Goal: Task Accomplishment & Management: Use online tool/utility

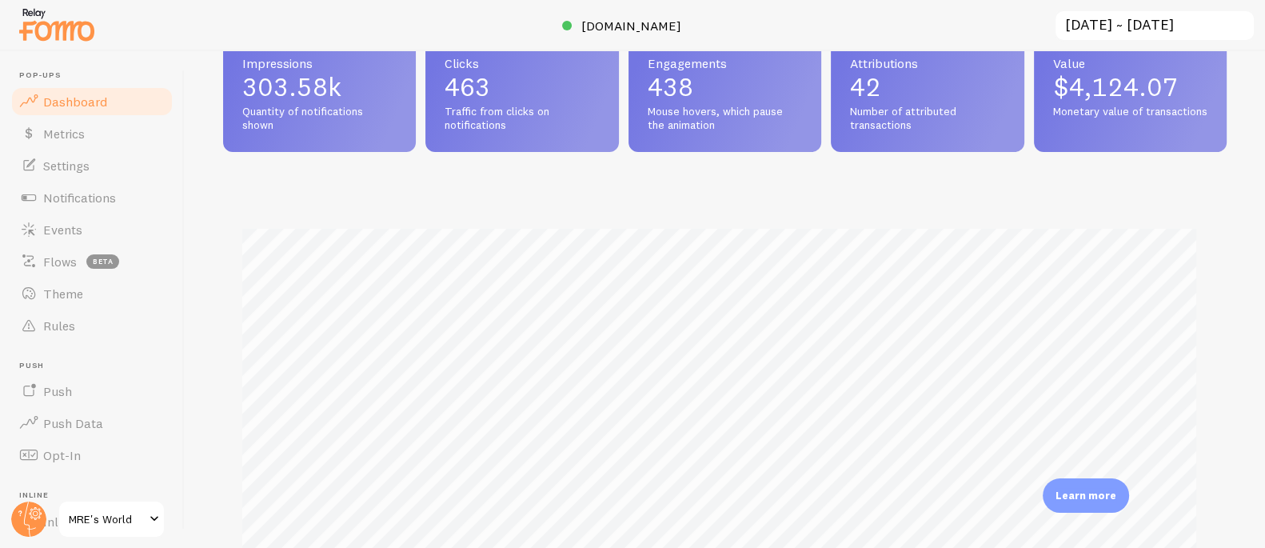
scroll to position [297, 0]
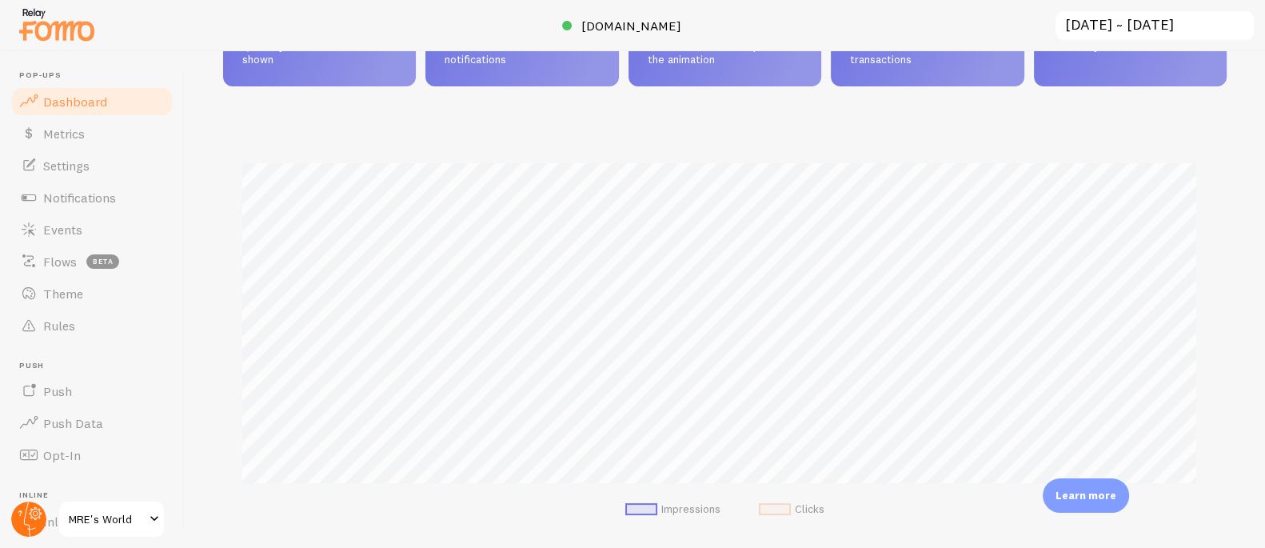
click at [38, 517] on icon at bounding box center [36, 513] width 13 height 13
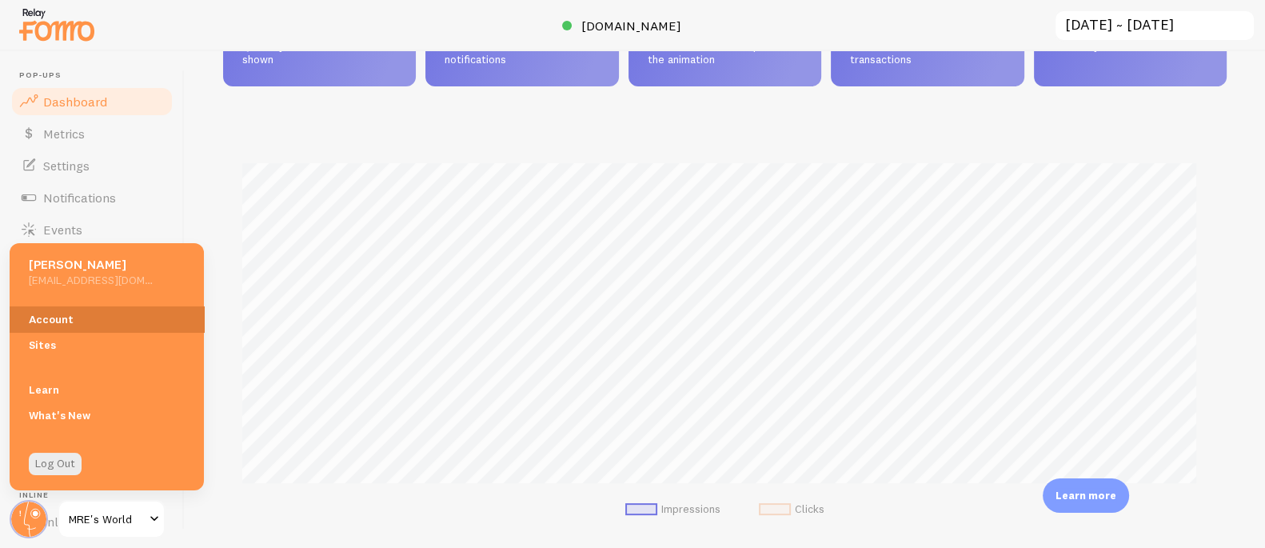
click at [87, 315] on link "Account" at bounding box center [107, 319] width 194 height 26
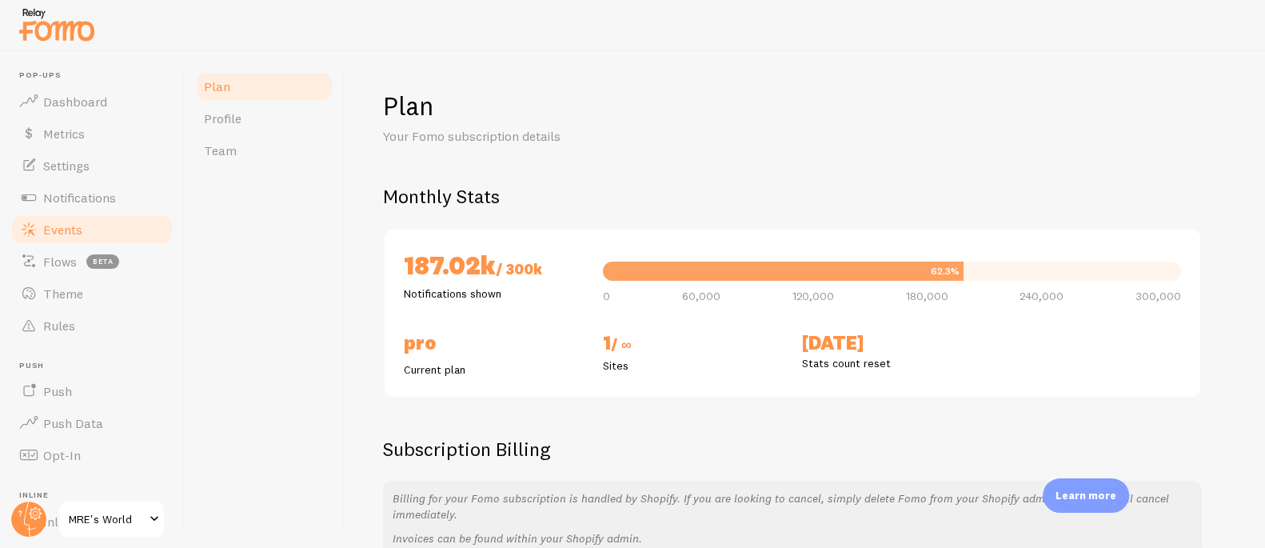
click at [78, 221] on span "Events" at bounding box center [62, 229] width 39 height 16
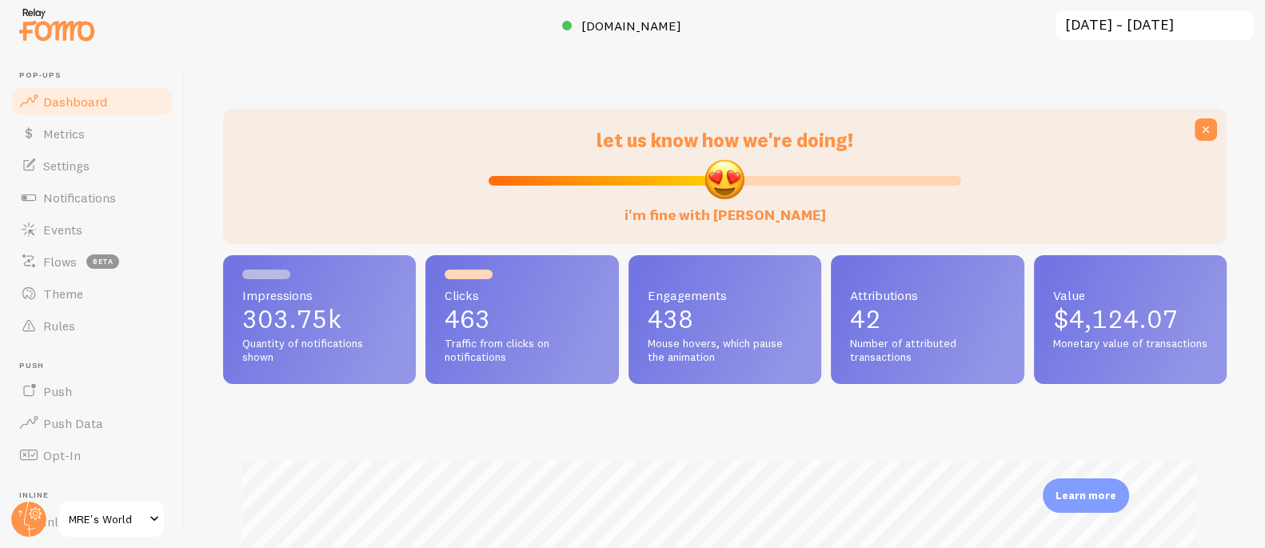
scroll to position [420, 992]
click at [88, 159] on span "Settings" at bounding box center [66, 165] width 46 height 16
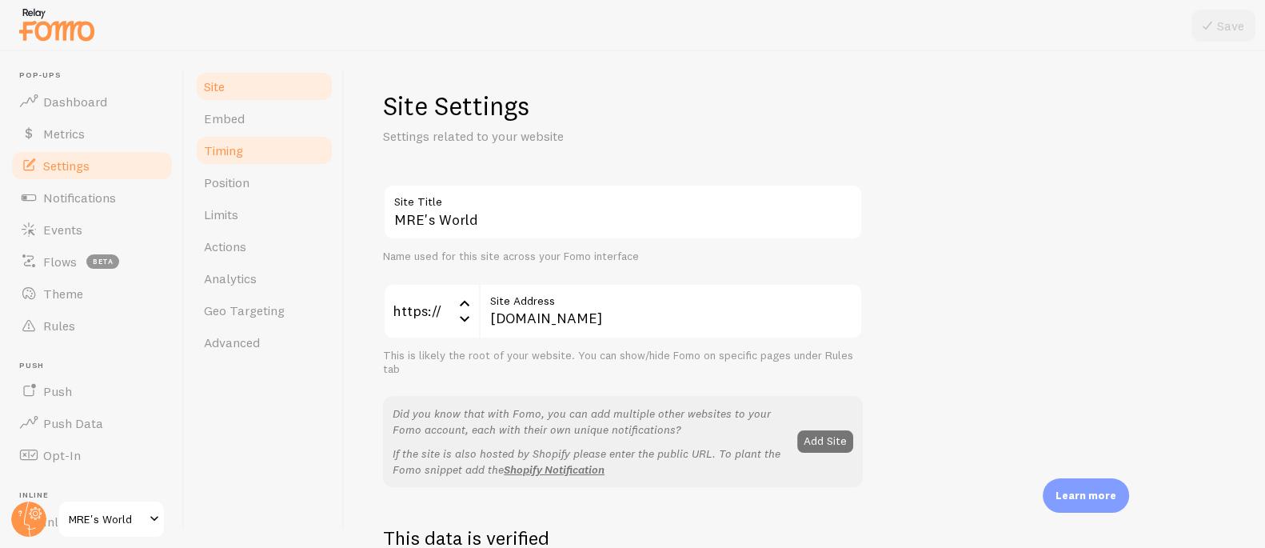
click at [224, 148] on span "Timing" at bounding box center [223, 150] width 39 height 16
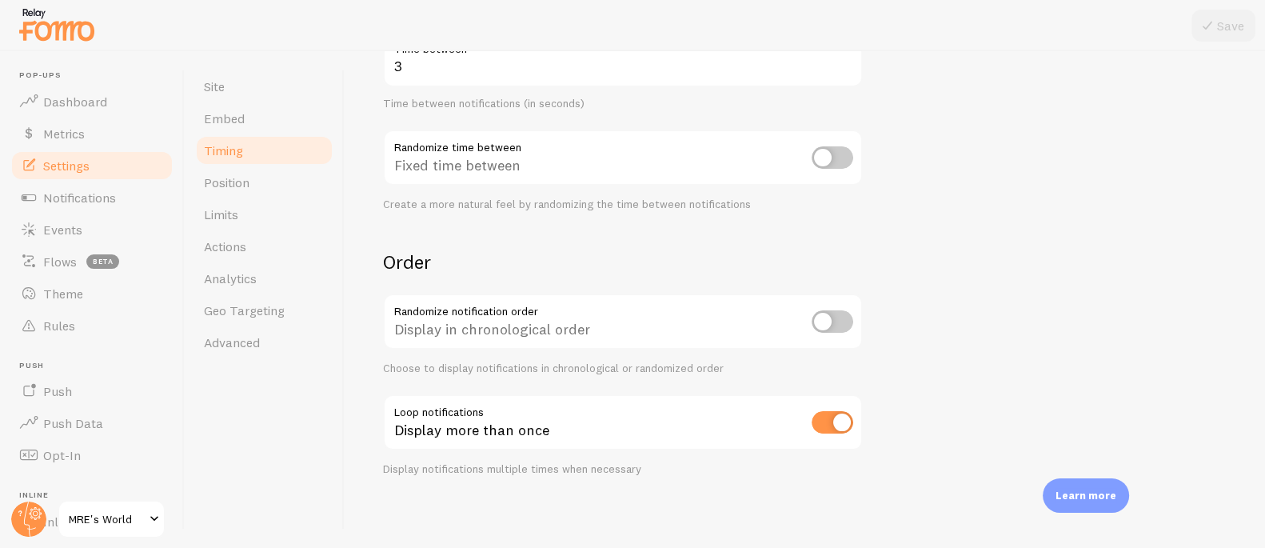
scroll to position [397, 0]
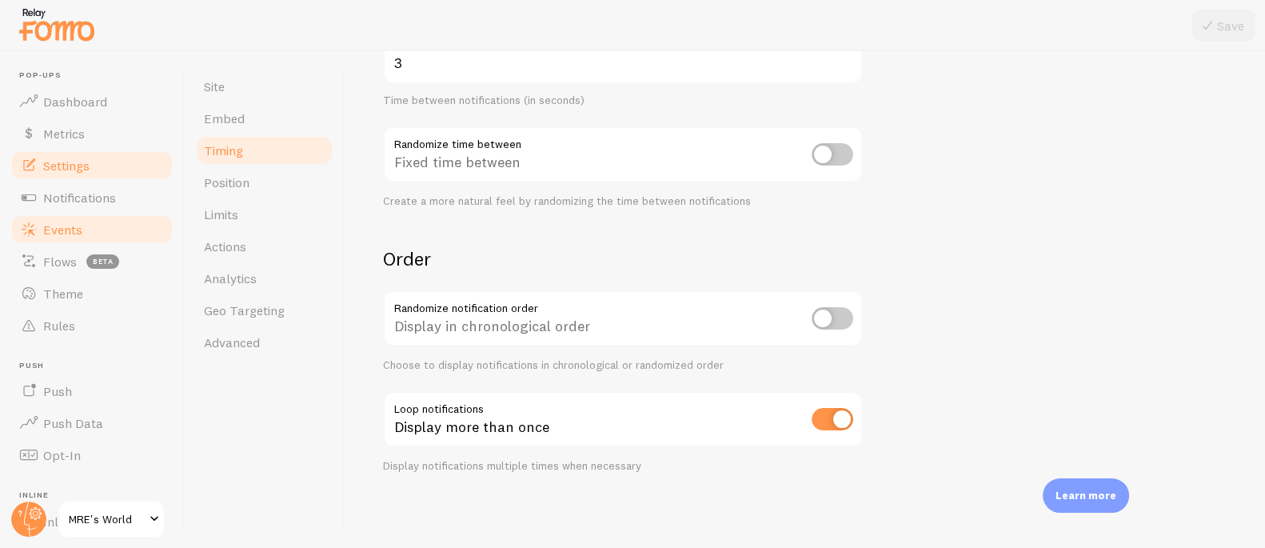
click at [61, 225] on span "Events" at bounding box center [62, 229] width 39 height 16
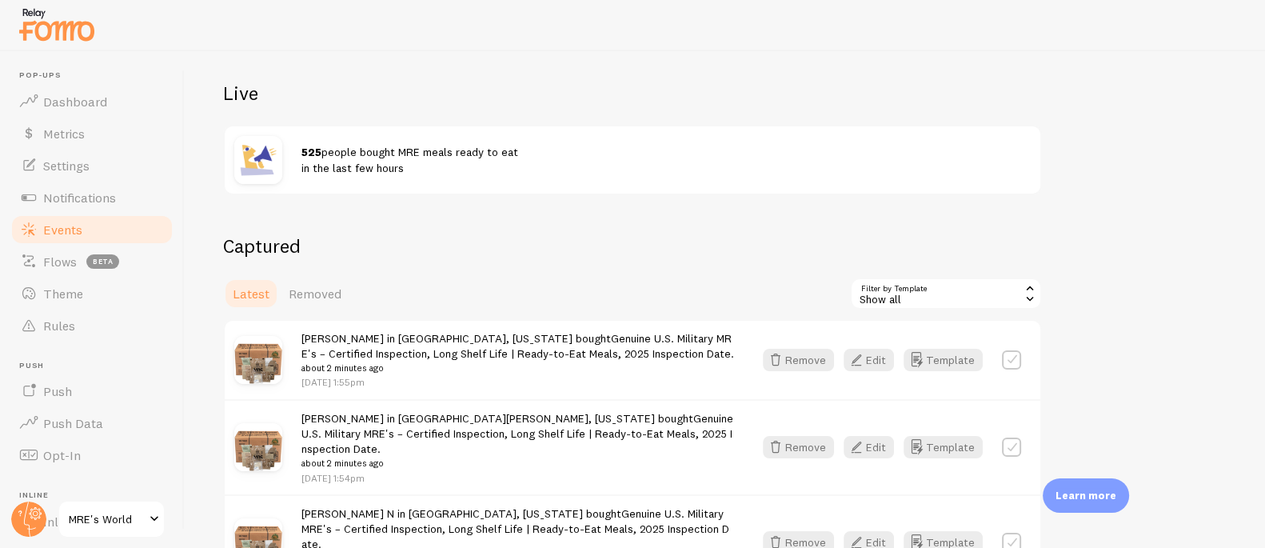
scroll to position [2, 0]
click at [47, 316] on span "Rules" at bounding box center [59, 323] width 32 height 16
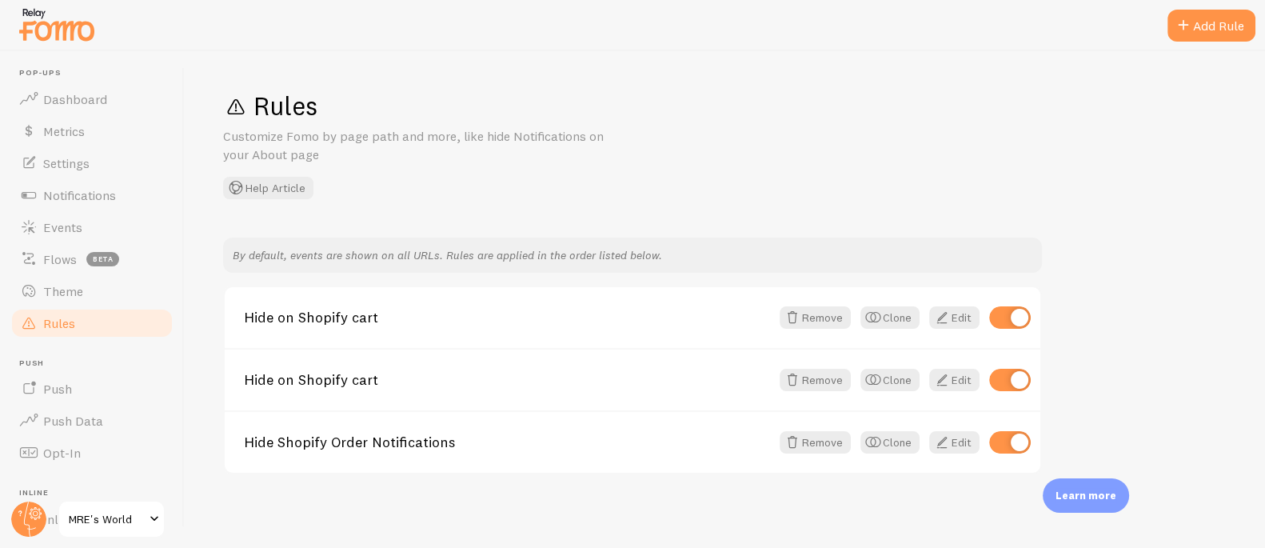
scroll to position [1, 0]
click at [1213, 30] on div "Add Rule" at bounding box center [1211, 26] width 88 height 32
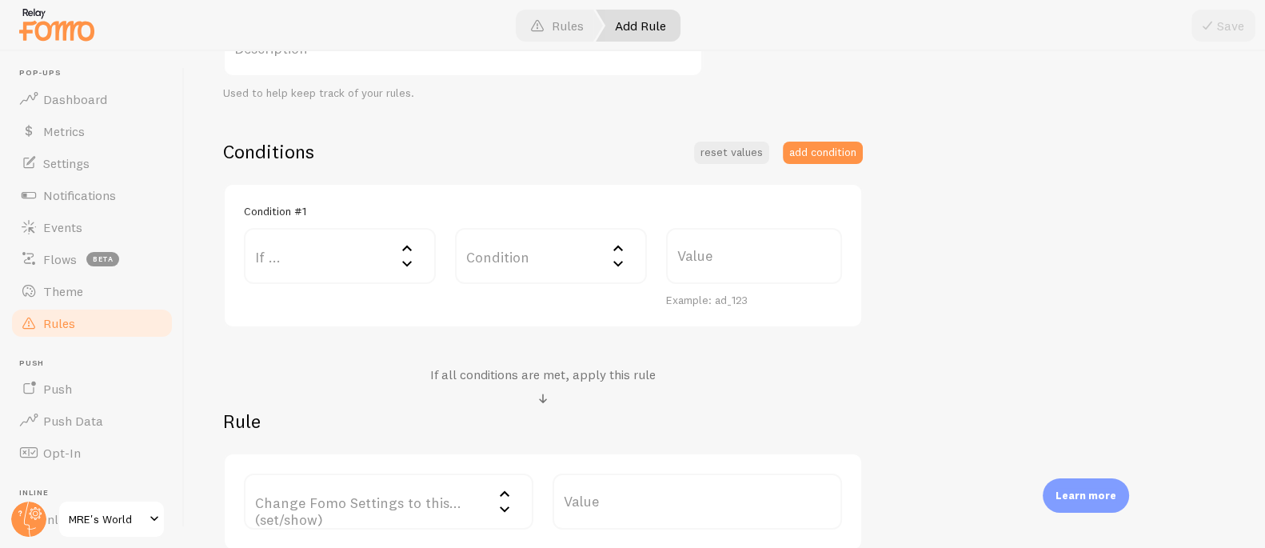
scroll to position [318, 0]
click at [339, 257] on label "If ..." at bounding box center [340, 253] width 192 height 56
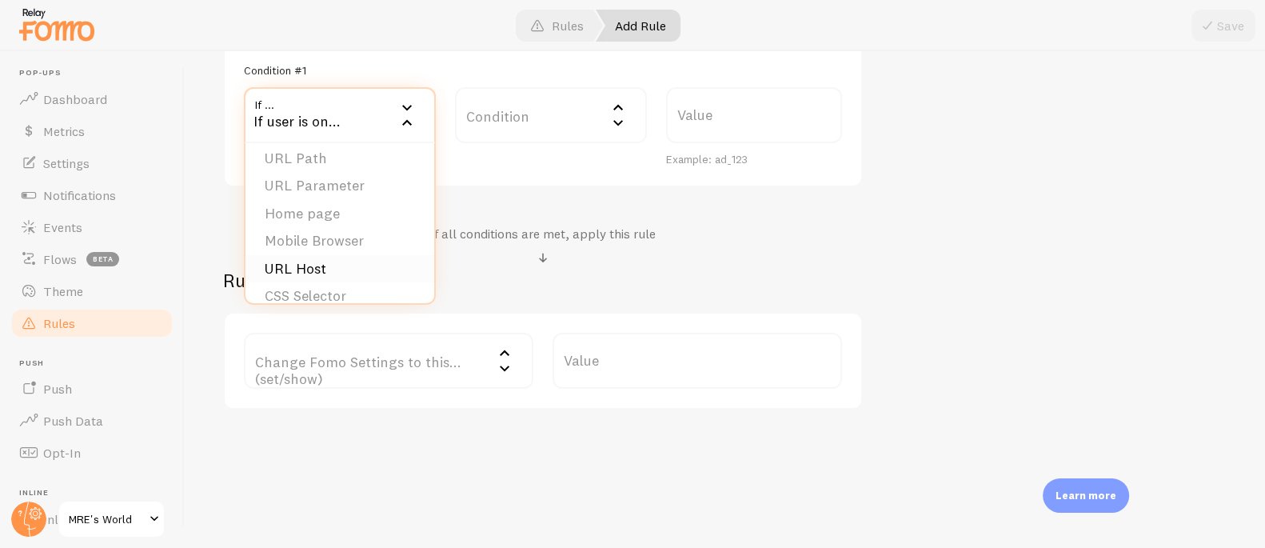
scroll to position [0, 0]
click at [533, 193] on div "Conditions reset values add condition Condition #1 If ... If user is on... URL …" at bounding box center [543, 203] width 640 height 411
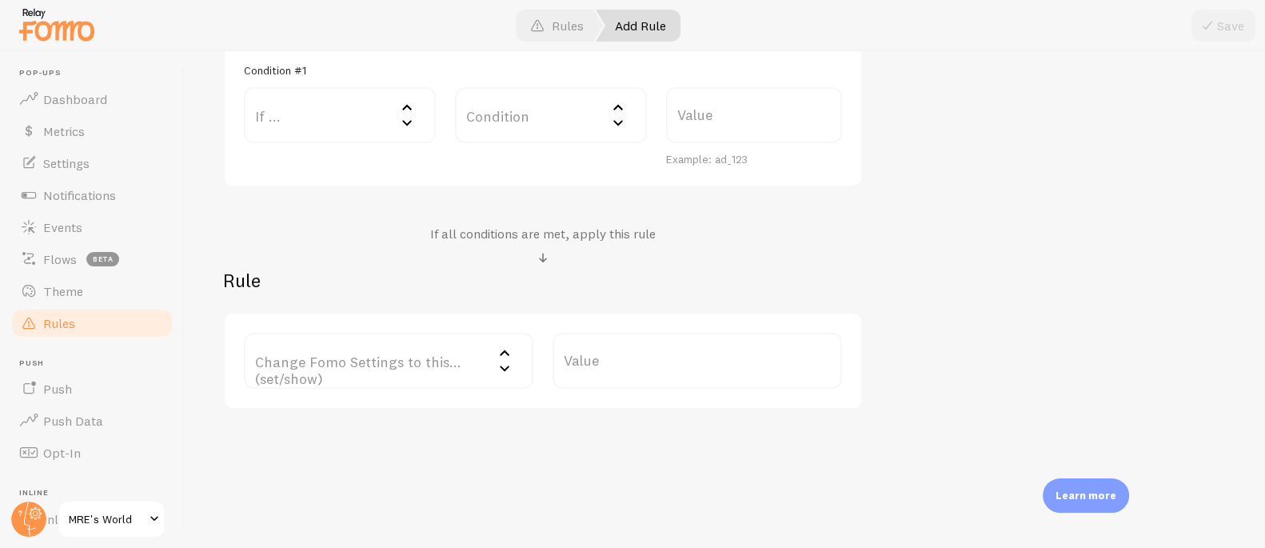
click at [414, 355] on label "Change Fomo Settings to this... (set/show)" at bounding box center [388, 361] width 289 height 56
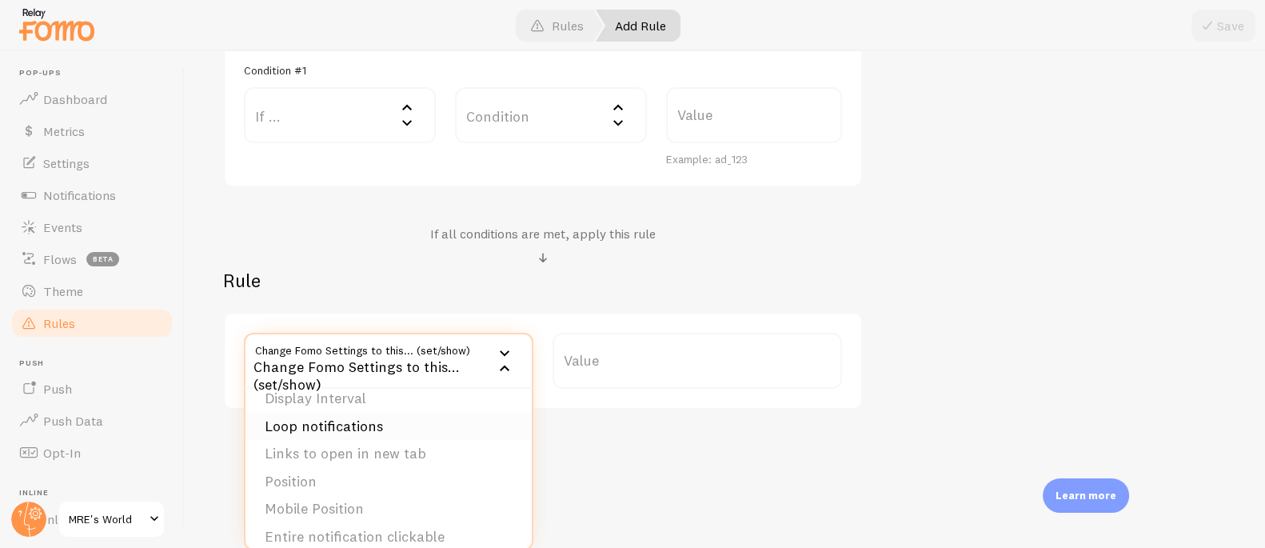
scroll to position [162, 0]
click at [1067, 162] on div "Title Example: Checkout Page Description Used to help keep track of your rules.…" at bounding box center [724, 96] width 1003 height 628
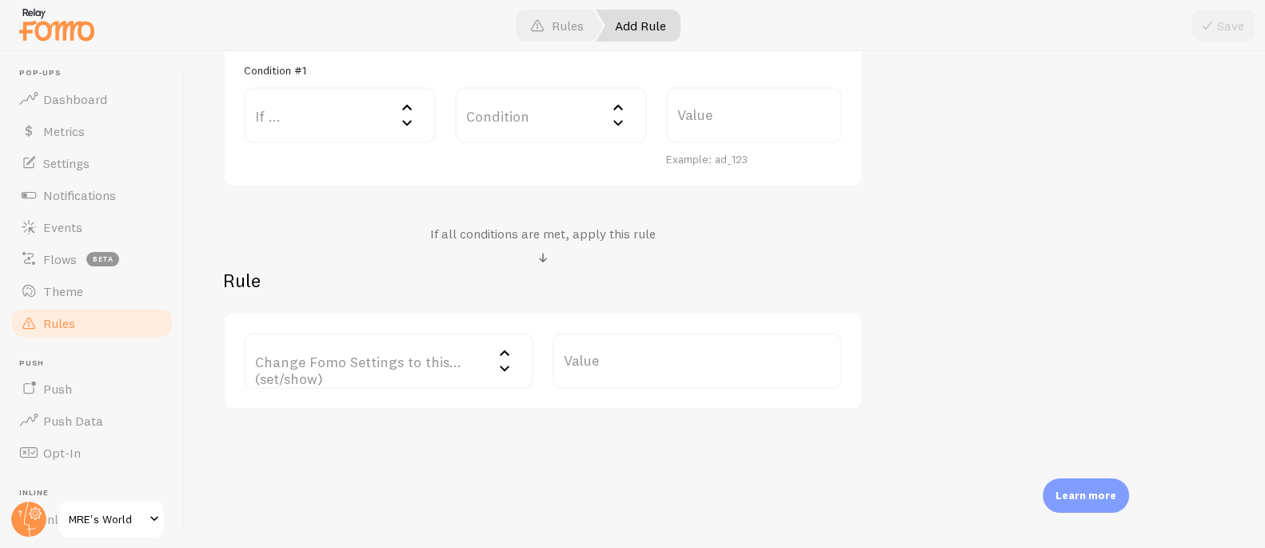
scroll to position [0, 0]
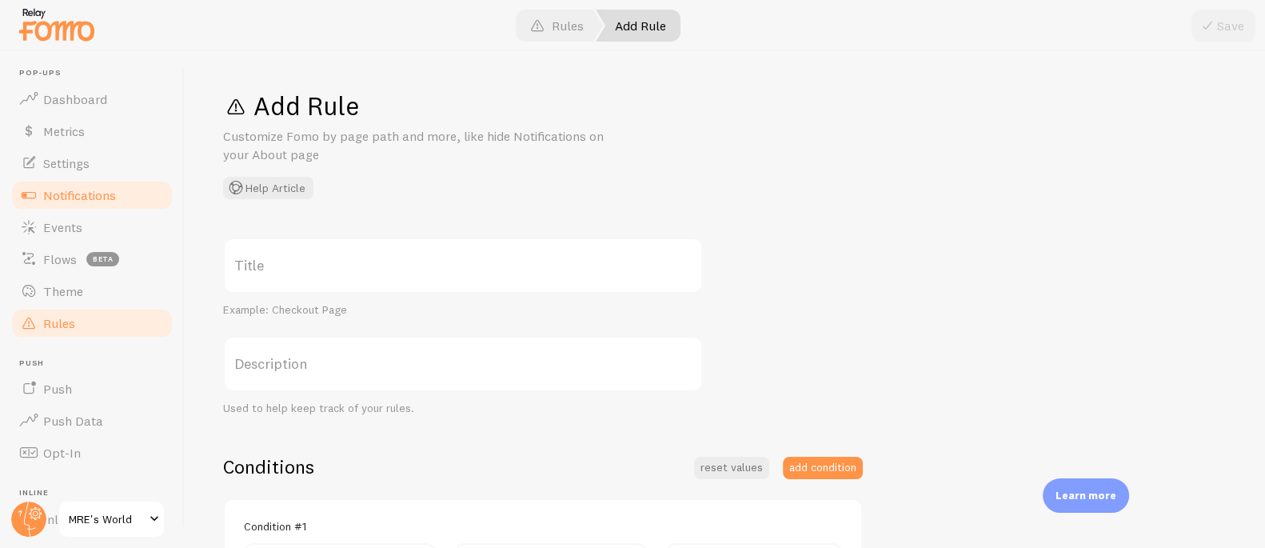
click at [74, 192] on span "Notifications" at bounding box center [79, 195] width 73 height 16
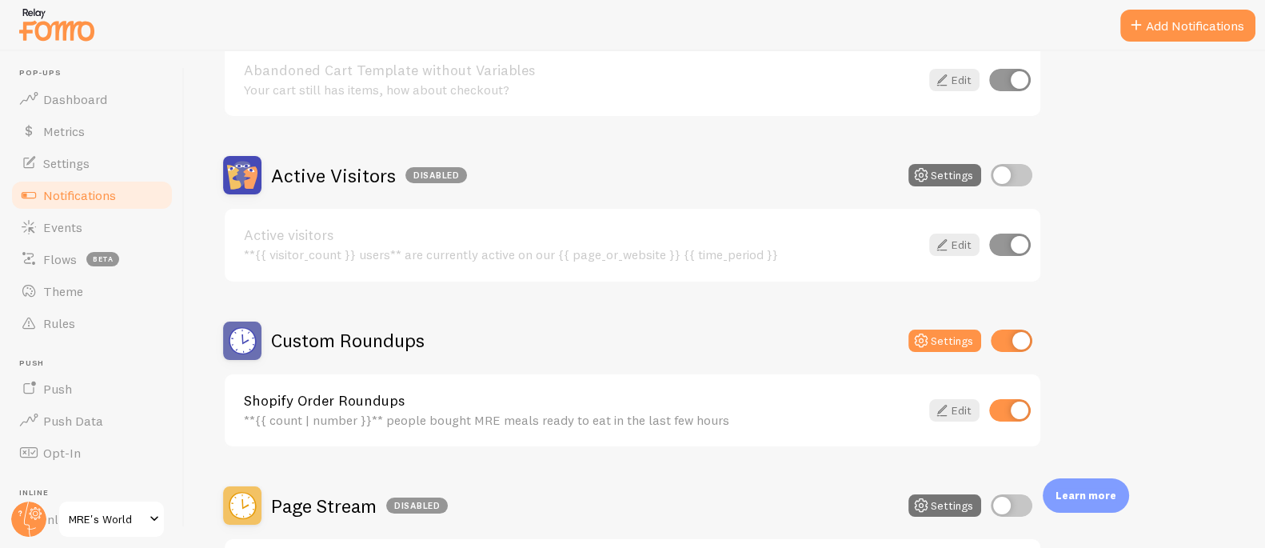
scroll to position [303, 0]
click at [367, 352] on div "Custom Roundups" at bounding box center [323, 340] width 201 height 38
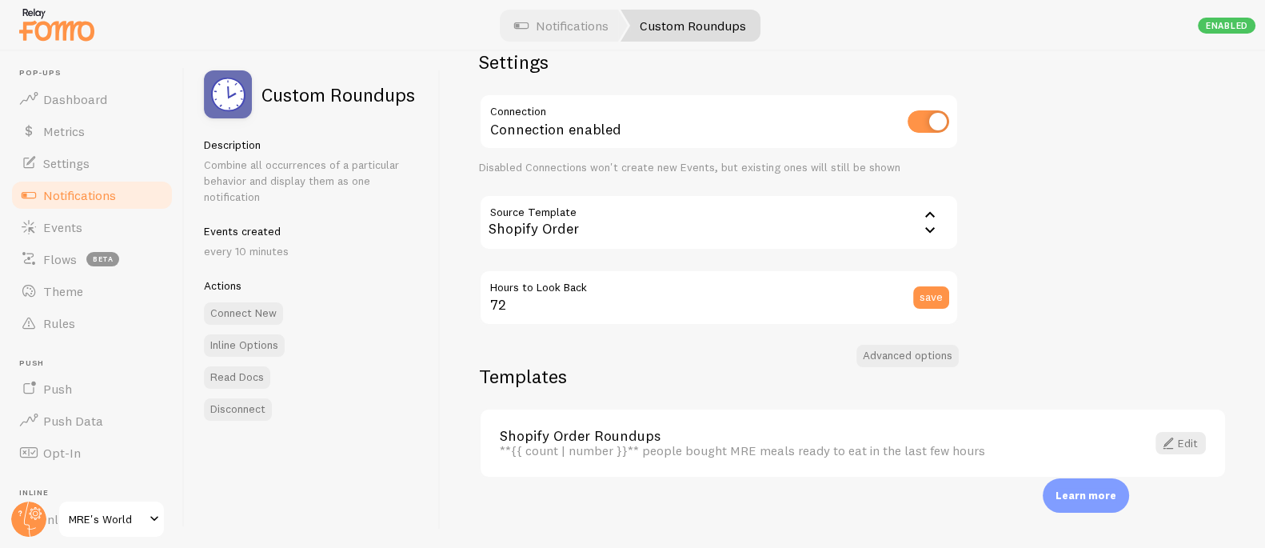
scroll to position [46, 0]
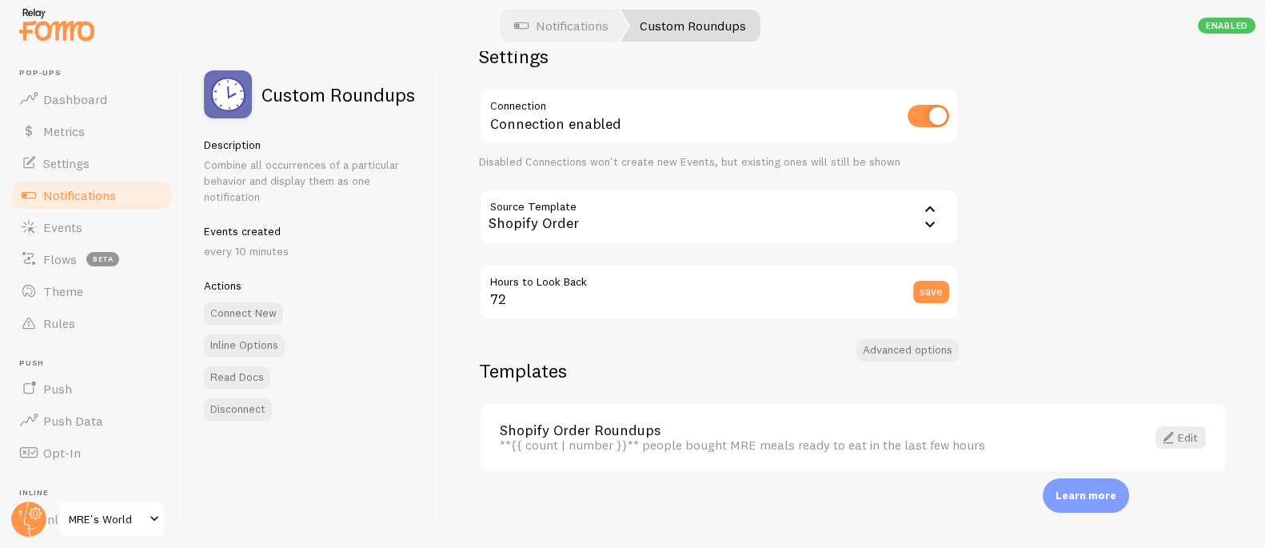
click at [657, 429] on link "Shopify Order Roundups" at bounding box center [813, 430] width 627 height 14
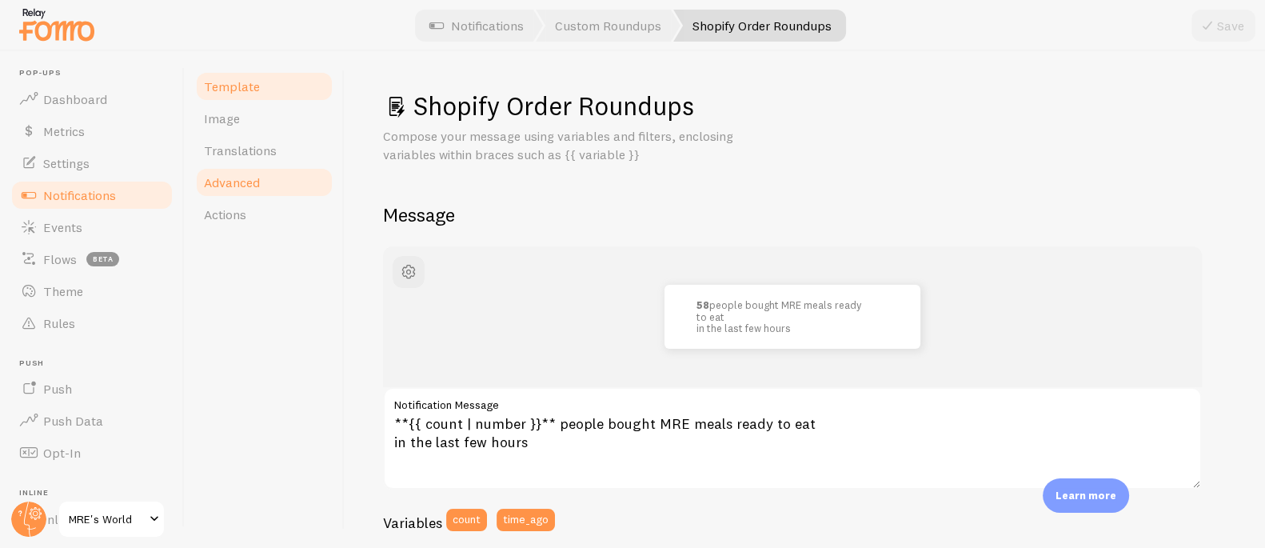
click at [253, 185] on span "Advanced" at bounding box center [232, 182] width 56 height 16
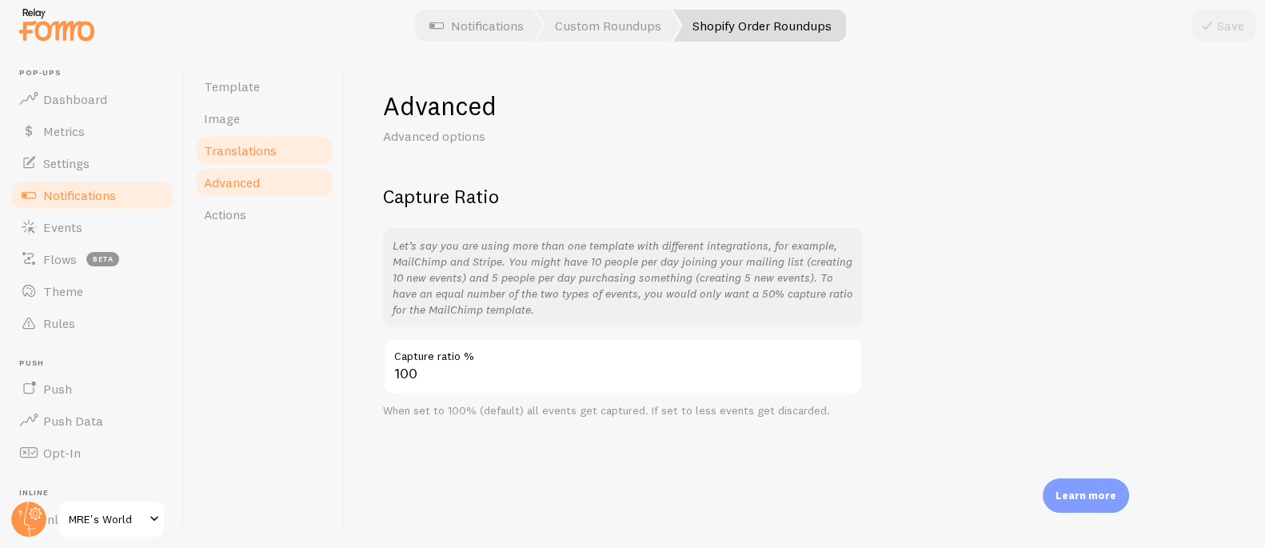
click at [244, 155] on span "Translations" at bounding box center [240, 150] width 73 height 16
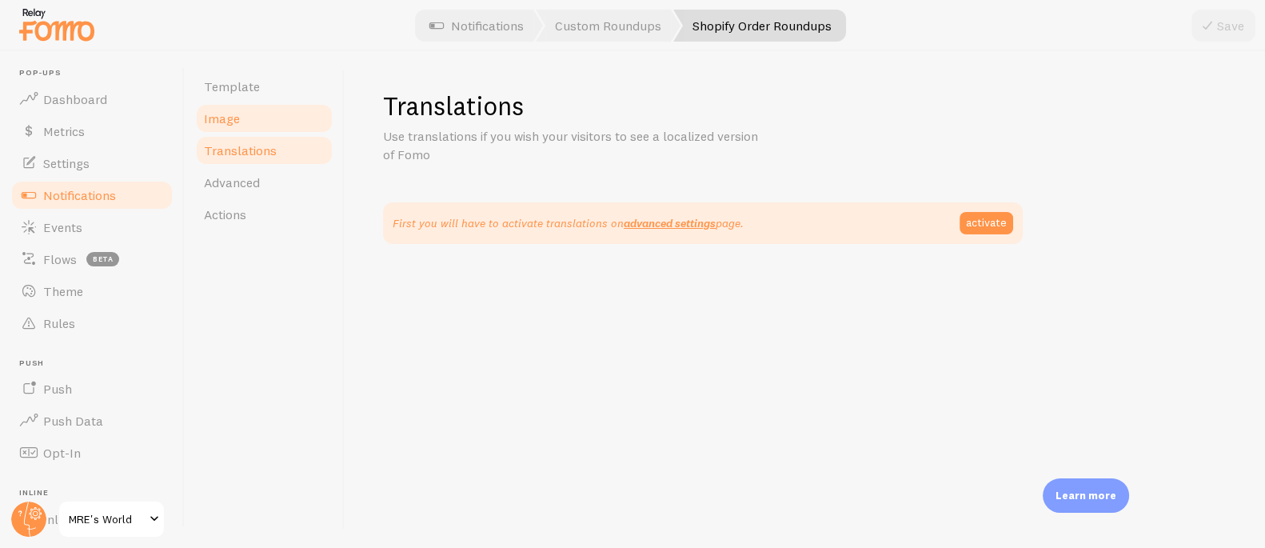
click at [225, 121] on span "Image" at bounding box center [222, 118] width 36 height 16
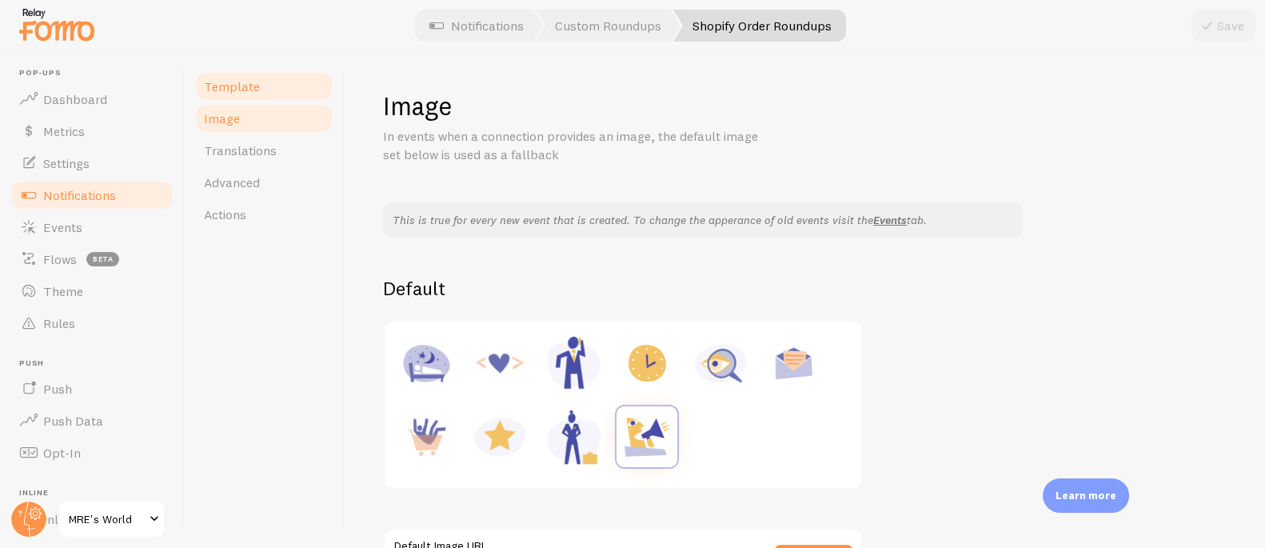
click at [251, 92] on span "Template" at bounding box center [232, 86] width 56 height 16
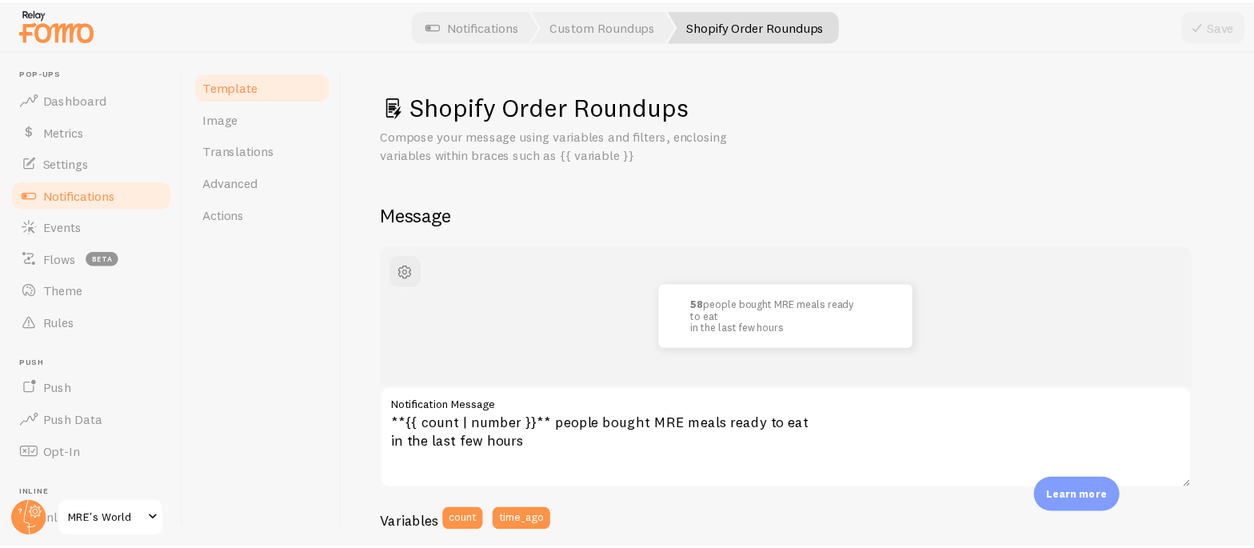
scroll to position [336, 0]
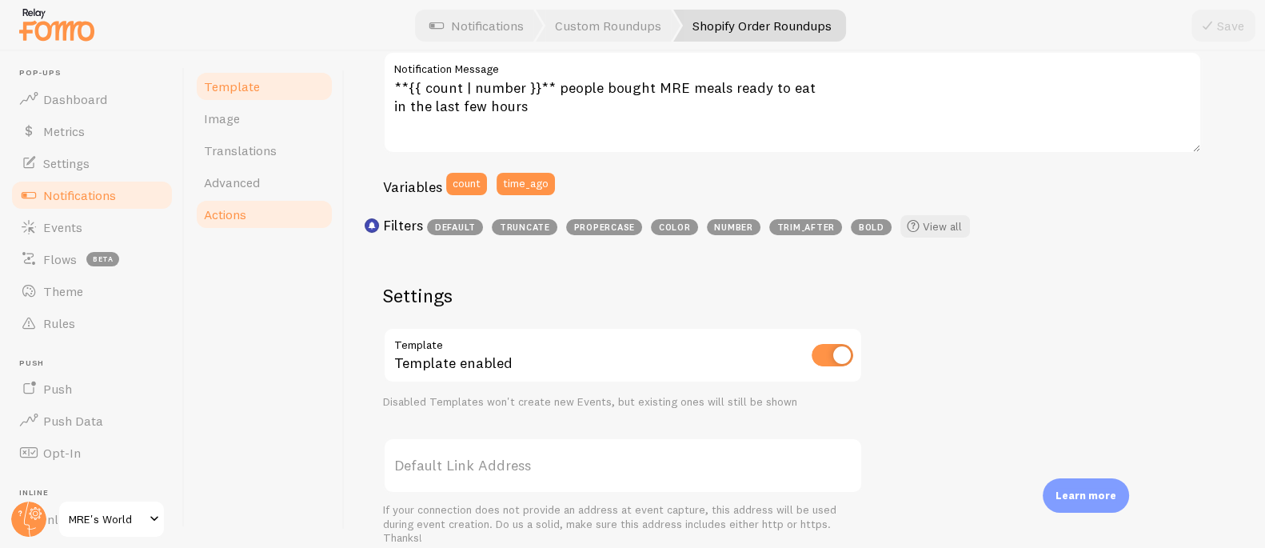
click at [229, 209] on span "Actions" at bounding box center [225, 214] width 42 height 16
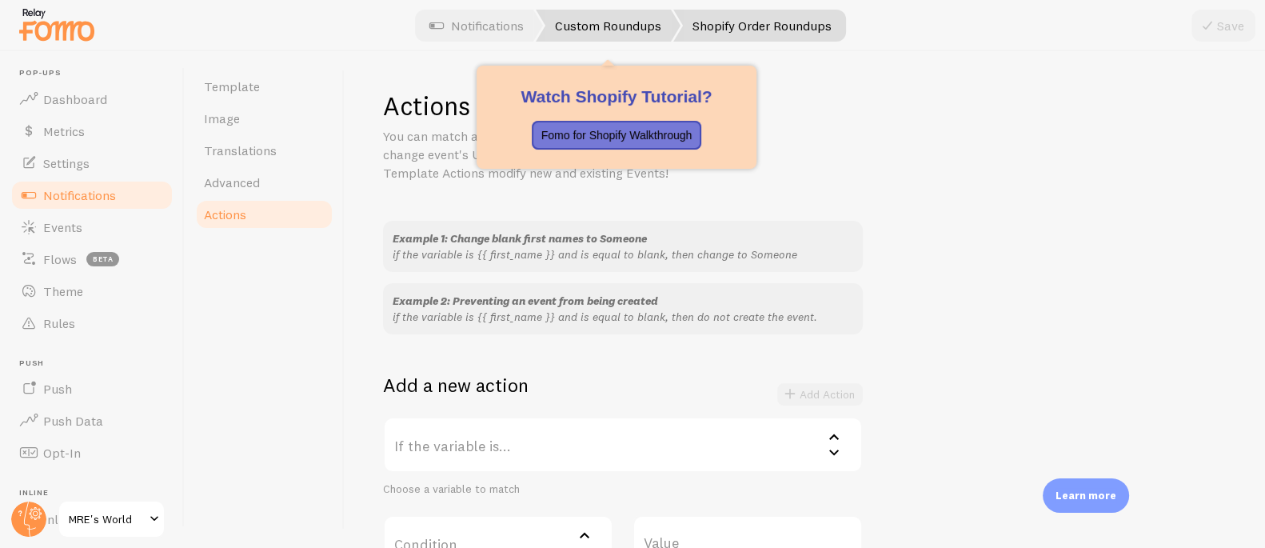
click at [620, 15] on link "Custom Roundups" at bounding box center [608, 26] width 145 height 32
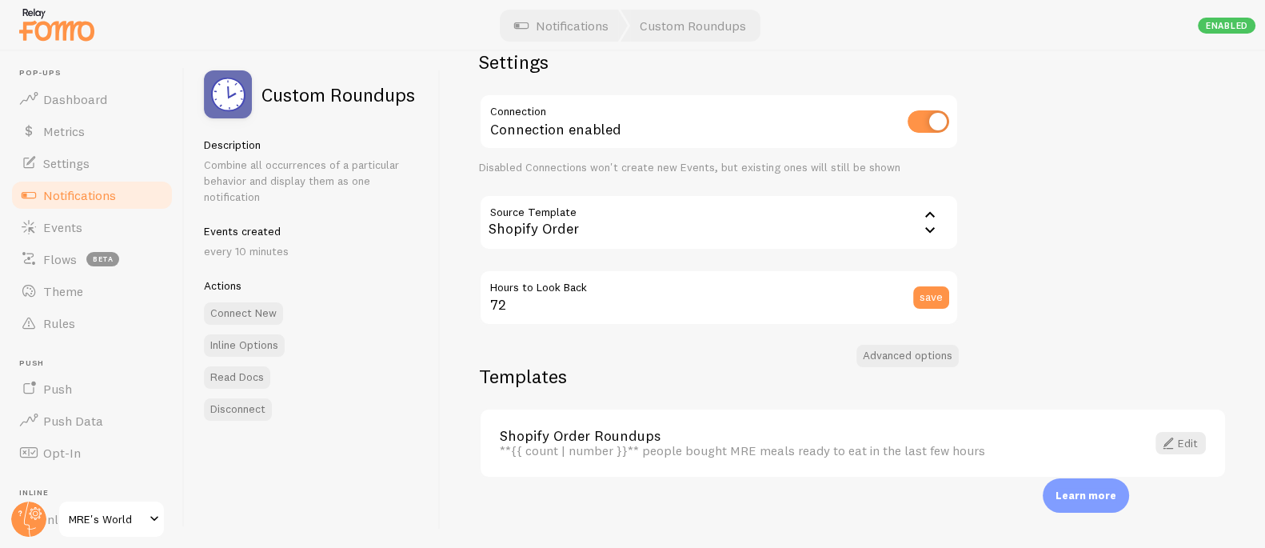
scroll to position [46, 0]
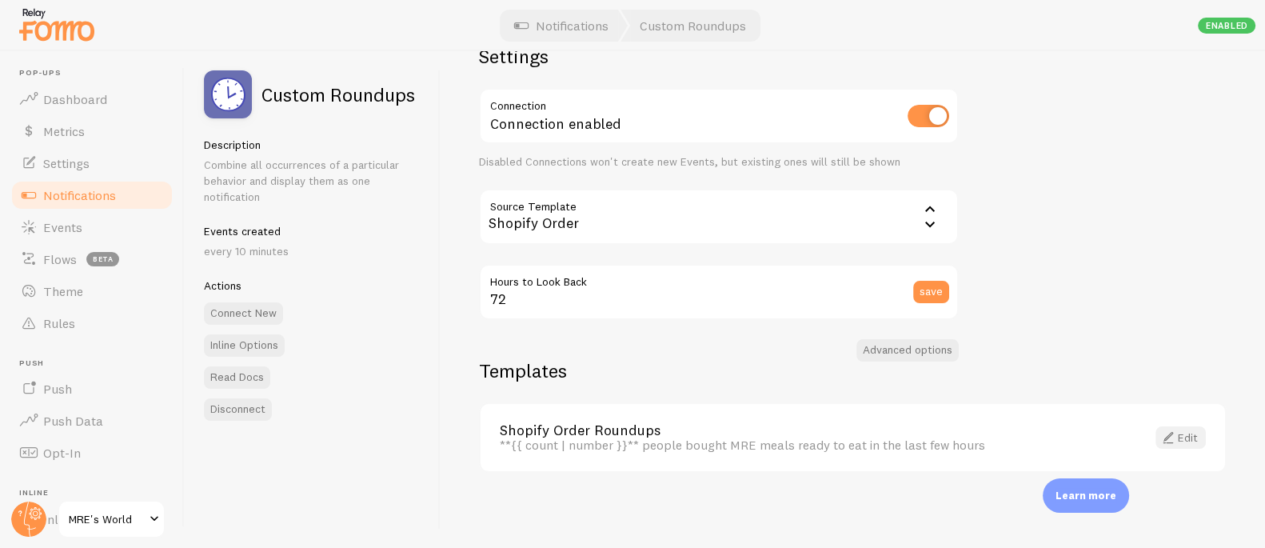
click at [1158, 436] on span at bounding box center [1167, 437] width 19 height 19
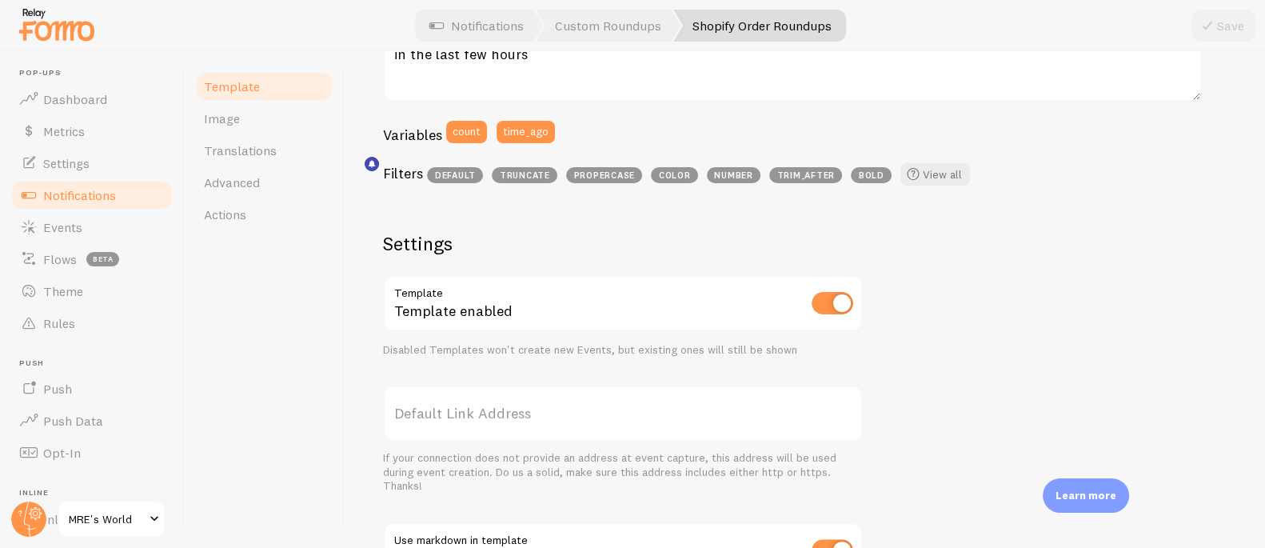
scroll to position [398, 0]
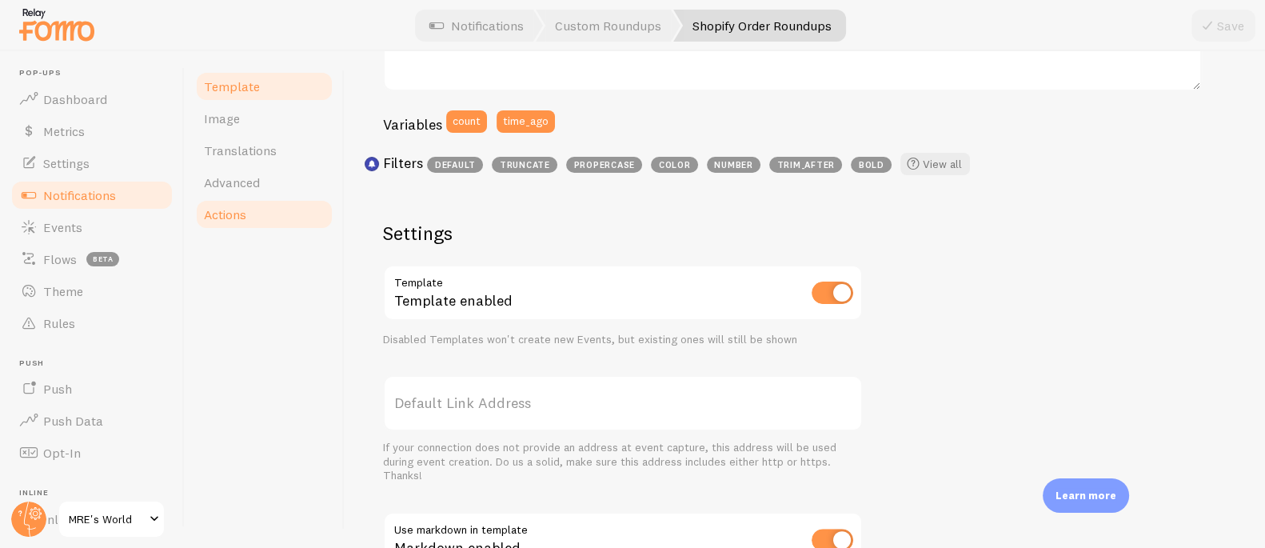
click at [206, 217] on span "Actions" at bounding box center [225, 214] width 42 height 16
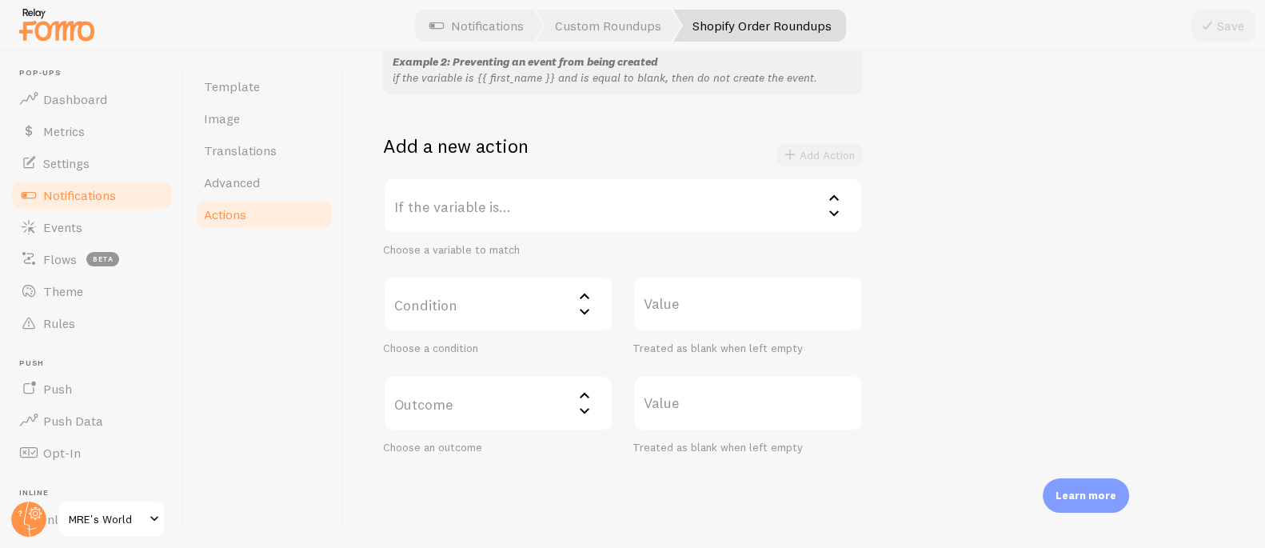
scroll to position [241, 0]
click at [476, 201] on label "If the variable is..." at bounding box center [623, 204] width 480 height 56
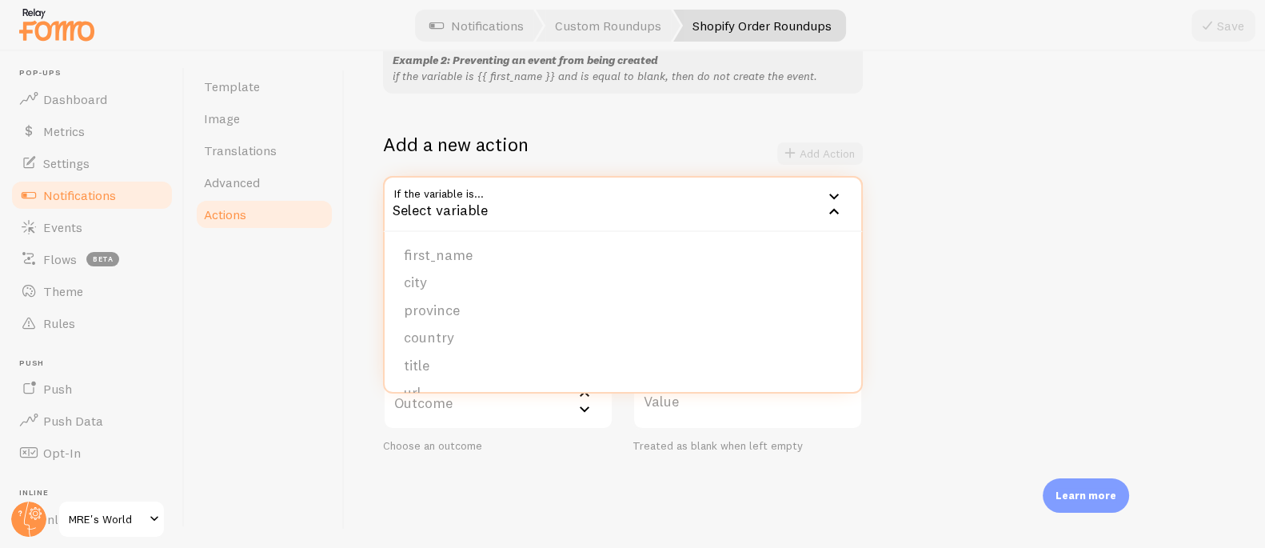
click at [707, 109] on div "Example 1: Change blank first names to Someone if the variable is {{ first_name…" at bounding box center [804, 216] width 843 height 472
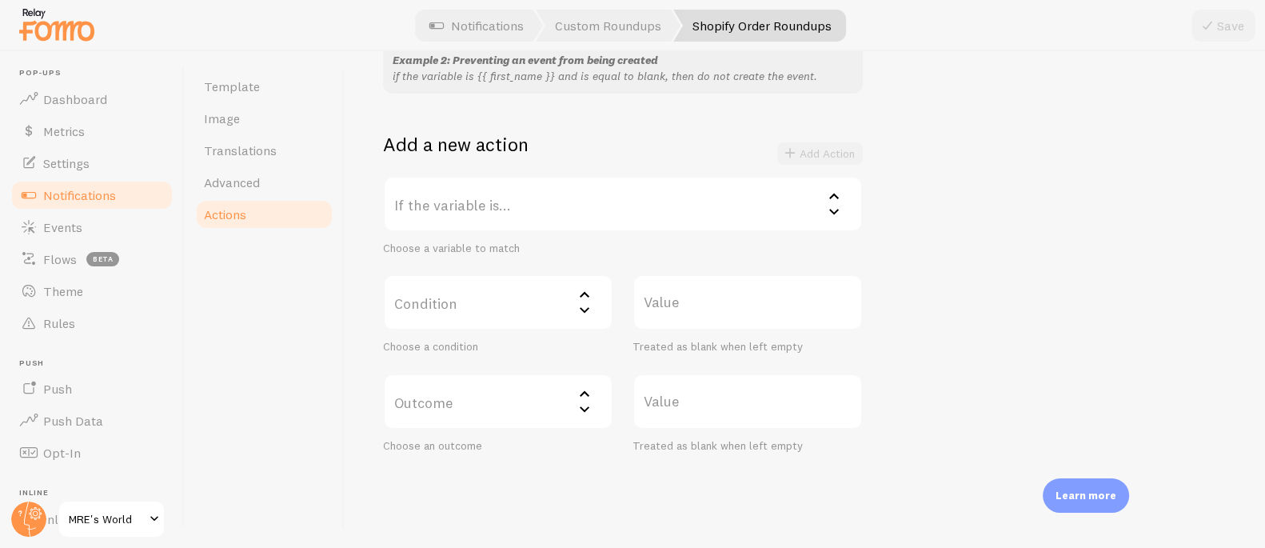
click at [76, 205] on link "Notifications" at bounding box center [92, 195] width 165 height 32
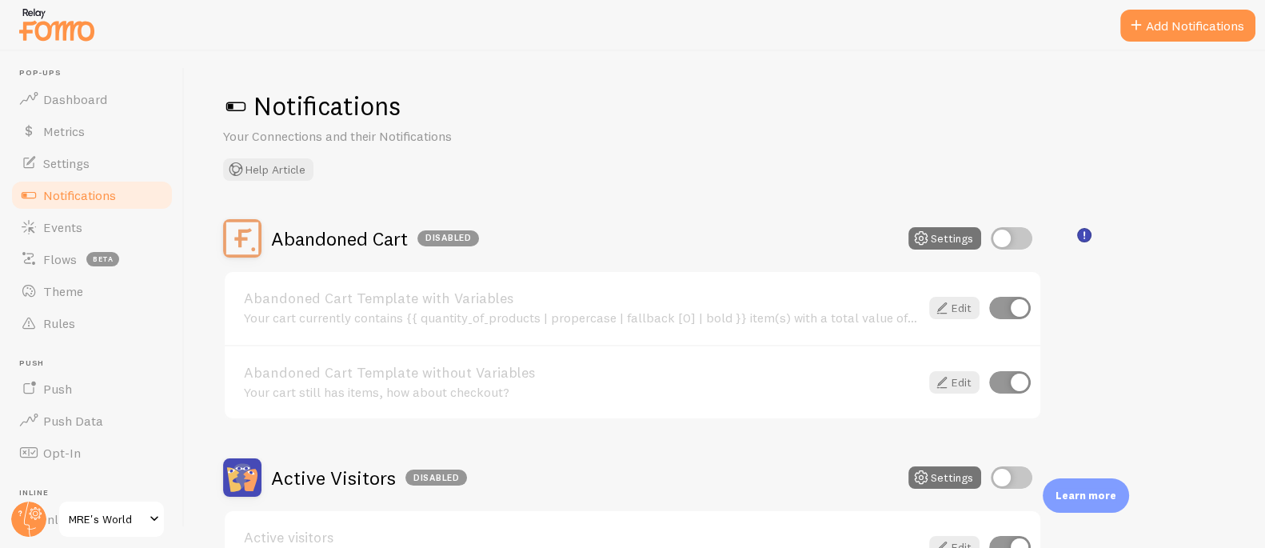
click at [1203, 16] on button "Add Notifications" at bounding box center [1187, 26] width 135 height 32
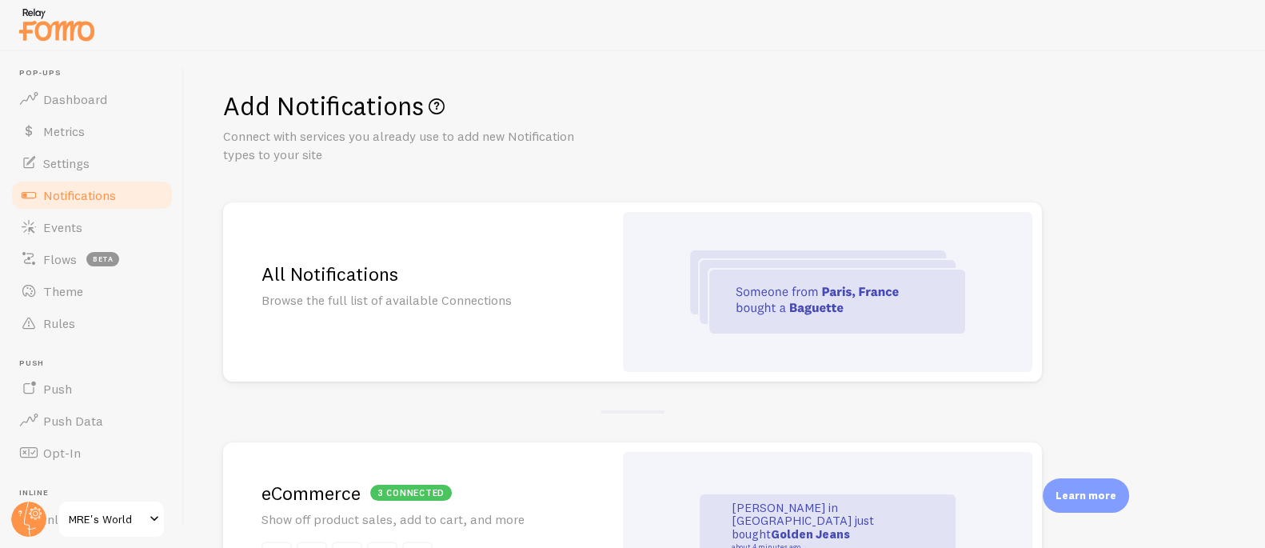
click at [479, 273] on h2 "All Notifications" at bounding box center [417, 273] width 313 height 25
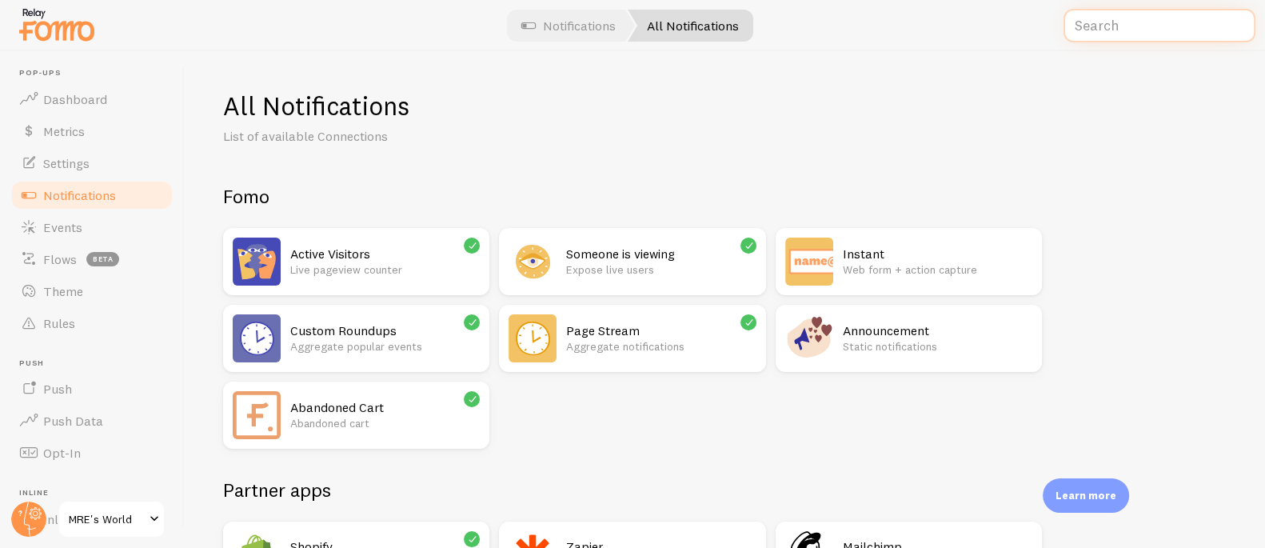
click at [1203, 30] on input "text" at bounding box center [1159, 26] width 192 height 34
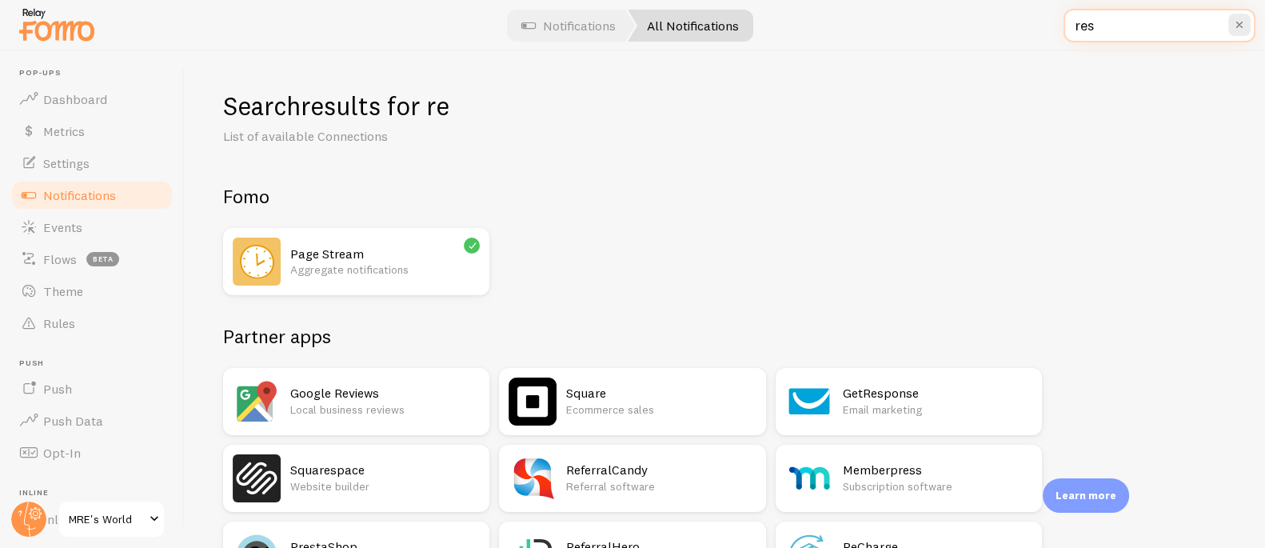
type input "rest"
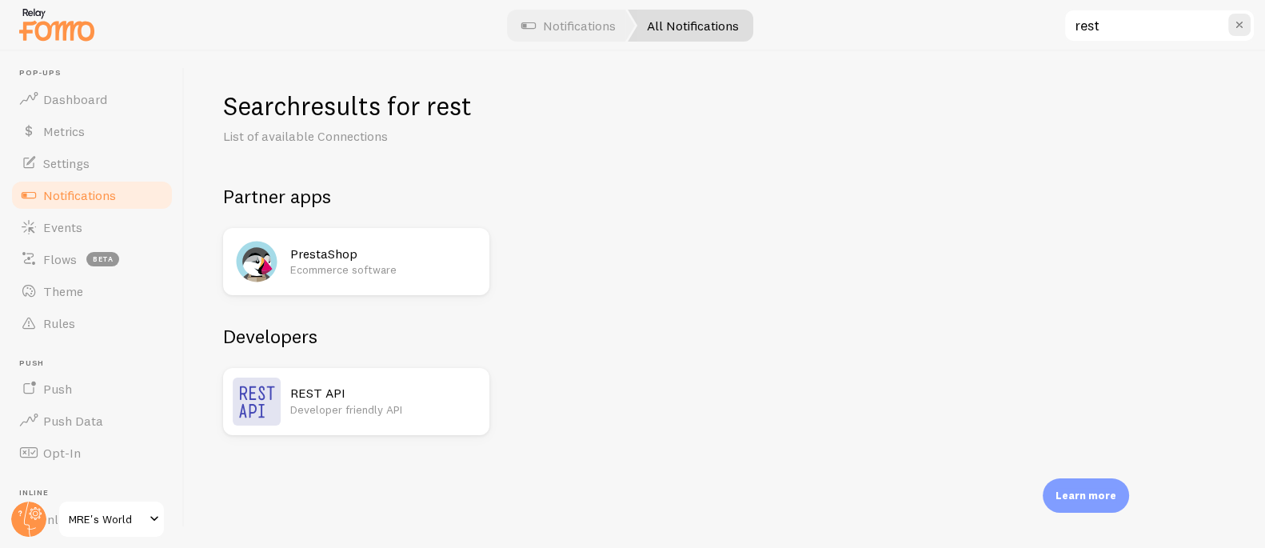
click at [313, 397] on h2 "REST API" at bounding box center [384, 393] width 189 height 17
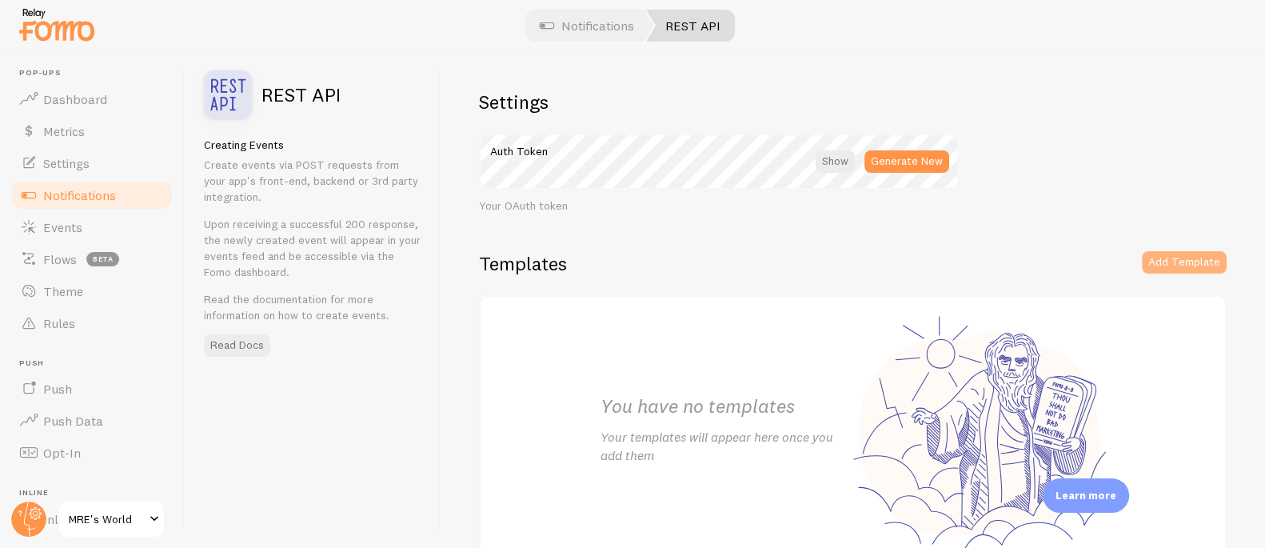
click at [1166, 260] on button "Add Template" at bounding box center [1184, 262] width 85 height 22
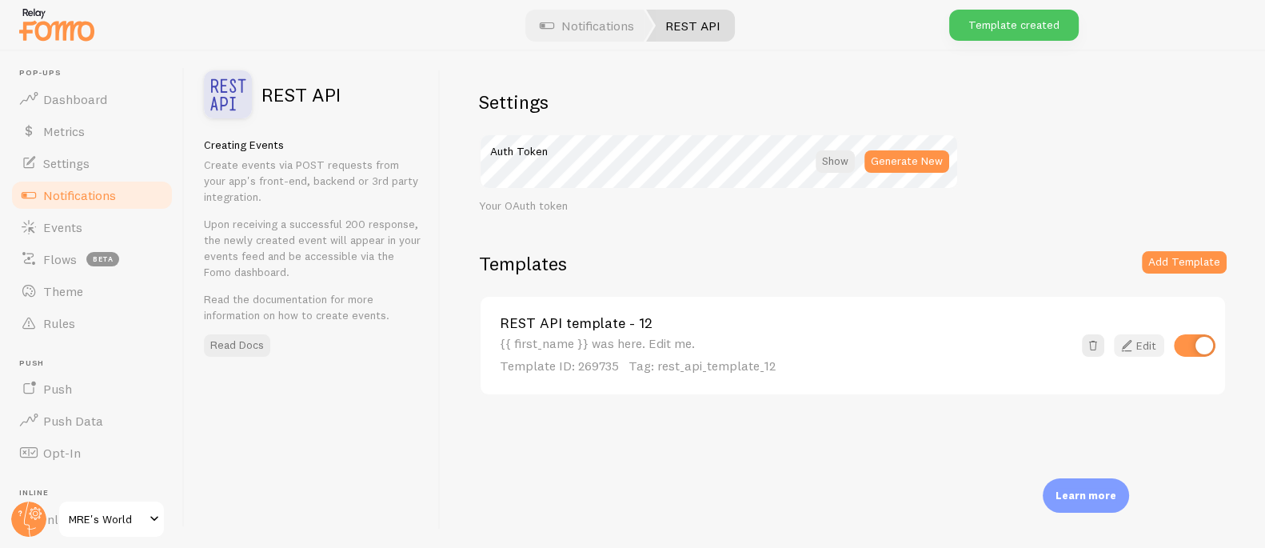
click at [1145, 347] on link "Edit" at bounding box center [1139, 345] width 50 height 22
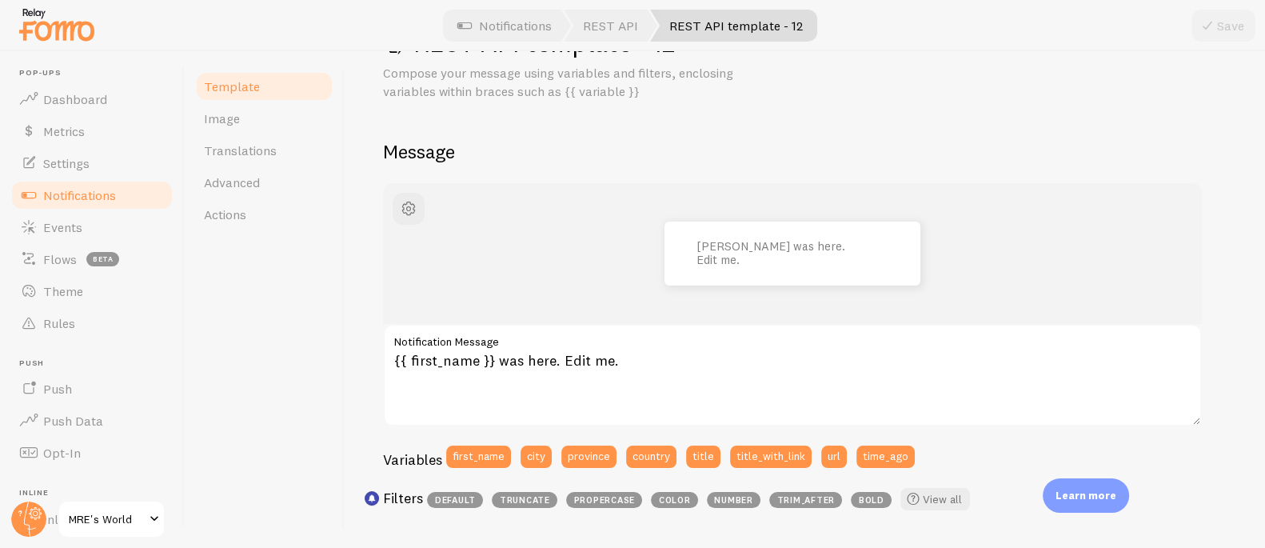
scroll to position [64, 0]
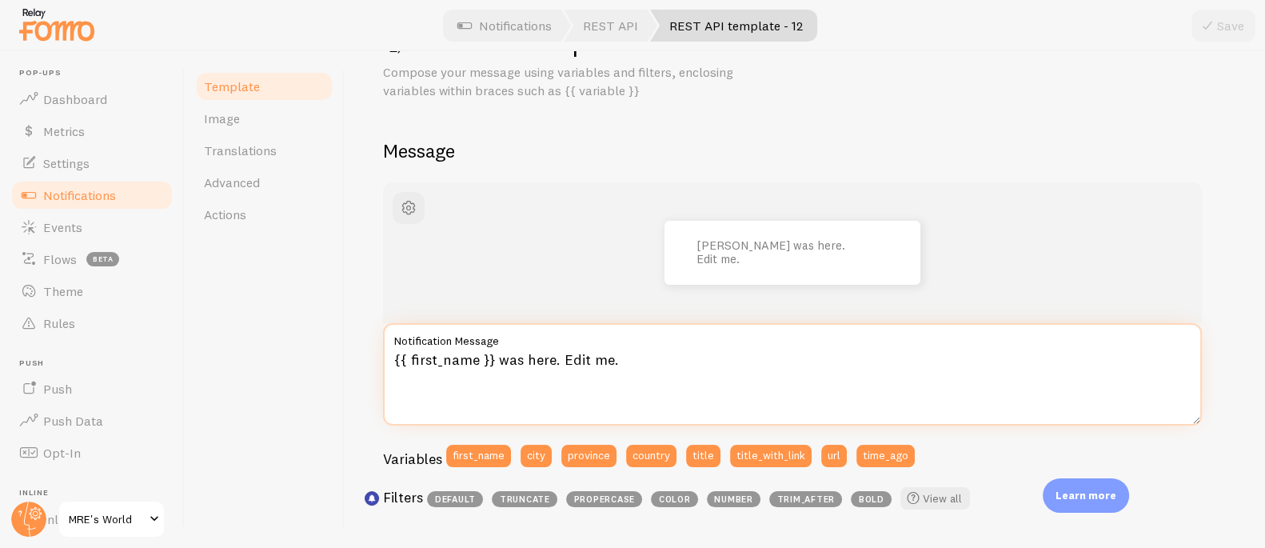
click at [387, 354] on textarea "{{ first_name }} was here. Edit me." at bounding box center [792, 374] width 819 height 102
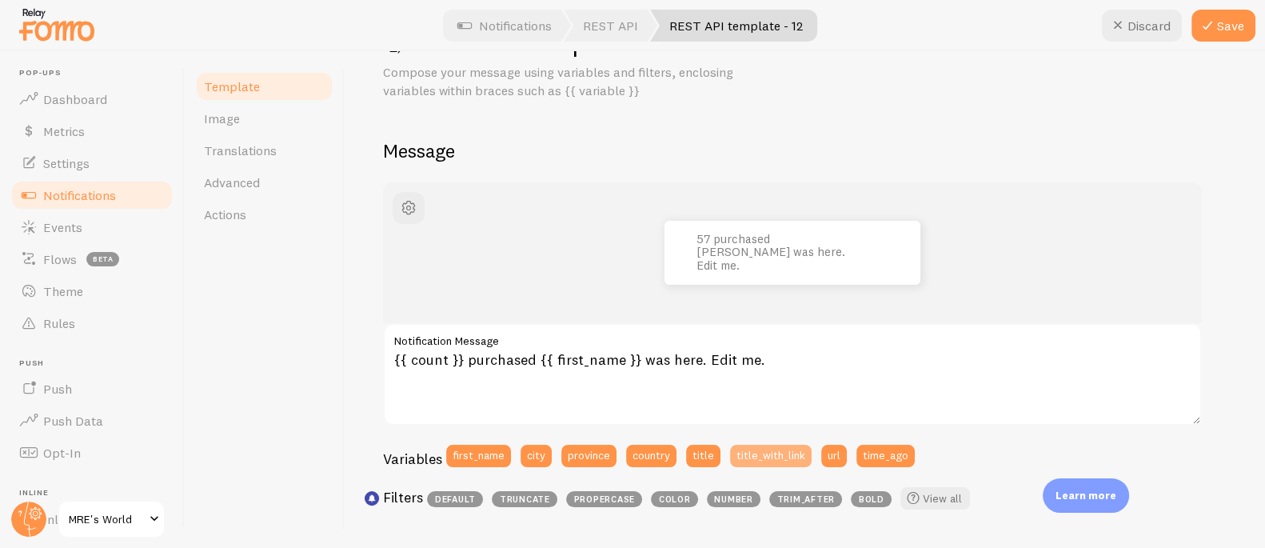
click at [783, 458] on button "title_with_link" at bounding box center [771, 455] width 82 height 22
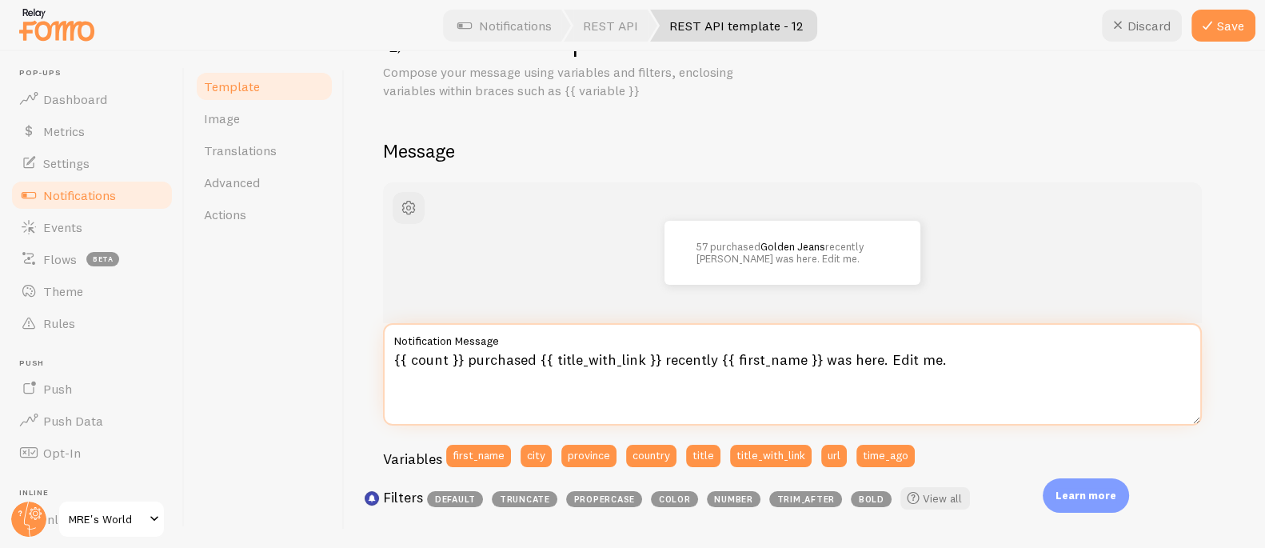
drag, startPoint x: 960, startPoint y: 360, endPoint x: 712, endPoint y: 363, distance: 247.9
click at [712, 363] on textarea "{{ count }} purchased {{ title_with_link }} recently {{ first_name }} was here.…" at bounding box center [792, 374] width 819 height 102
click at [461, 356] on textarea "{{ count }} purchased {{ title_with_link }} recently" at bounding box center [792, 374] width 819 height 102
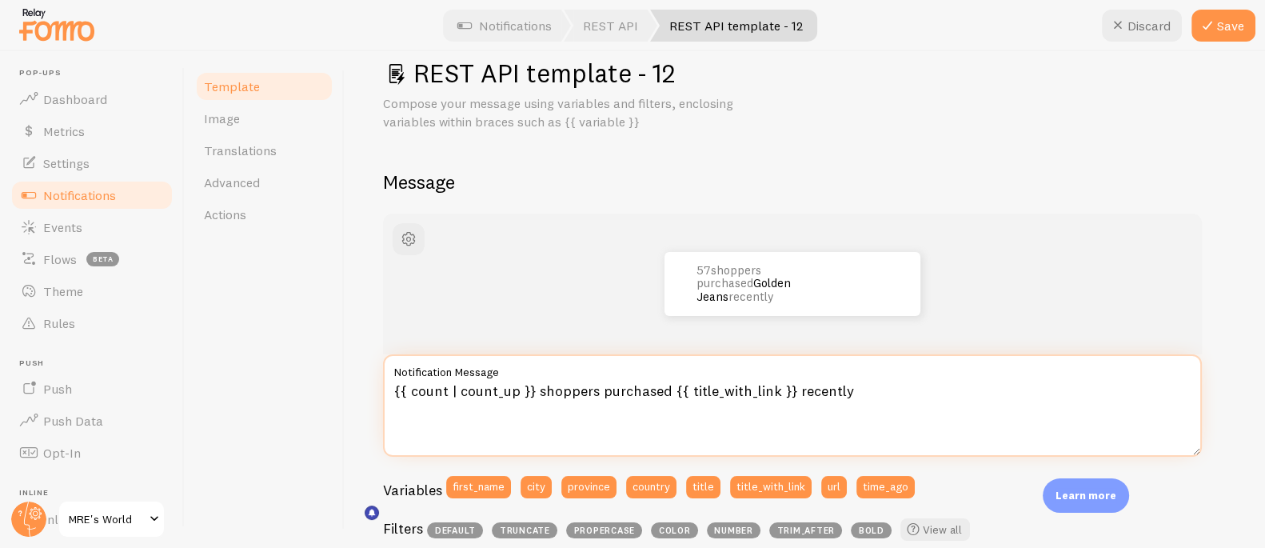
scroll to position [0, 0]
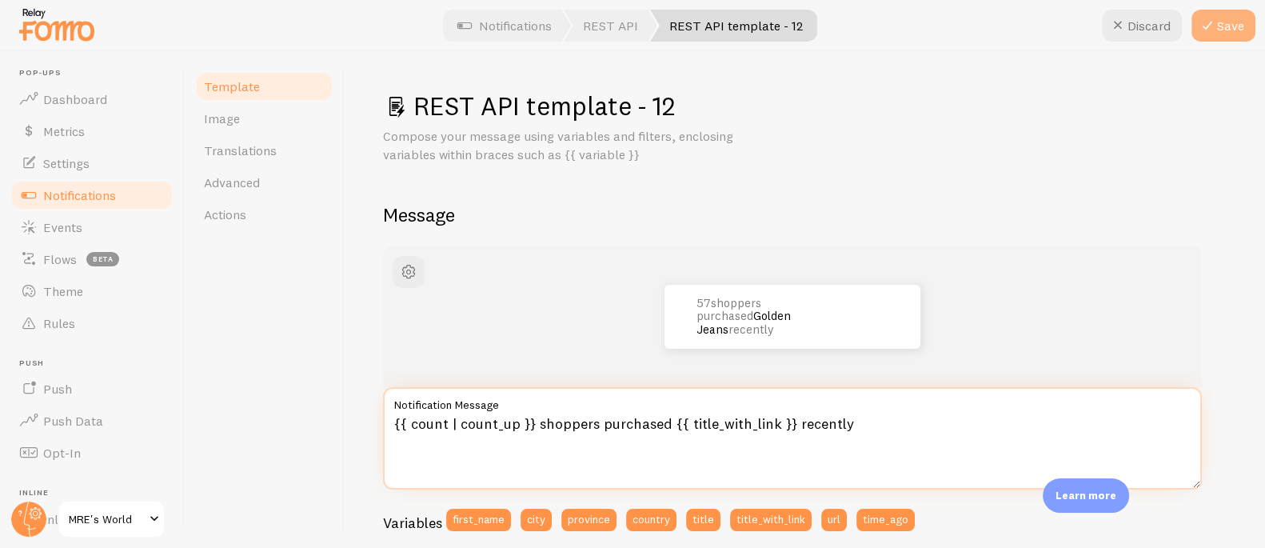
type textarea "{{ count | count_up }} shoppers purchased {{ title_with_link }} recently"
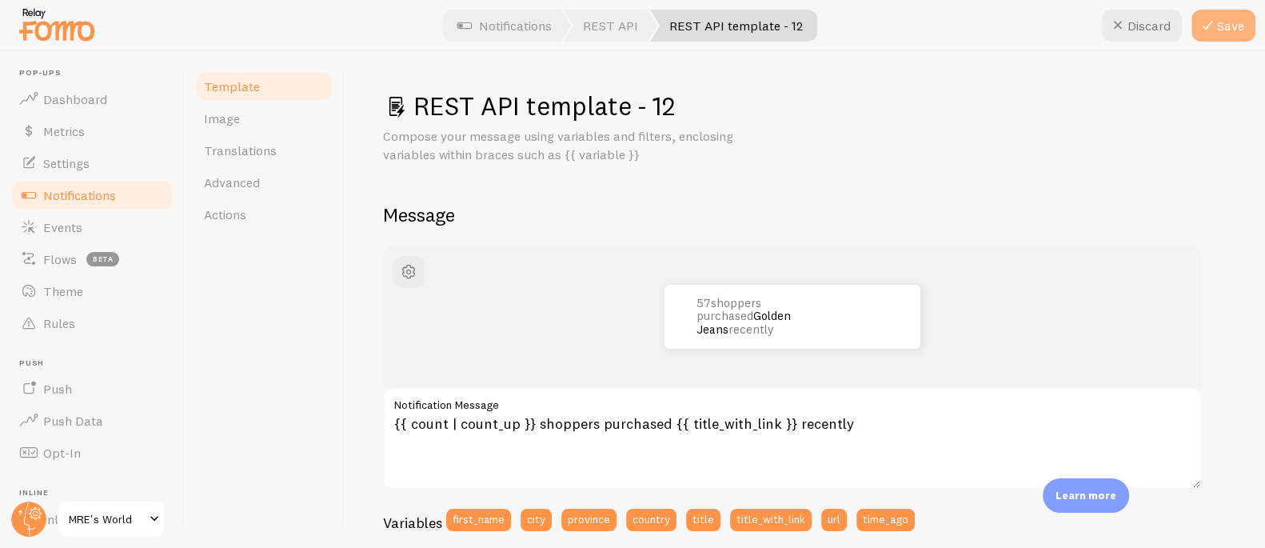
click at [1207, 23] on icon at bounding box center [1207, 25] width 19 height 19
click at [73, 195] on span "Notifications" at bounding box center [79, 195] width 73 height 16
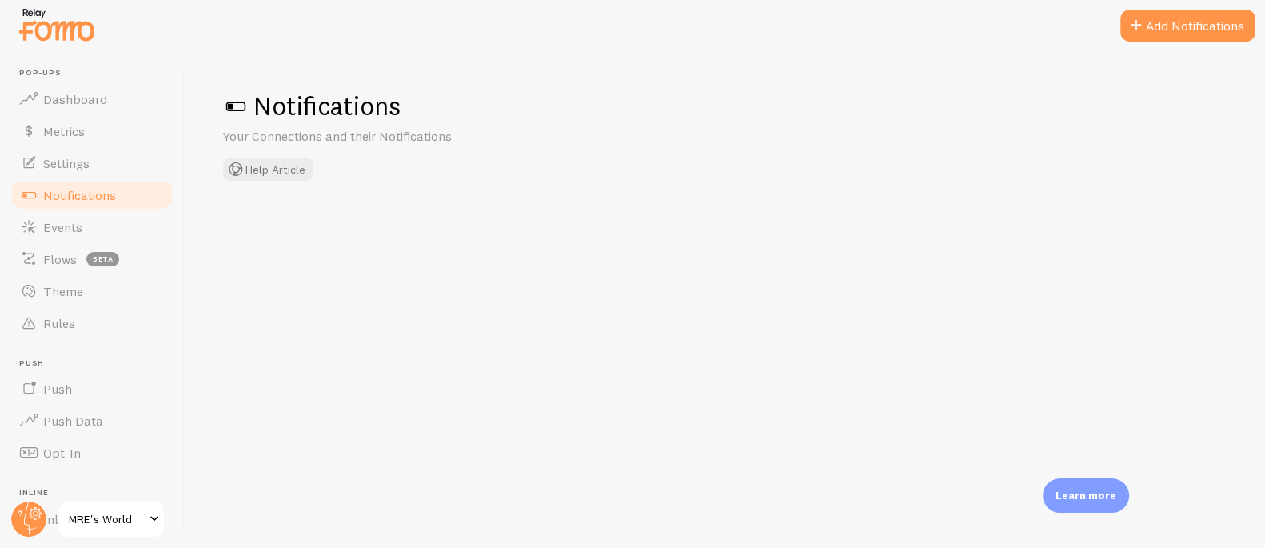
checkbox input "true"
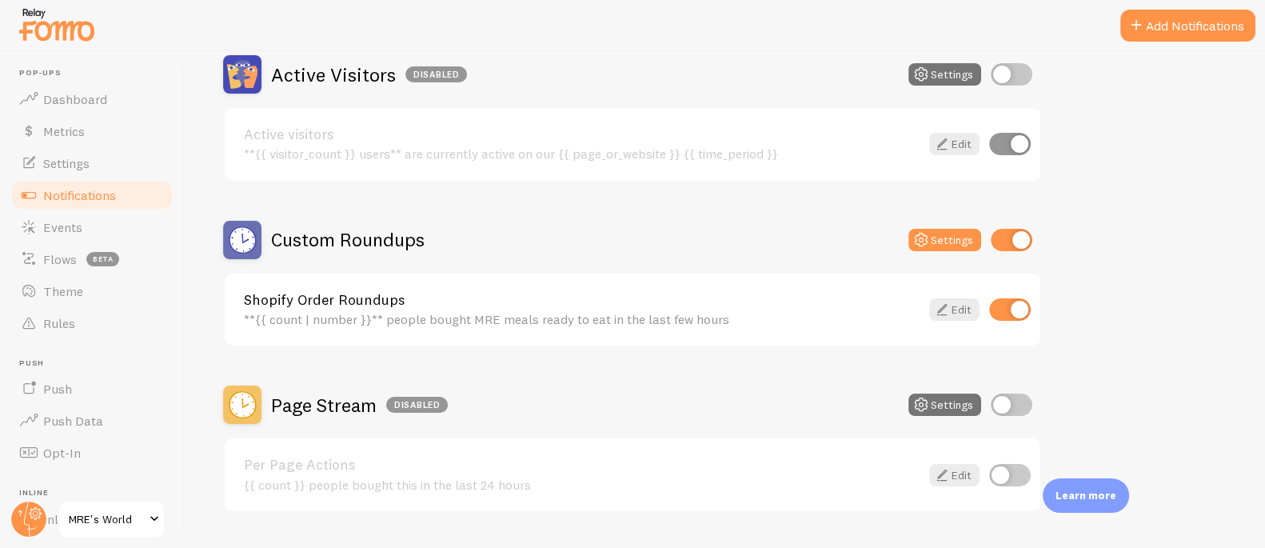
scroll to position [420, 0]
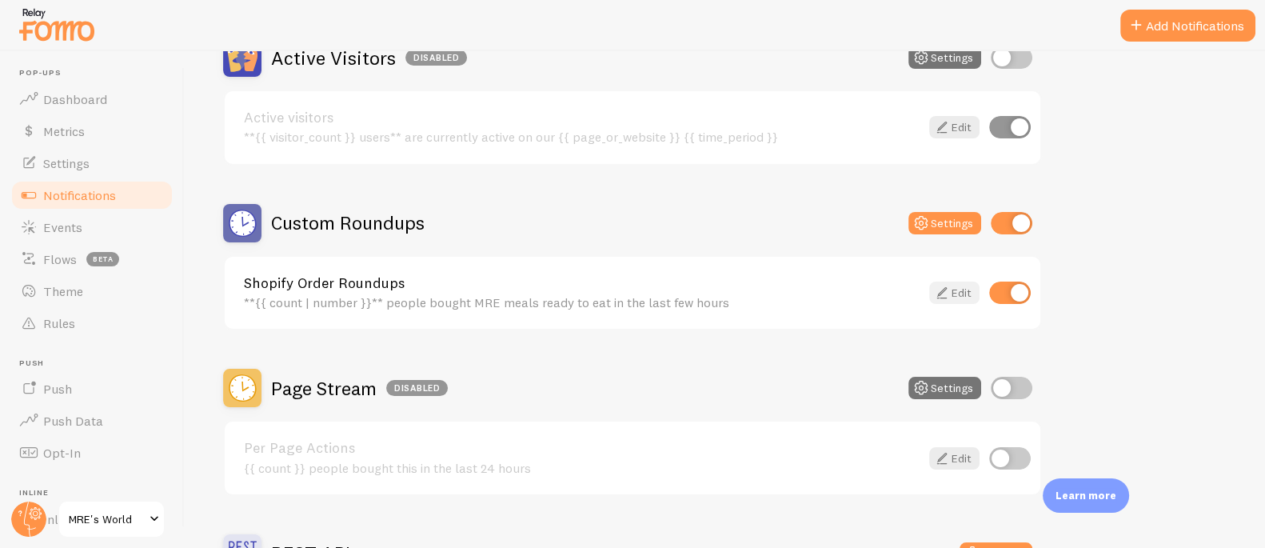
click at [960, 286] on link "Edit" at bounding box center [954, 292] width 50 height 22
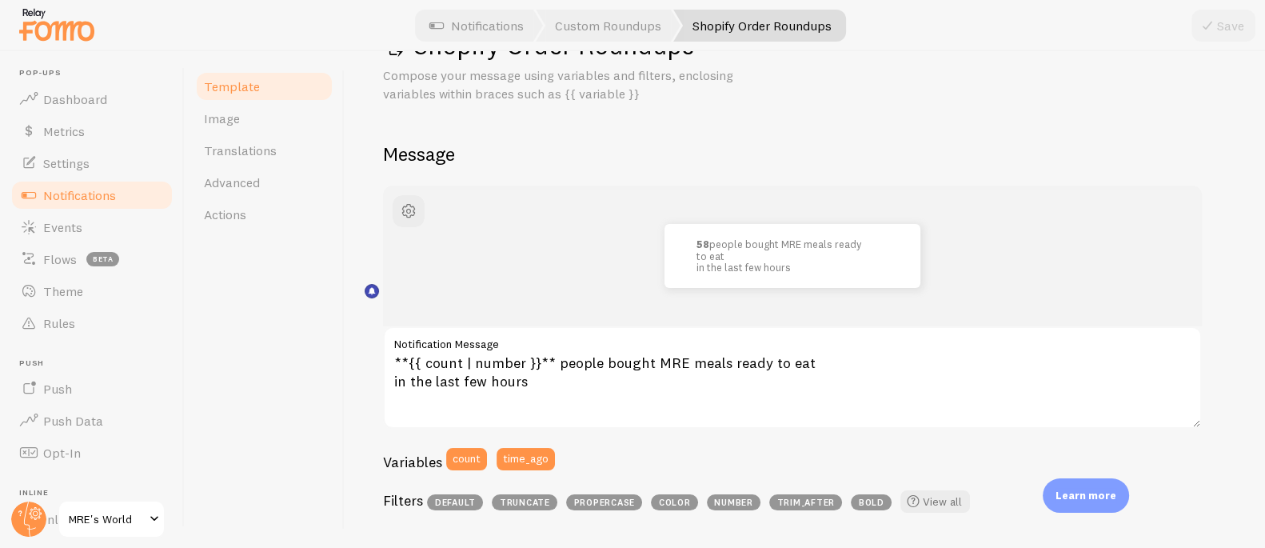
scroll to position [347, 0]
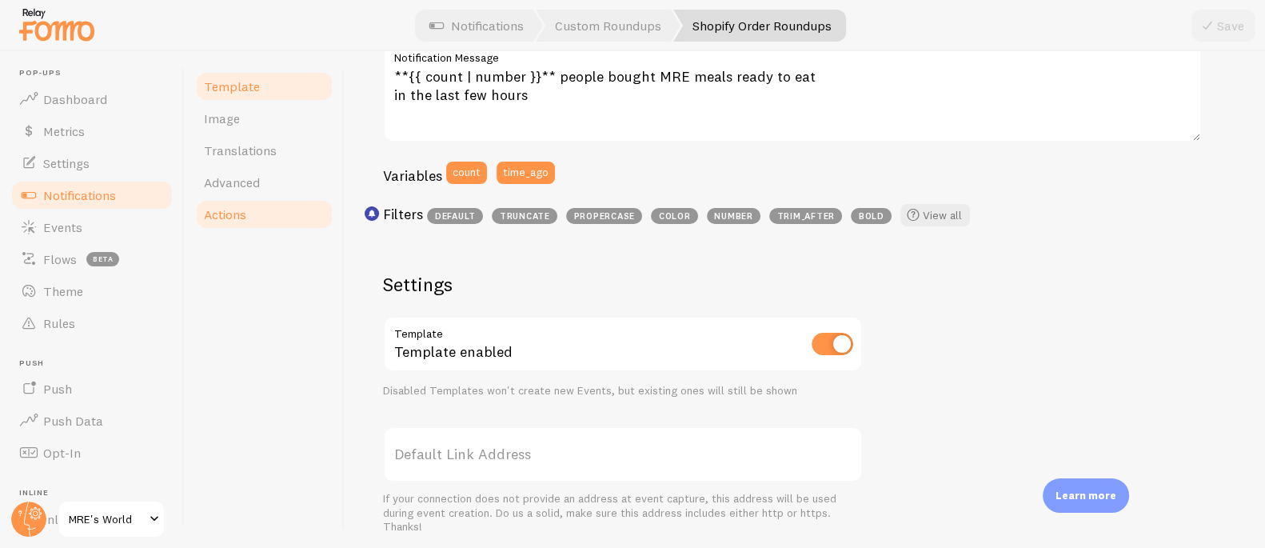
click at [248, 213] on link "Actions" at bounding box center [264, 214] width 140 height 32
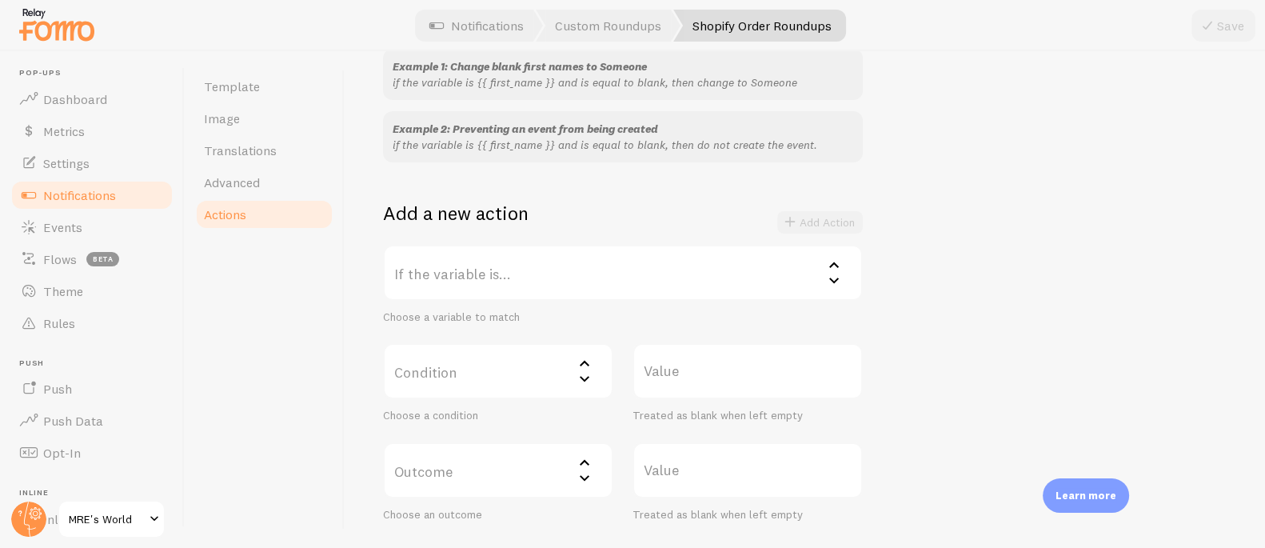
scroll to position [282, 0]
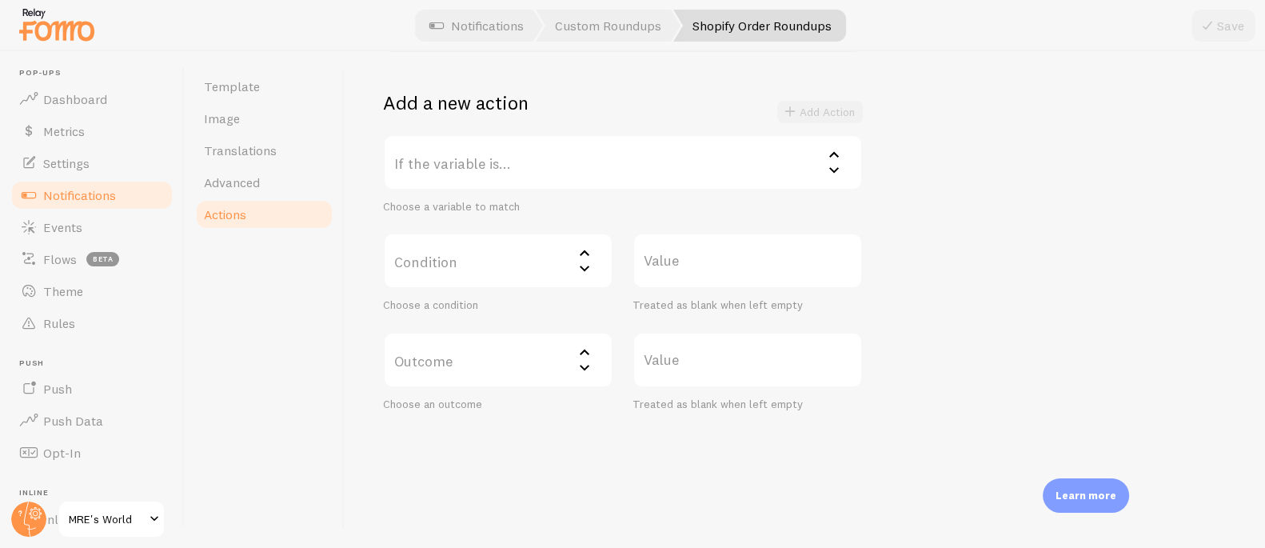
click at [485, 165] on label "If the variable is..." at bounding box center [623, 162] width 480 height 56
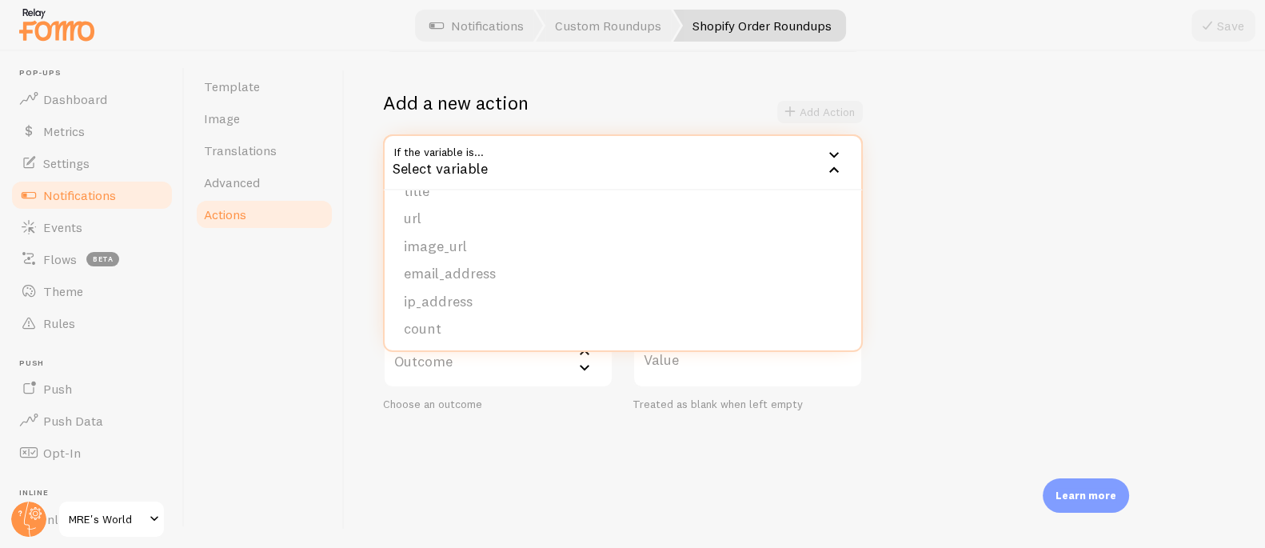
scroll to position [135, 0]
click at [520, 327] on li "count" at bounding box center [623, 327] width 476 height 28
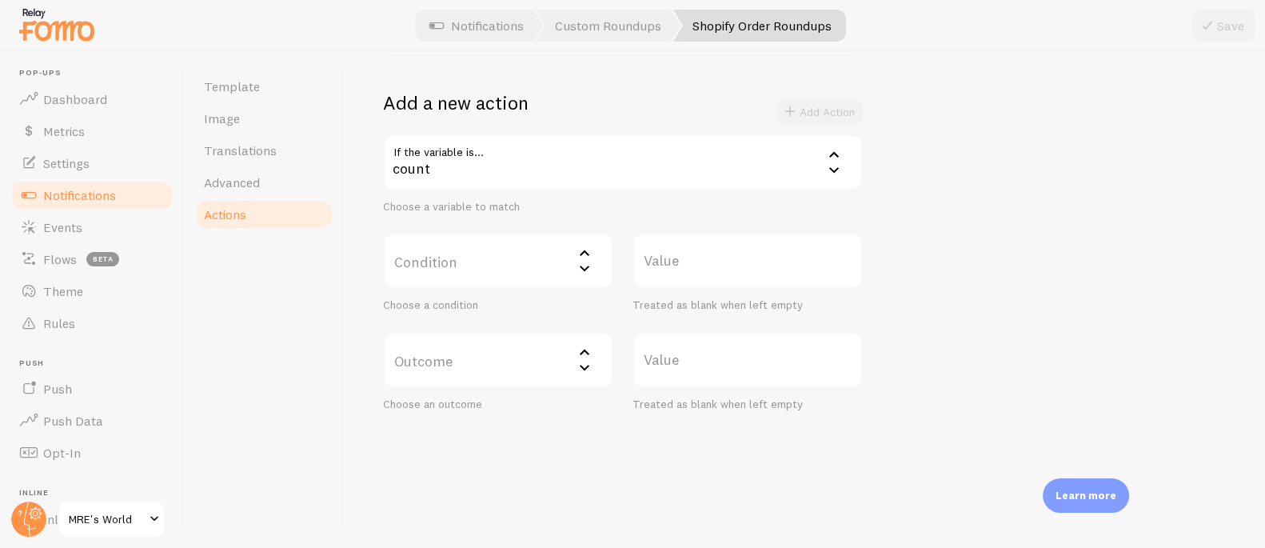
click at [484, 257] on label "Condition" at bounding box center [498, 261] width 230 height 56
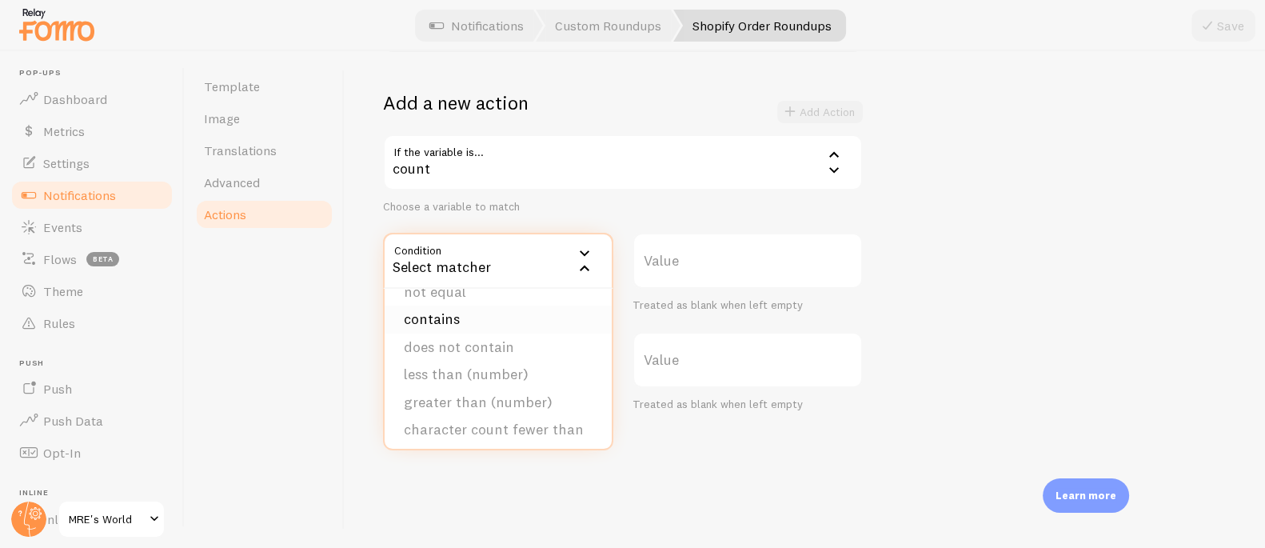
scroll to position [90, 0]
click at [491, 358] on li "greater than (number)" at bounding box center [498, 361] width 227 height 28
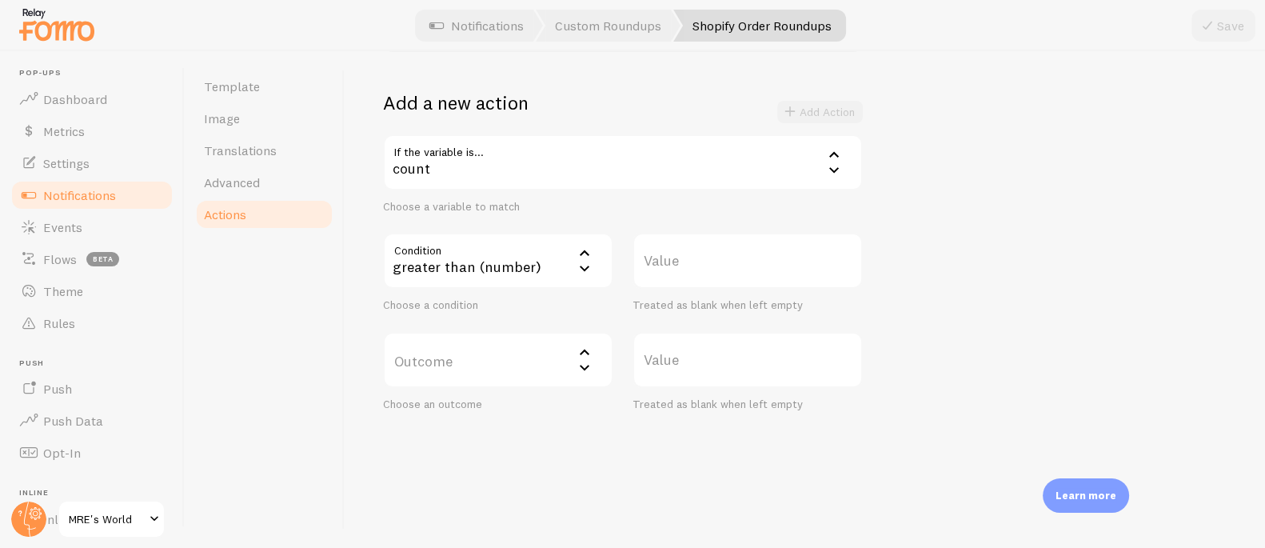
click at [691, 258] on label "Value" at bounding box center [747, 261] width 230 height 56
click at [691, 258] on input "Value" at bounding box center [747, 261] width 230 height 56
type input "5"
click at [464, 365] on label "Outcome" at bounding box center [498, 360] width 230 height 56
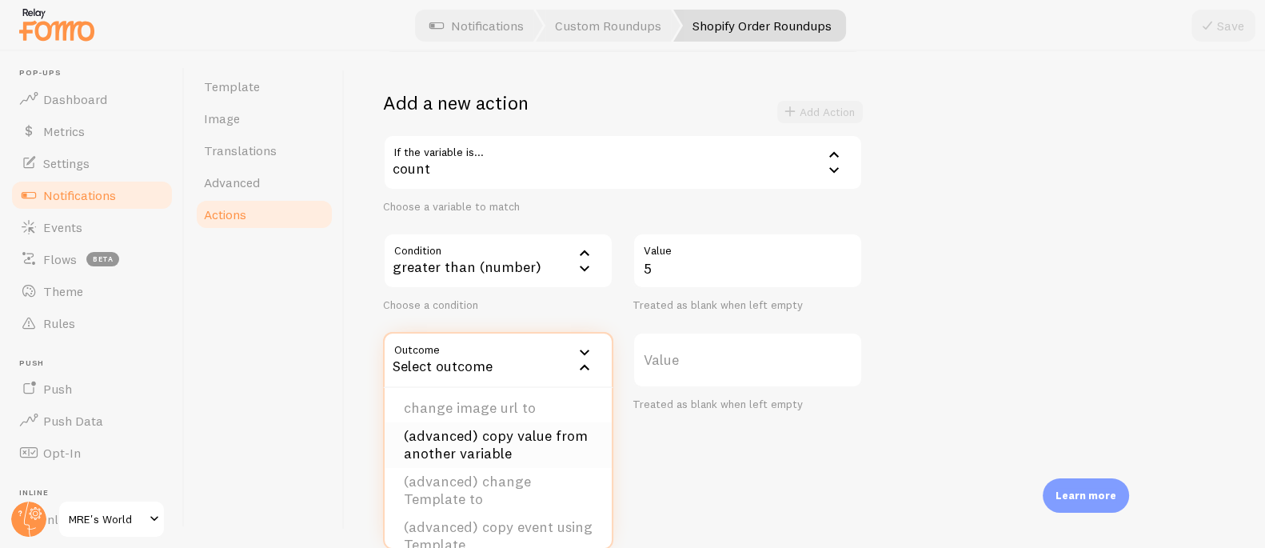
scroll to position [161, 0]
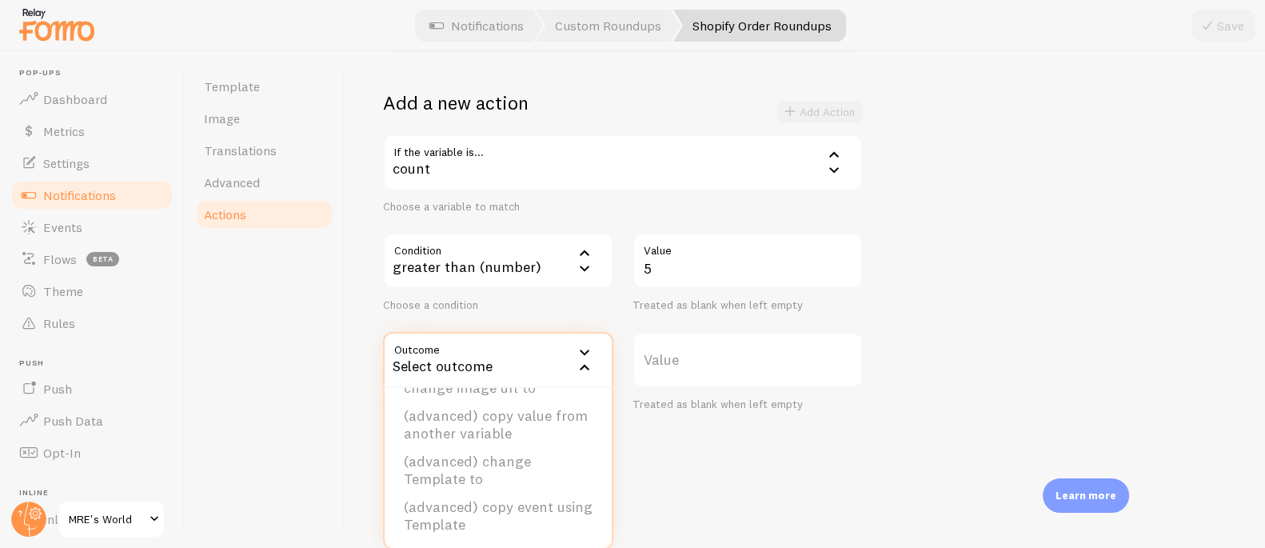
click at [507, 518] on li "(advanced) copy event using Template" at bounding box center [498, 516] width 227 height 46
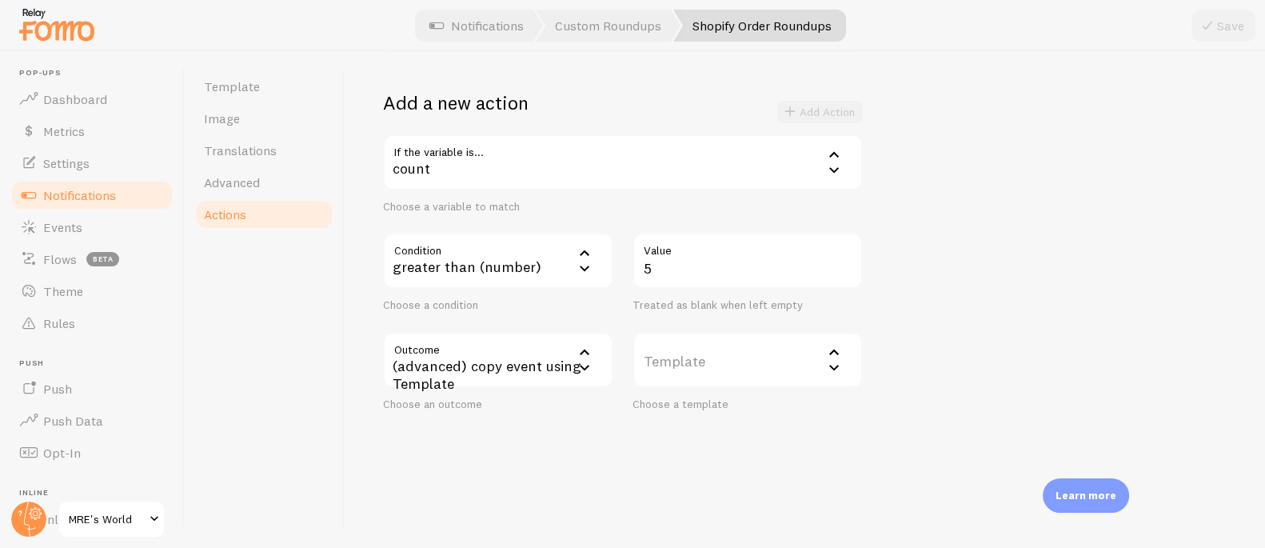
click at [695, 369] on label "Template" at bounding box center [747, 360] width 230 height 56
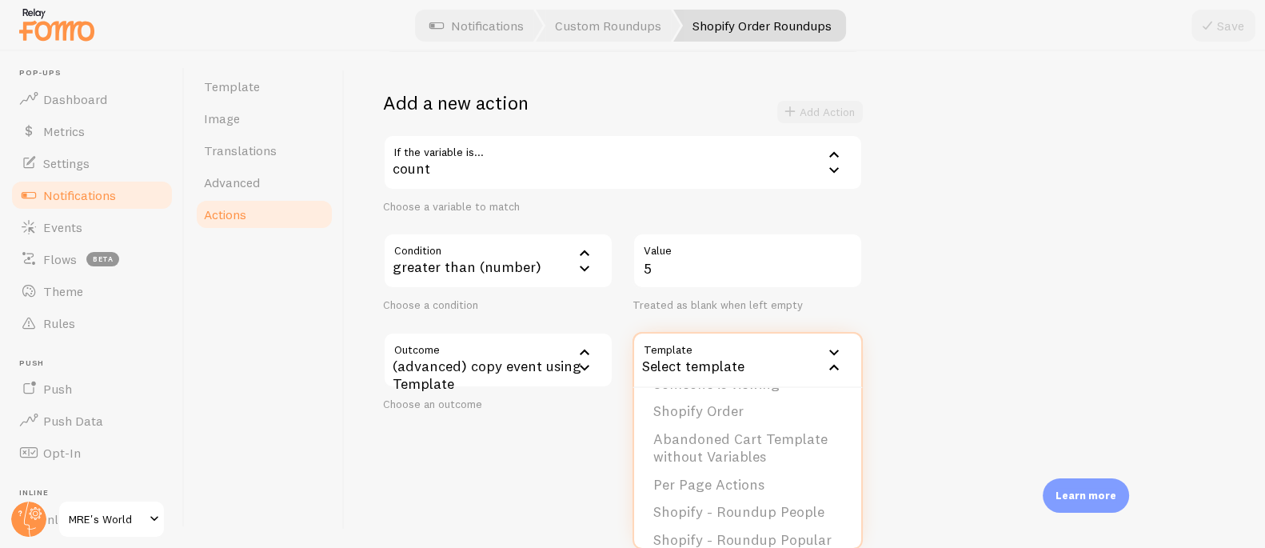
scroll to position [244, 0]
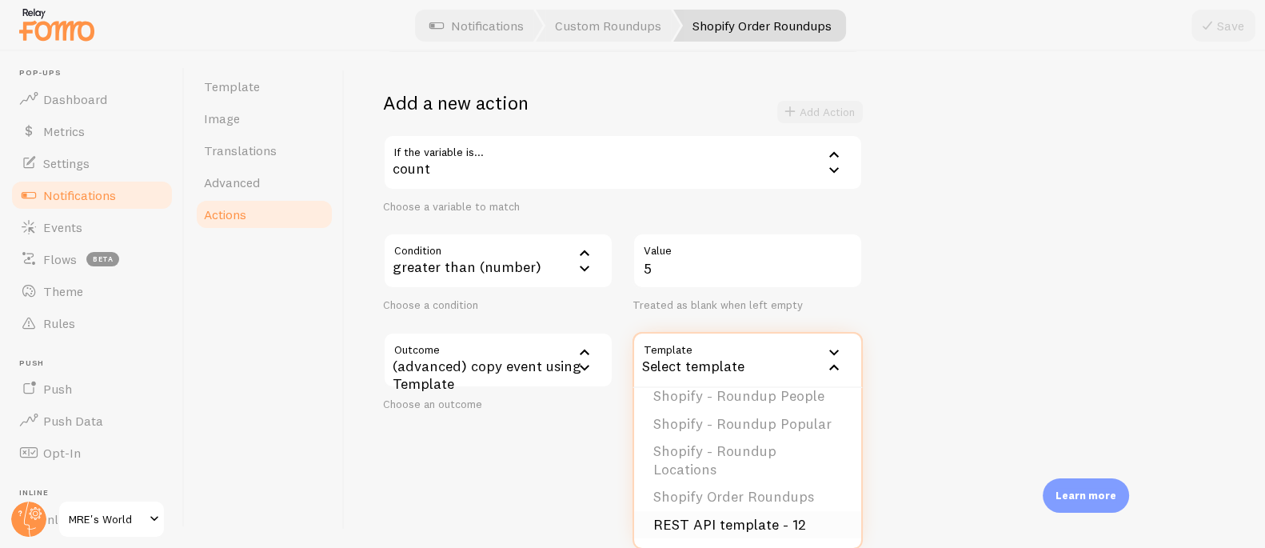
click at [772, 522] on li "REST API template - 12" at bounding box center [747, 525] width 227 height 28
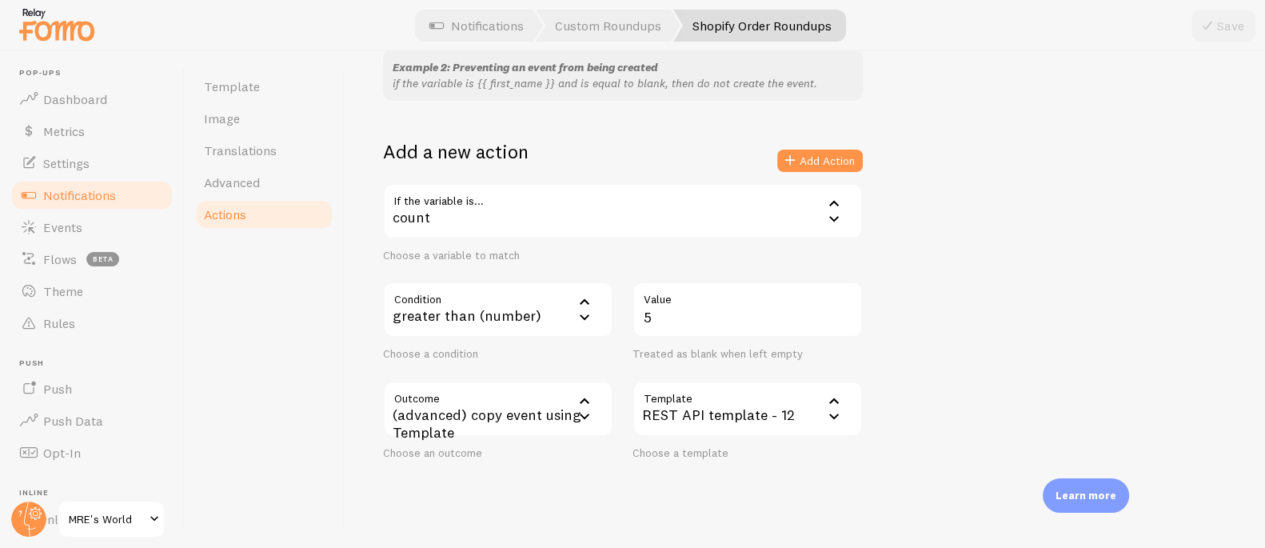
scroll to position [213, 0]
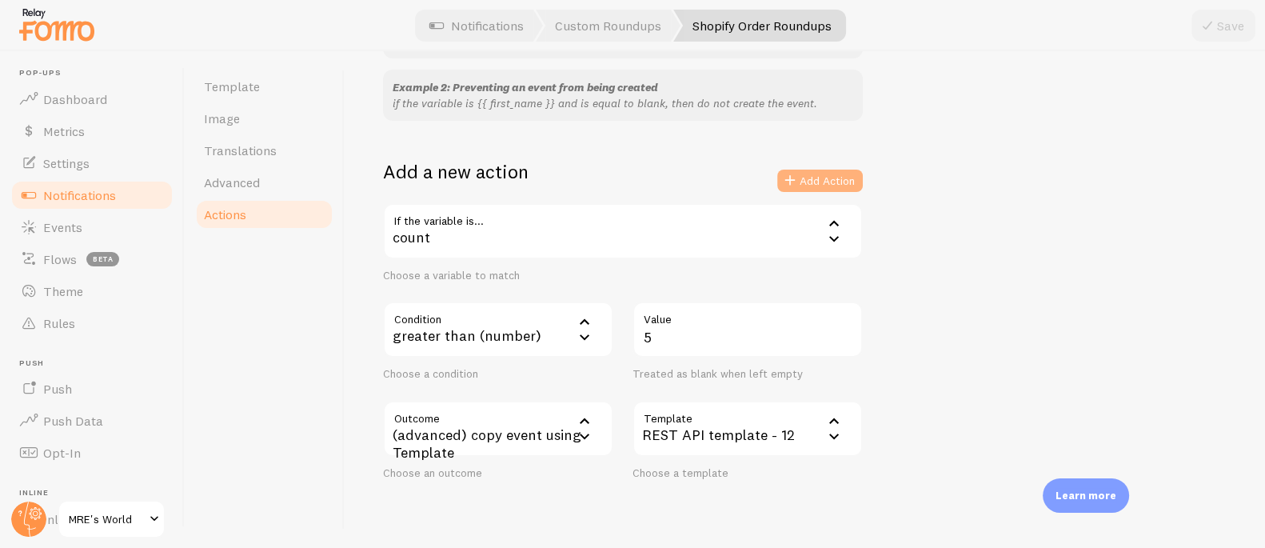
click at [821, 177] on button "Add Action" at bounding box center [820, 180] width 86 height 22
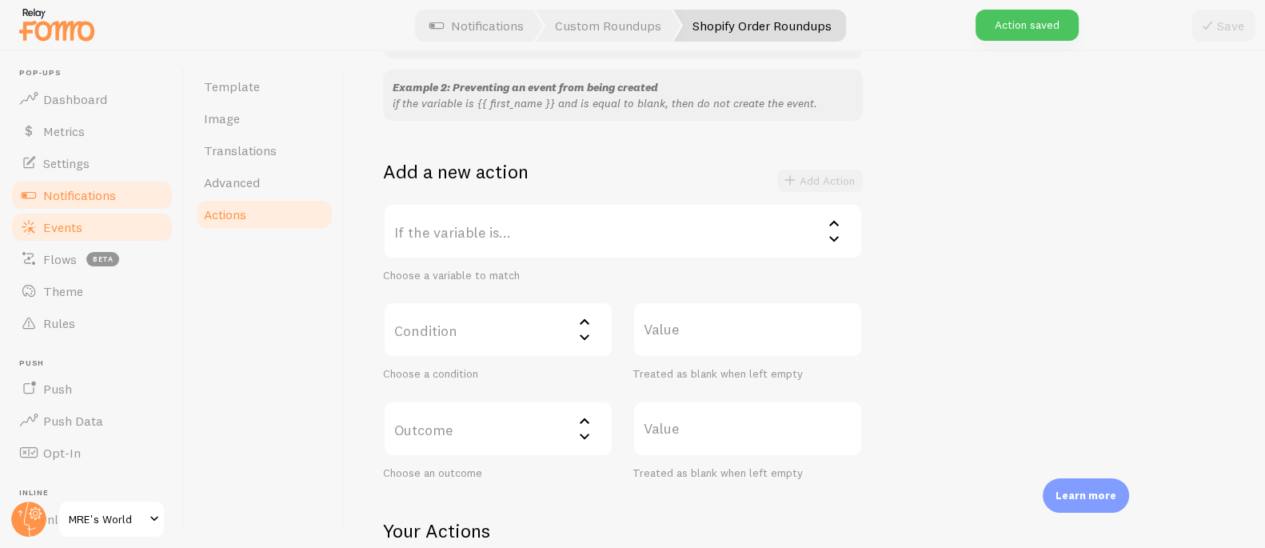
click at [73, 219] on span "Events" at bounding box center [62, 227] width 39 height 16
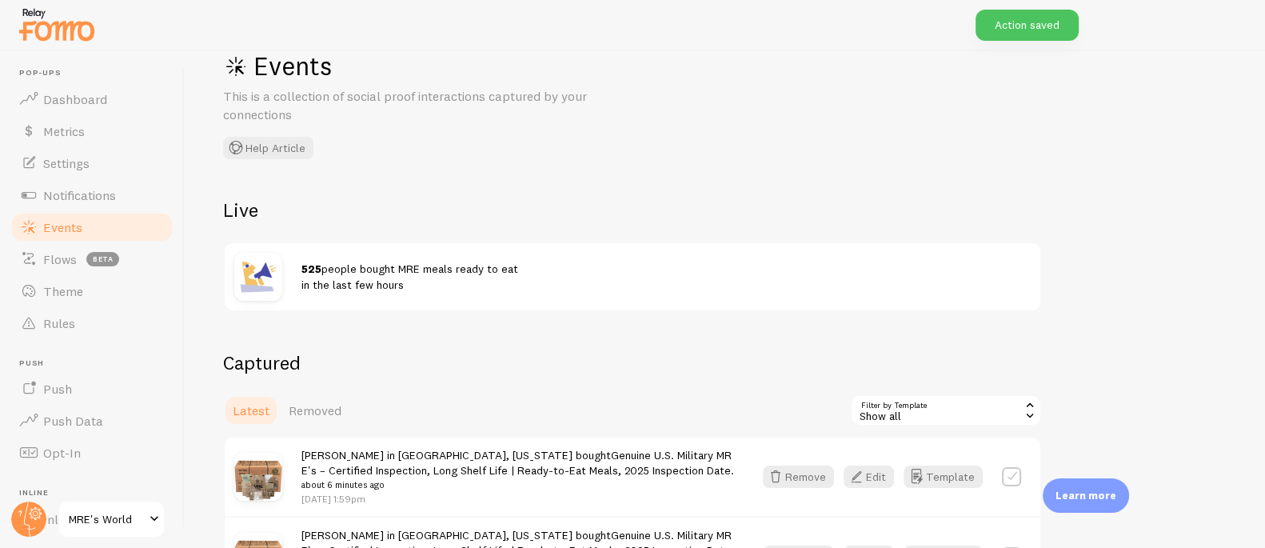
scroll to position [136, 0]
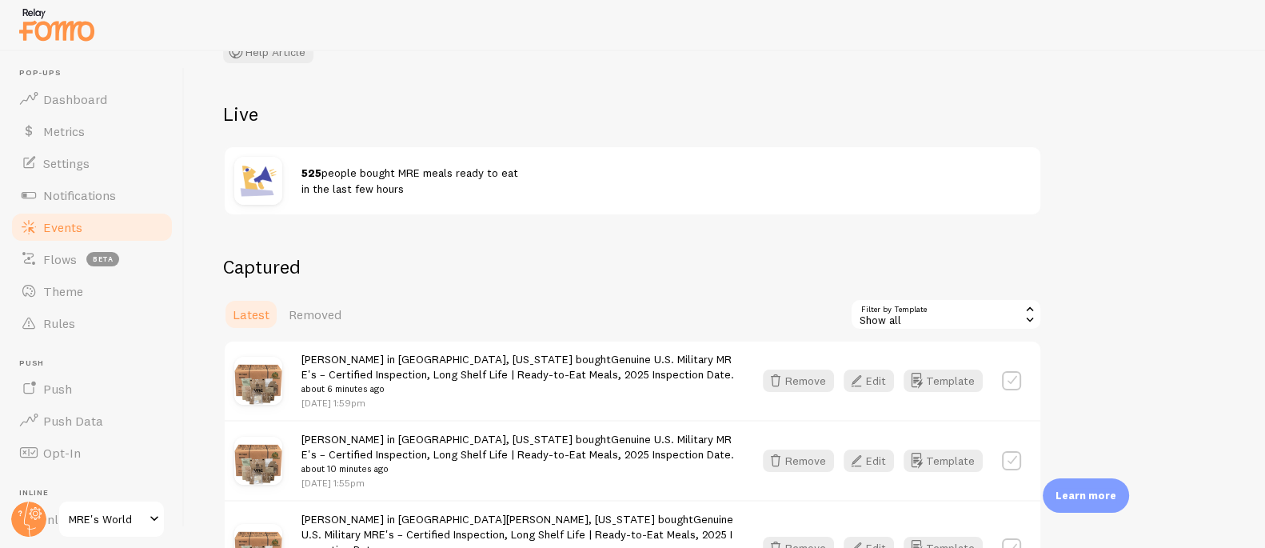
click at [879, 317] on div "Show all" at bounding box center [946, 314] width 192 height 32
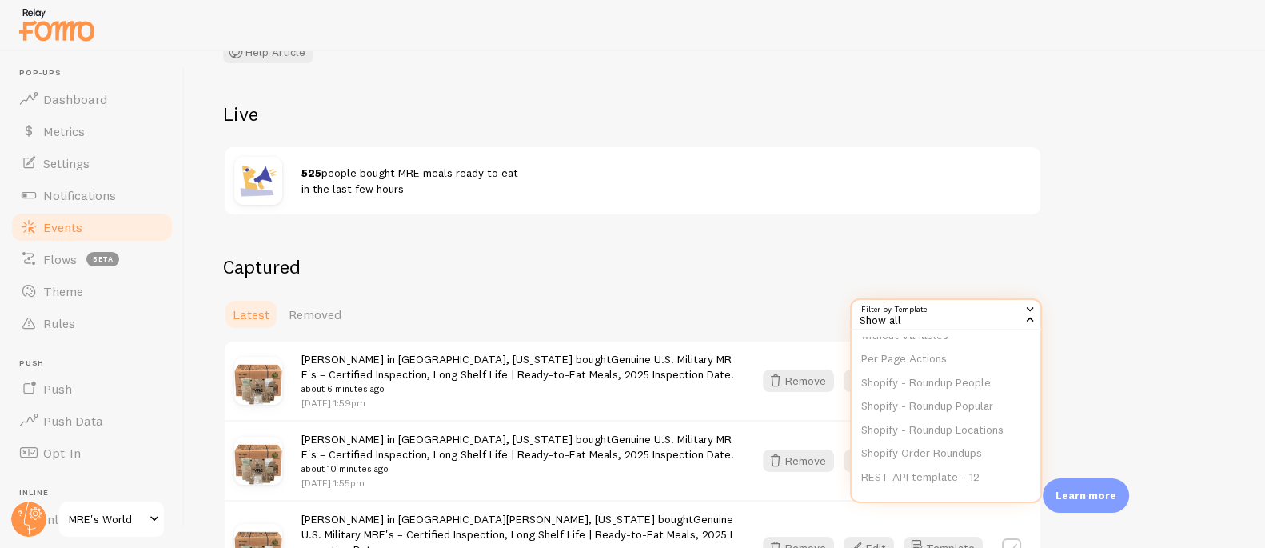
scroll to position [193, 0]
click at [932, 476] on li "REST API template - 12" at bounding box center [945, 476] width 189 height 24
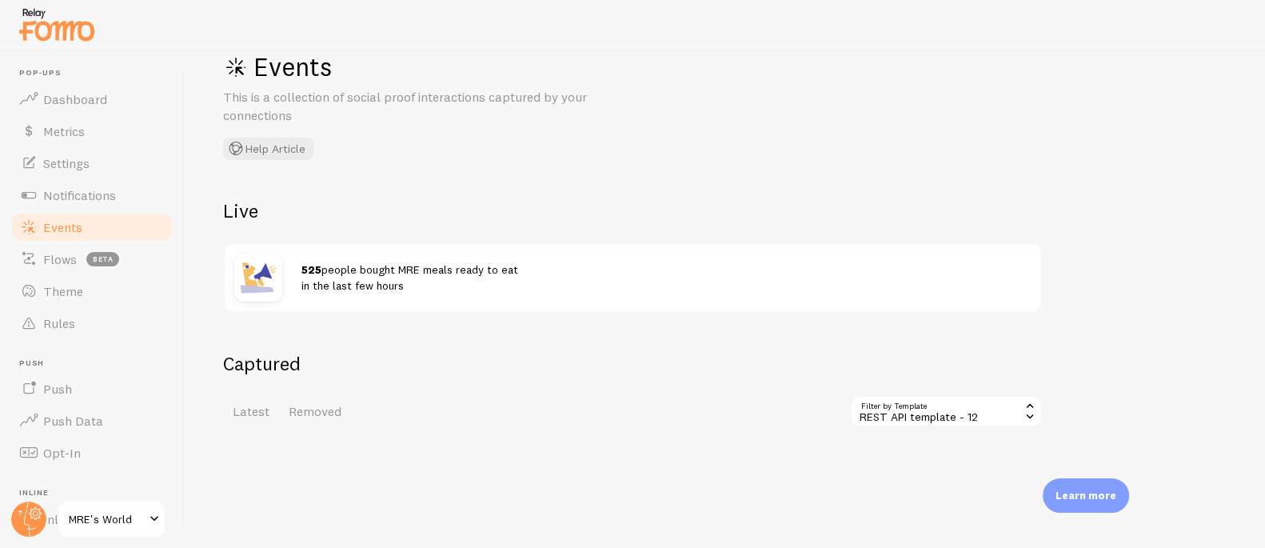
scroll to position [89, 0]
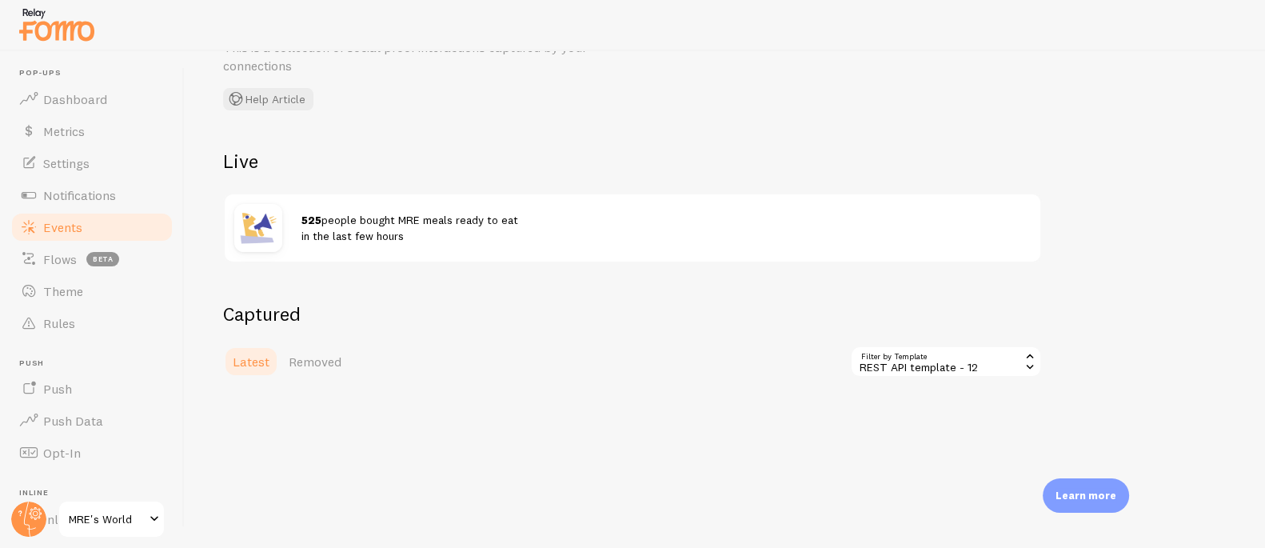
click at [266, 361] on span "Latest" at bounding box center [251, 361] width 37 height 16
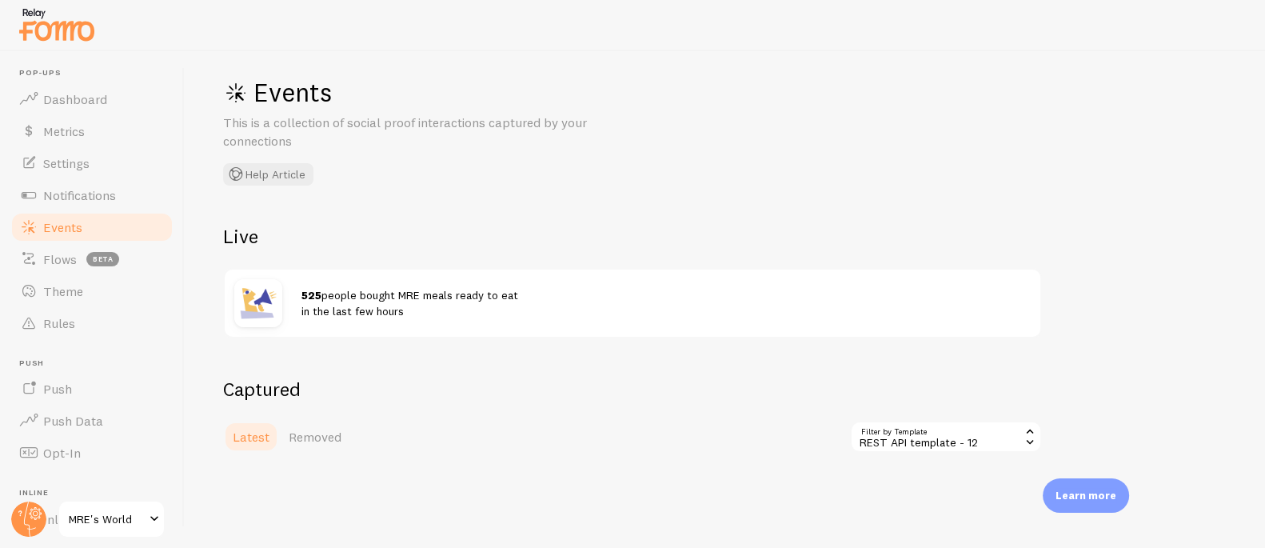
scroll to position [32, 0]
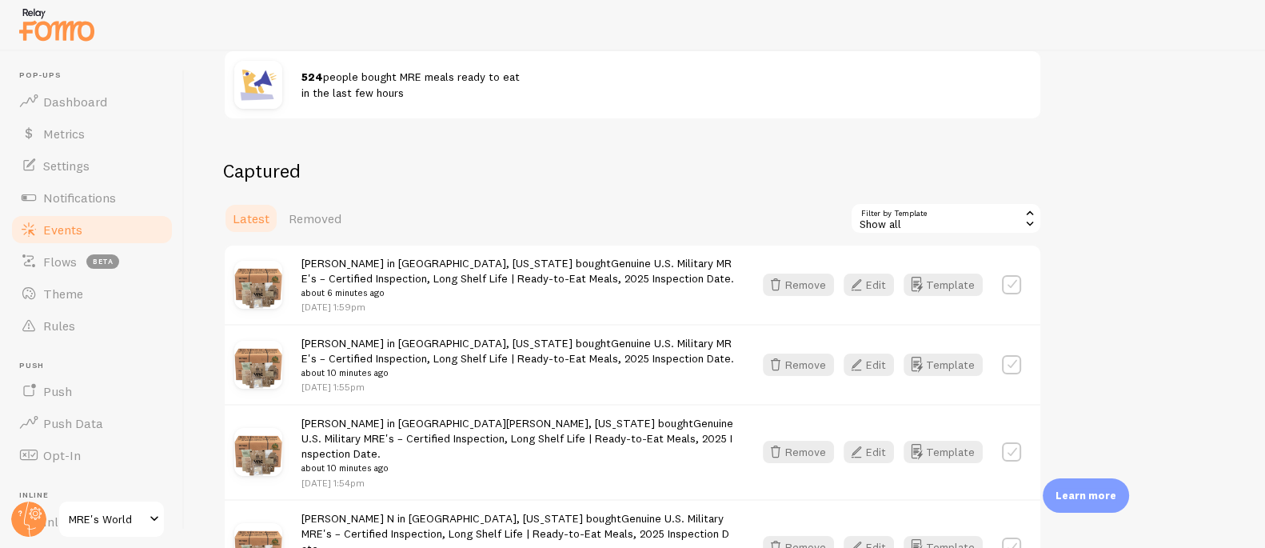
scroll to position [266, 0]
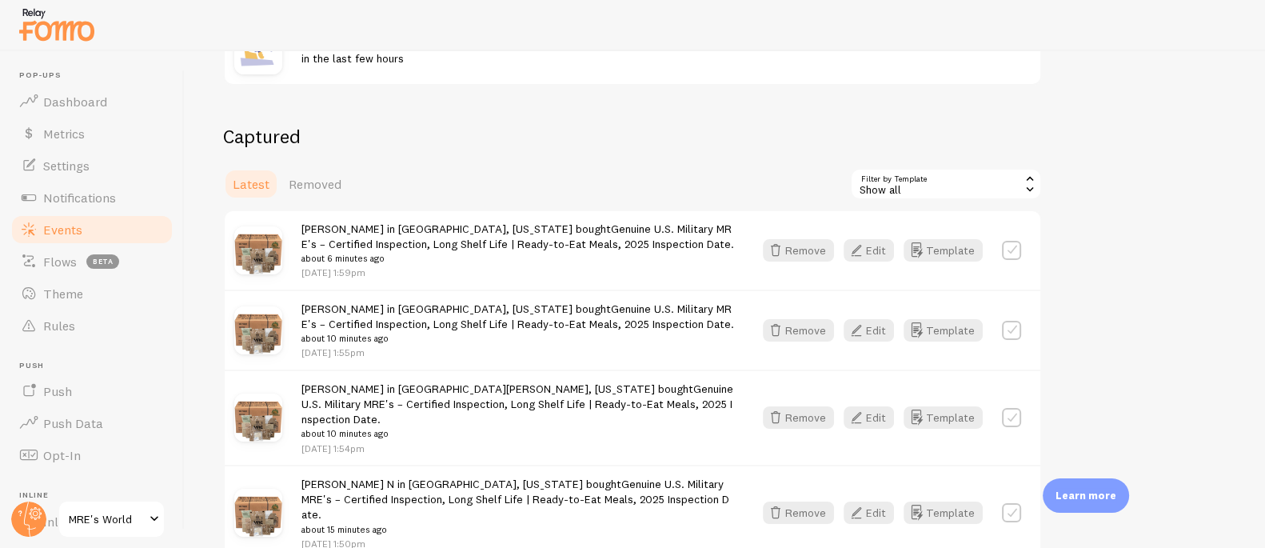
click at [898, 173] on div "Show all" at bounding box center [946, 184] width 192 height 32
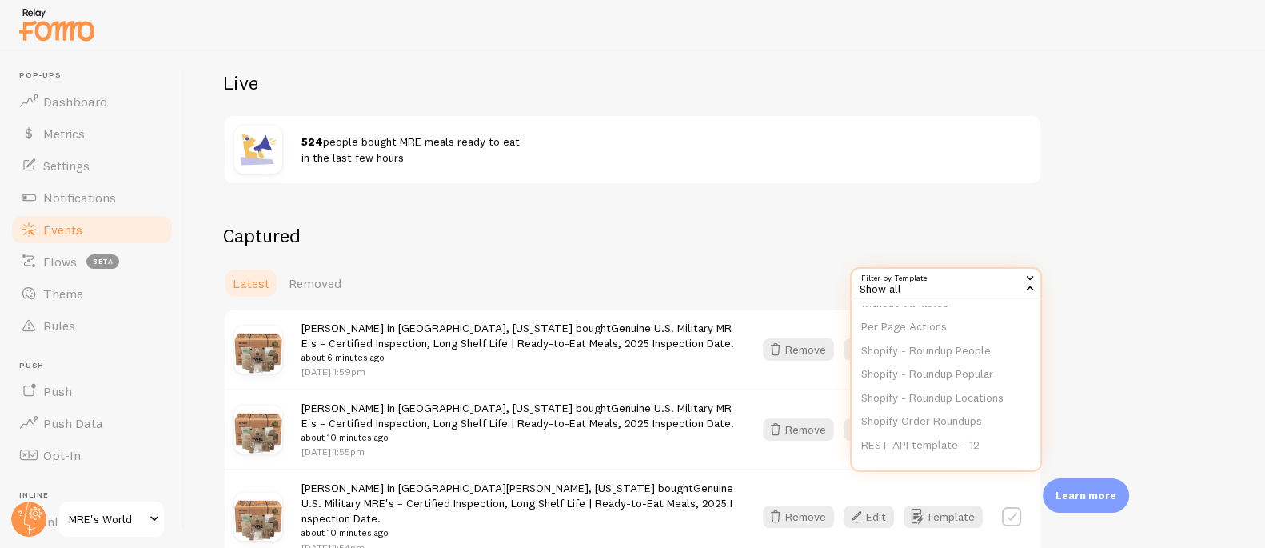
scroll to position [240, 0]
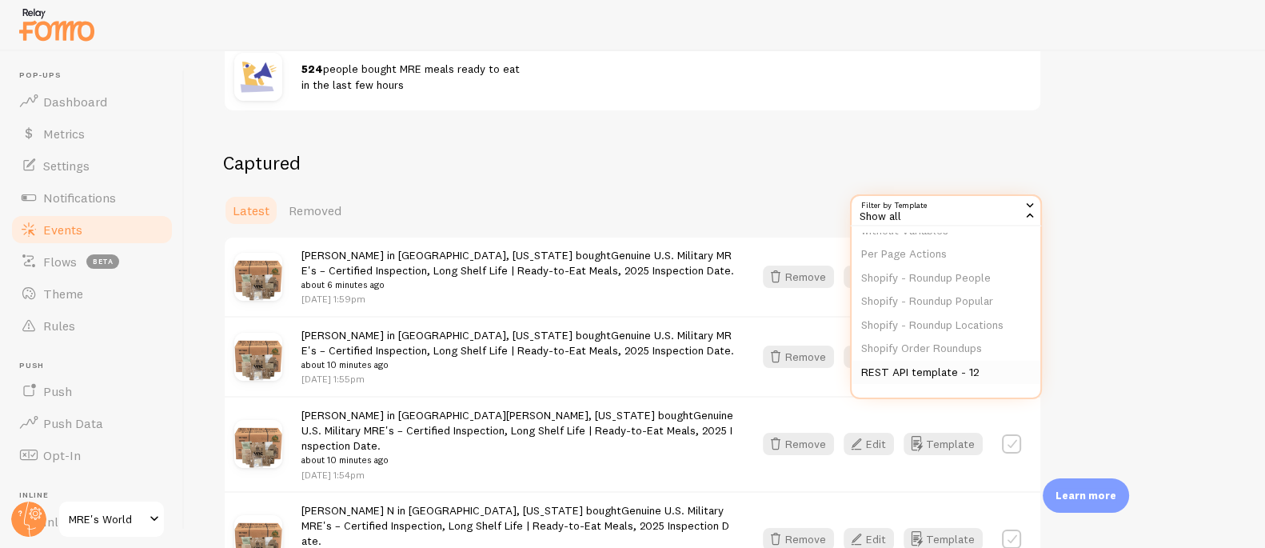
click at [919, 377] on li "REST API template - 12" at bounding box center [945, 373] width 189 height 24
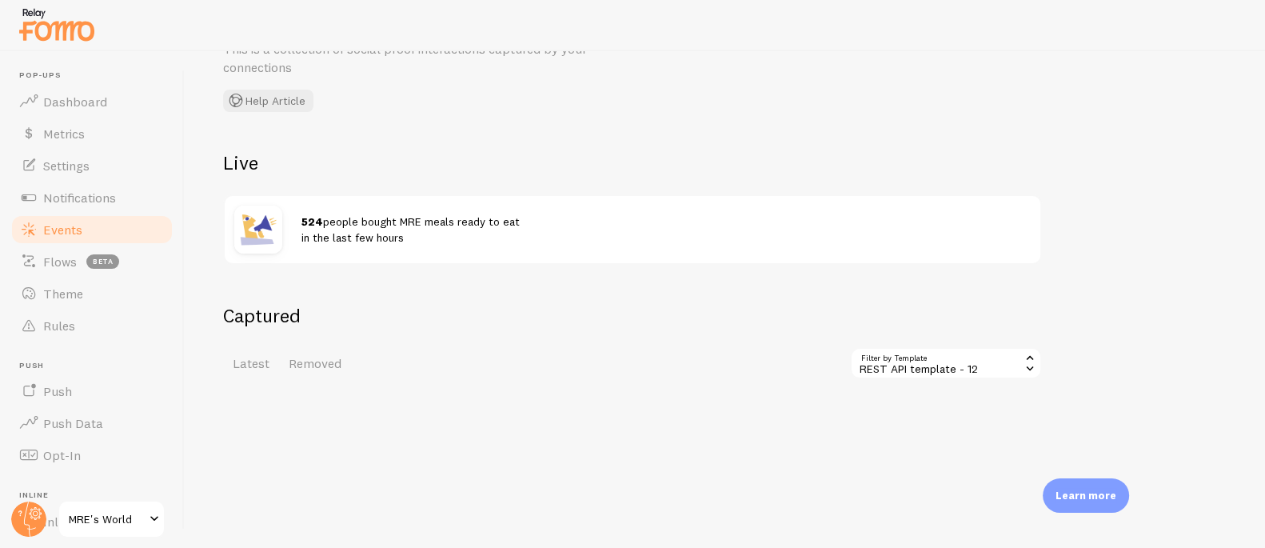
scroll to position [89, 0]
click at [107, 198] on span "Notifications" at bounding box center [79, 197] width 73 height 16
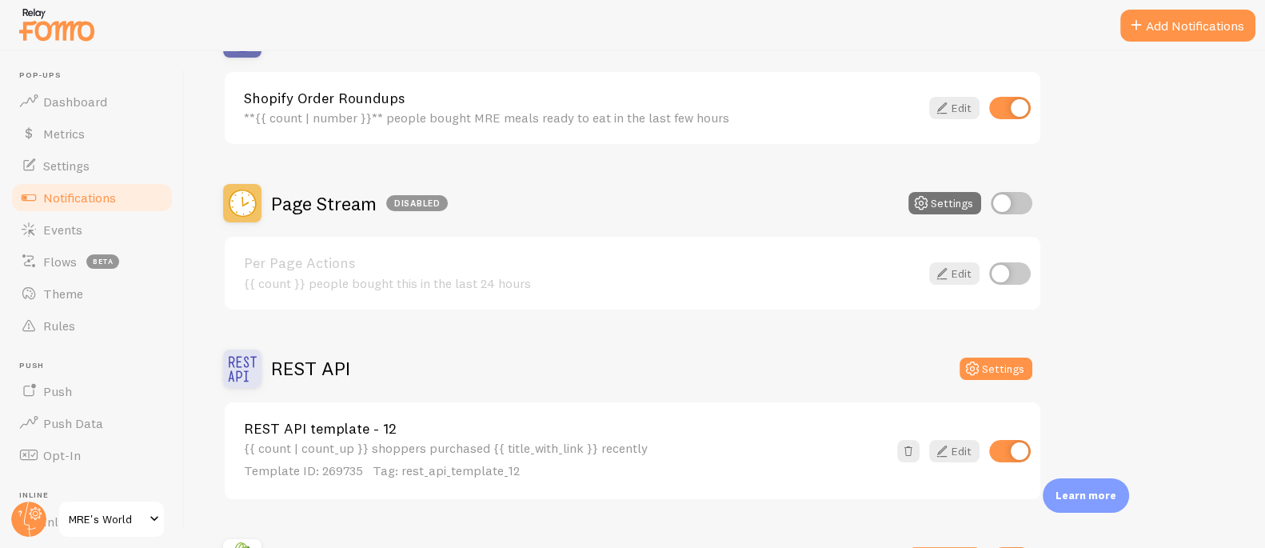
scroll to position [680, 0]
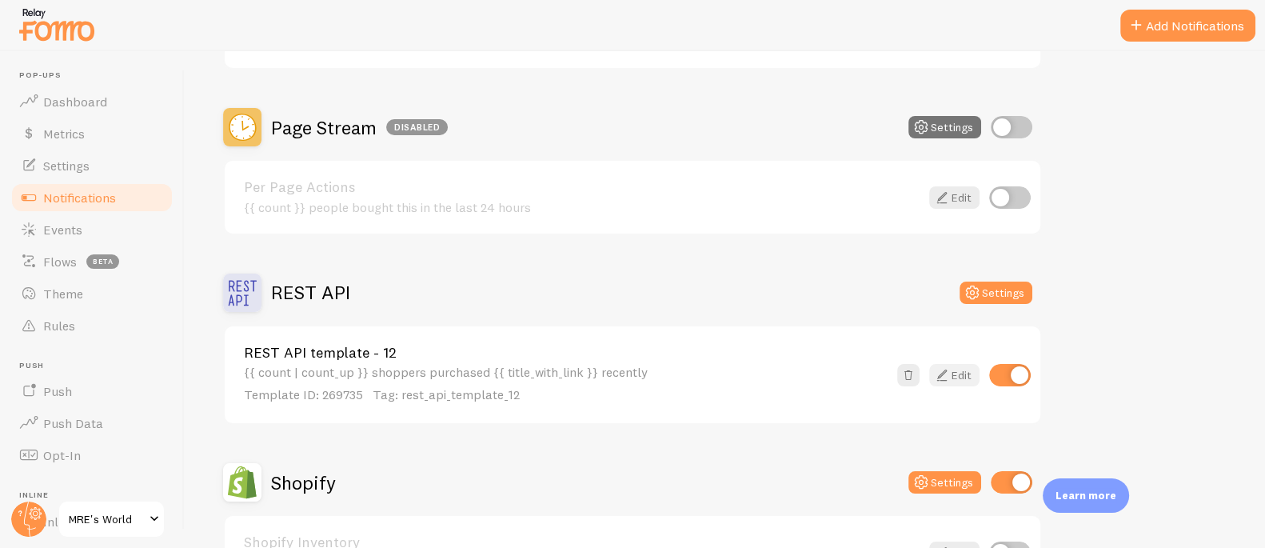
click at [959, 368] on link "Edit" at bounding box center [954, 375] width 50 height 22
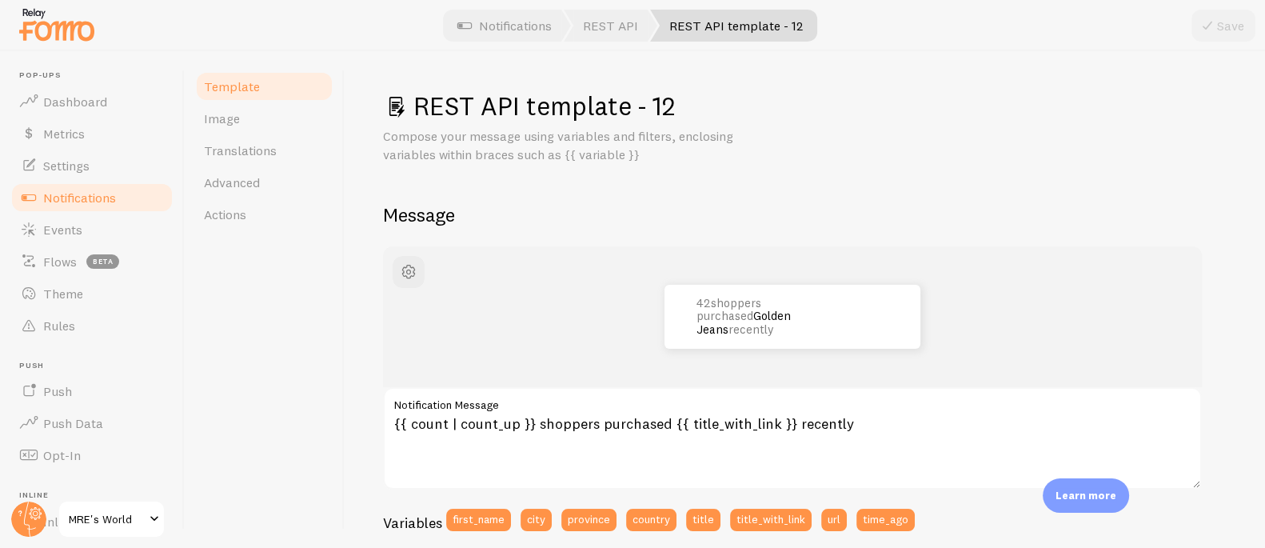
scroll to position [646, 0]
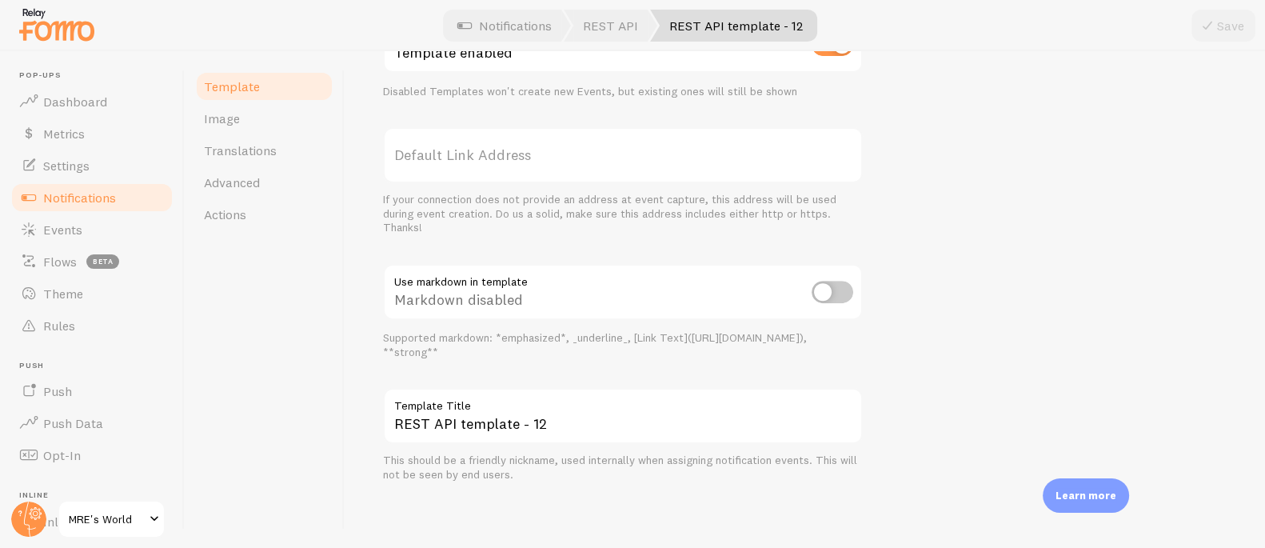
click at [492, 412] on label "Template Title" at bounding box center [623, 401] width 480 height 27
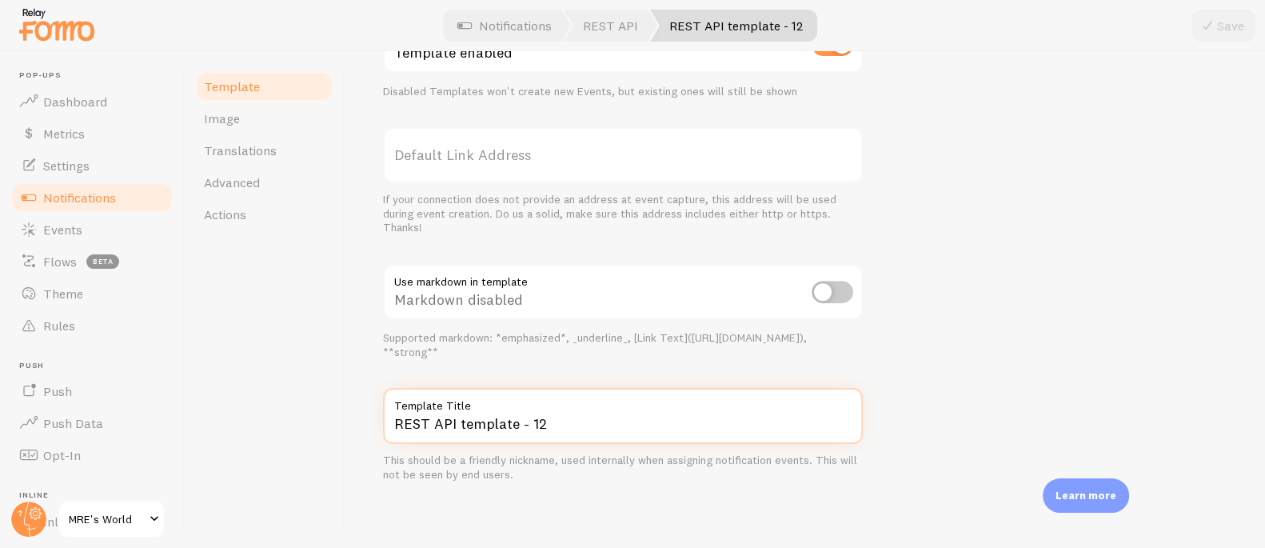
click at [492, 412] on input "REST API template - 12" at bounding box center [623, 416] width 480 height 56
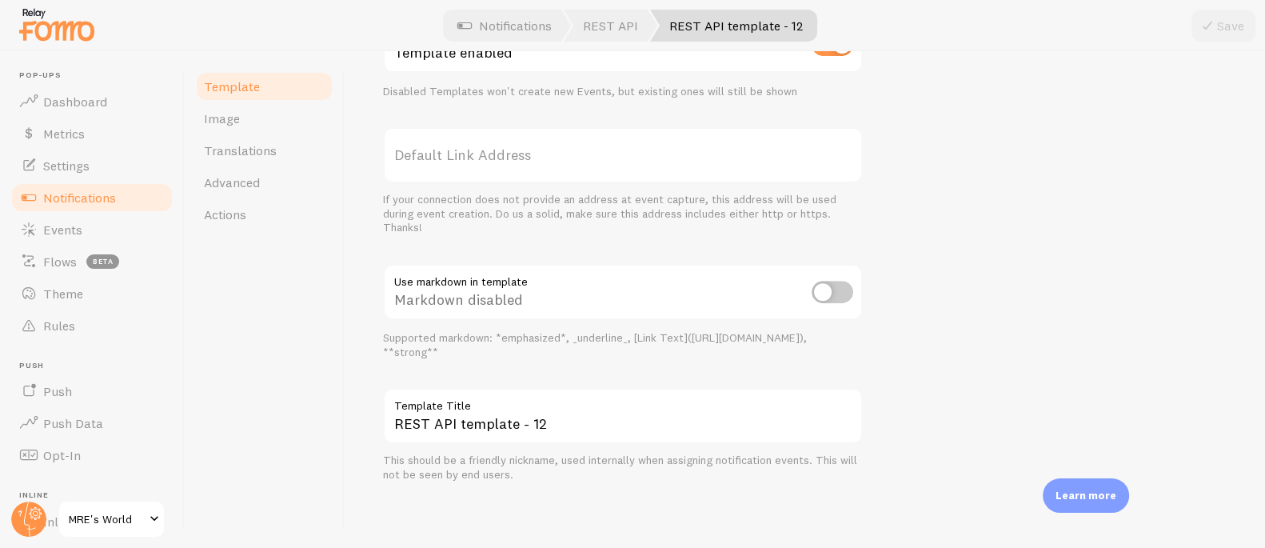
click at [492, 412] on label "Template Title" at bounding box center [623, 401] width 480 height 27
click at [492, 412] on input "REST API template - 12" at bounding box center [623, 416] width 480 height 56
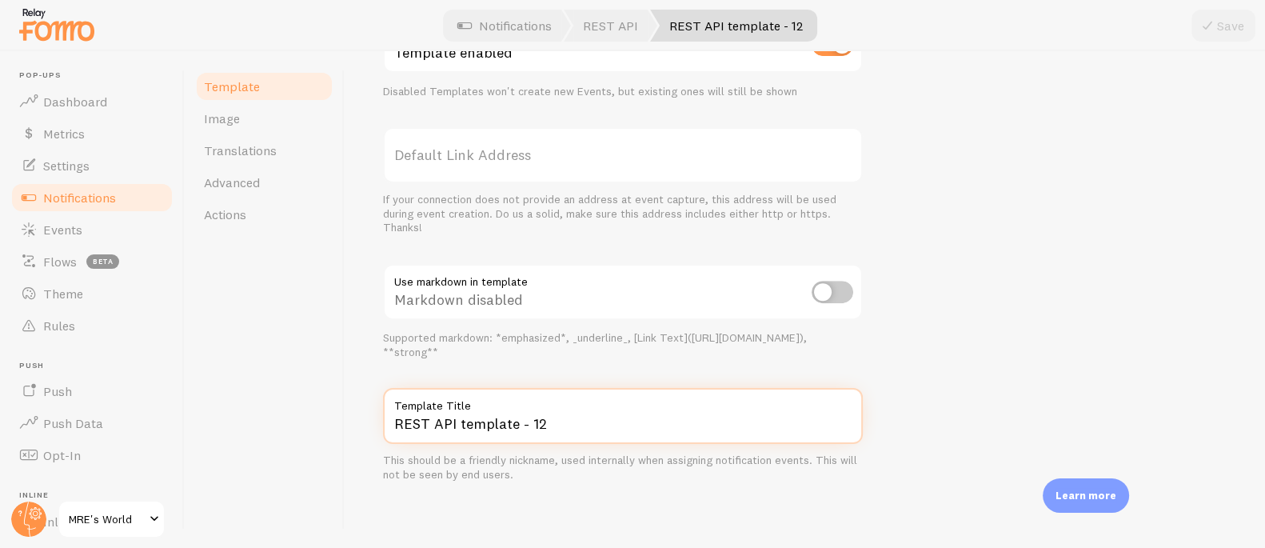
click at [497, 425] on input "REST API template - 12" at bounding box center [623, 416] width 480 height 56
click at [497, 424] on input "REST API template - 12" at bounding box center [623, 416] width 480 height 56
type input "Copy of Custom Roundup"
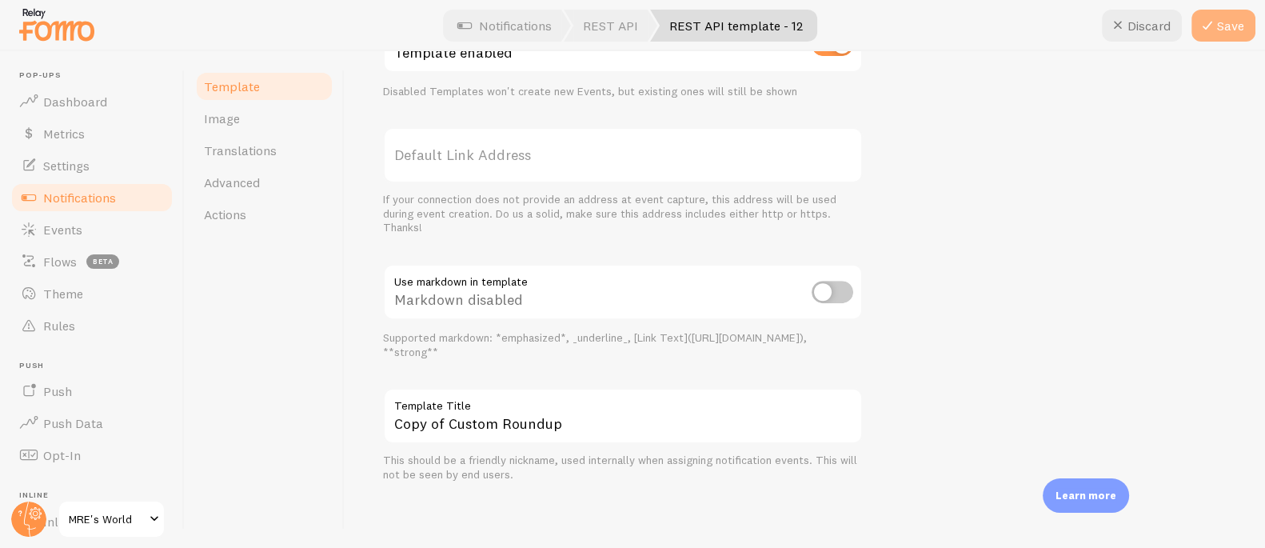
click at [1218, 34] on button "Save" at bounding box center [1223, 26] width 64 height 32
click at [94, 193] on span "Notifications" at bounding box center [79, 197] width 73 height 16
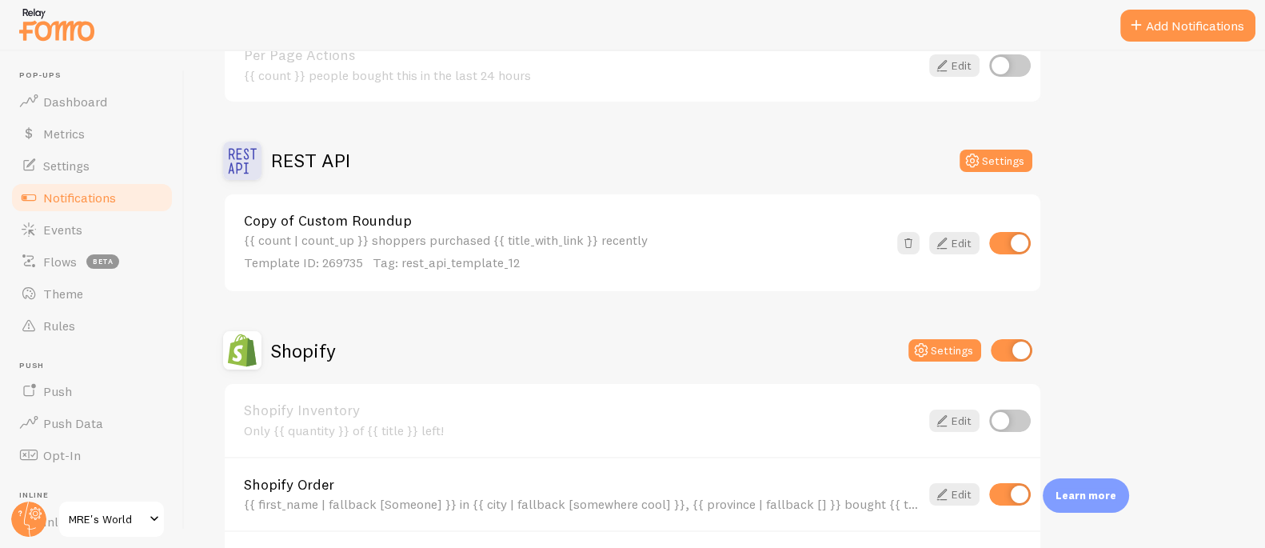
scroll to position [659, 0]
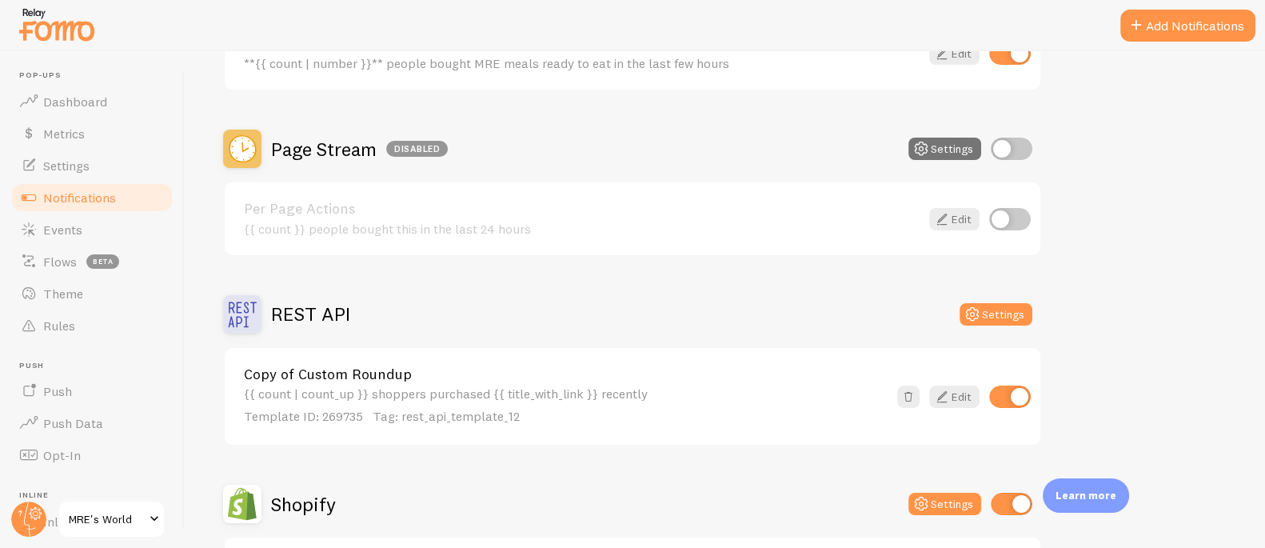
click at [399, 373] on link "Copy of Custom Roundup" at bounding box center [566, 374] width 644 height 14
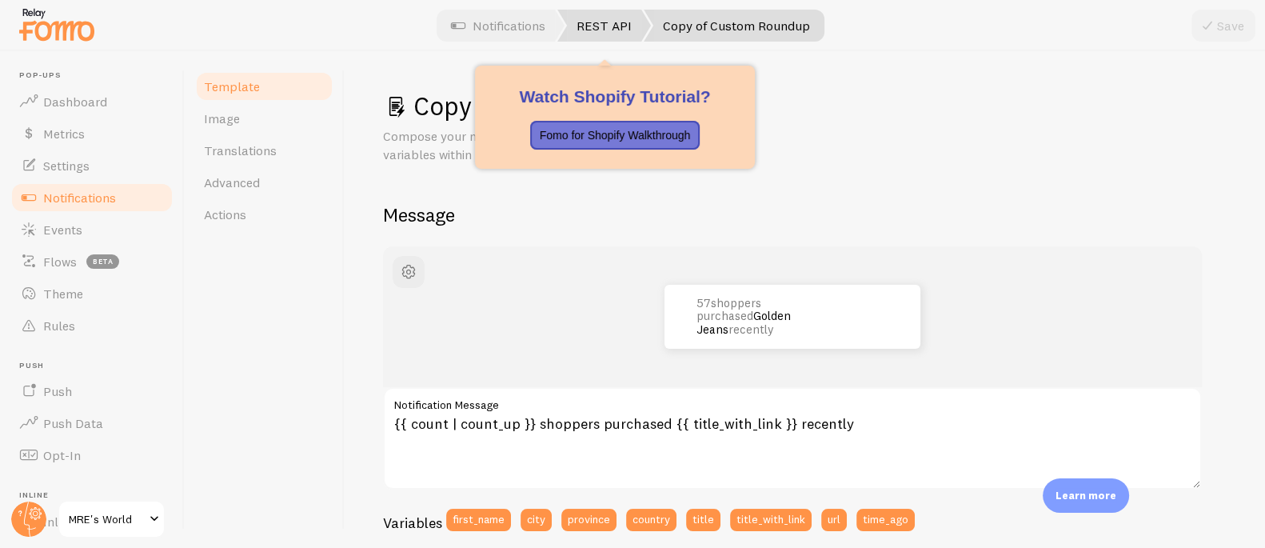
click at [603, 25] on link "REST API" at bounding box center [604, 26] width 94 height 32
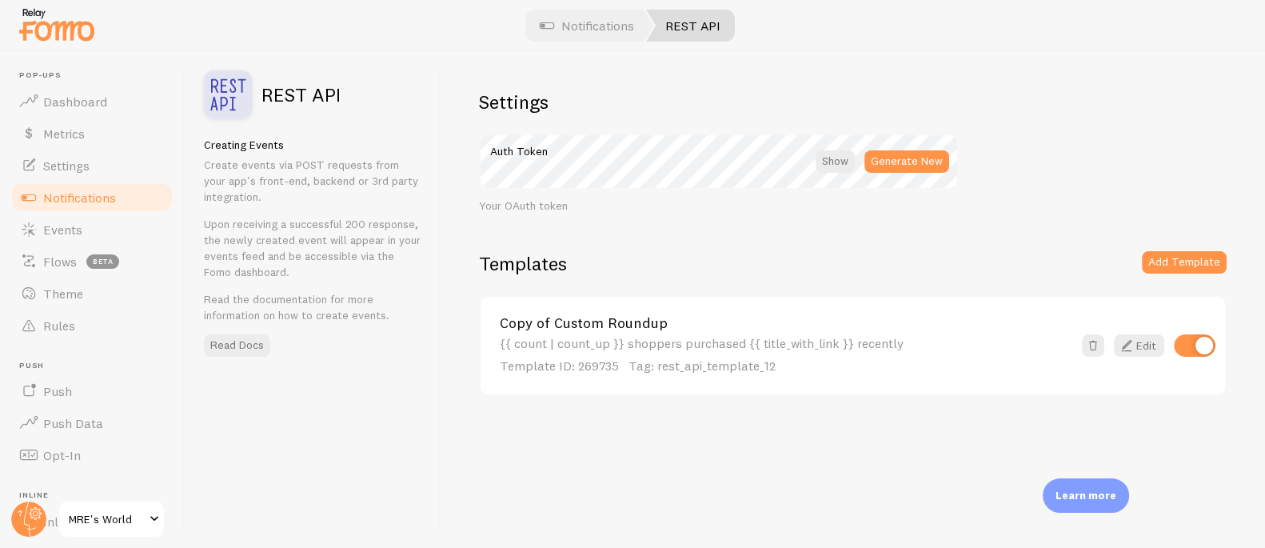
click at [628, 321] on link "Copy of Custom Roundup" at bounding box center [786, 323] width 572 height 14
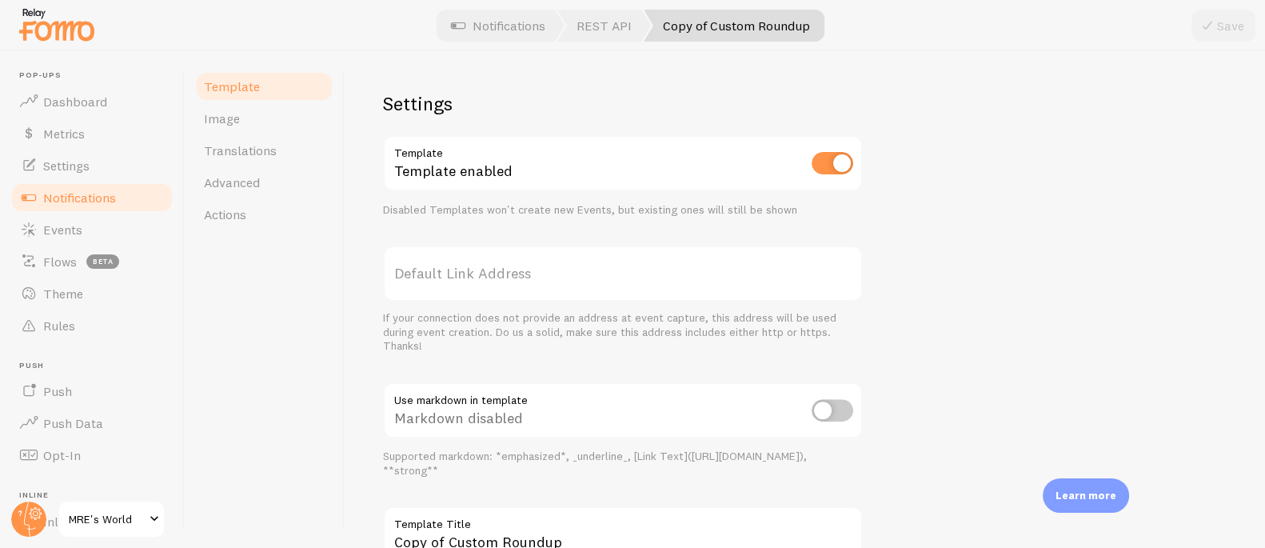
scroll to position [646, 0]
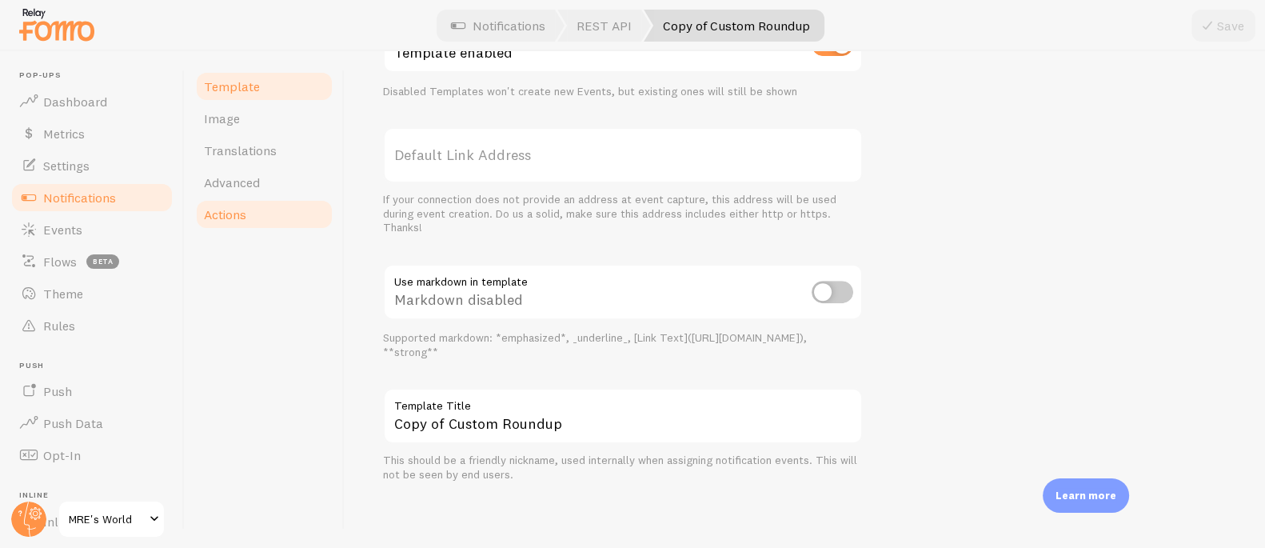
click at [227, 214] on span "Actions" at bounding box center [225, 214] width 42 height 16
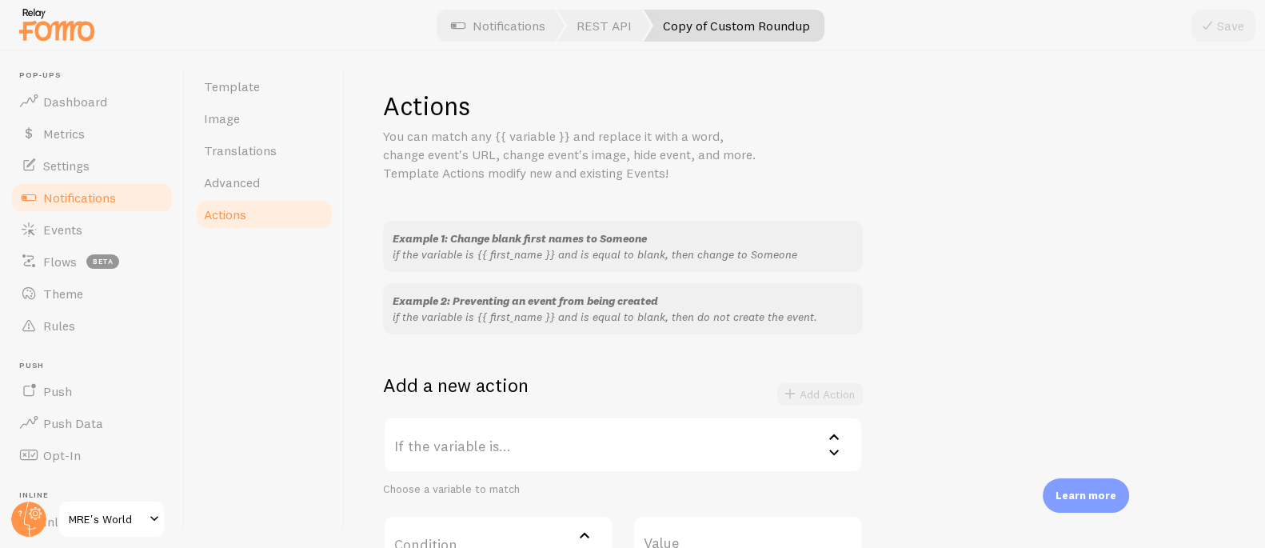
scroll to position [282, 0]
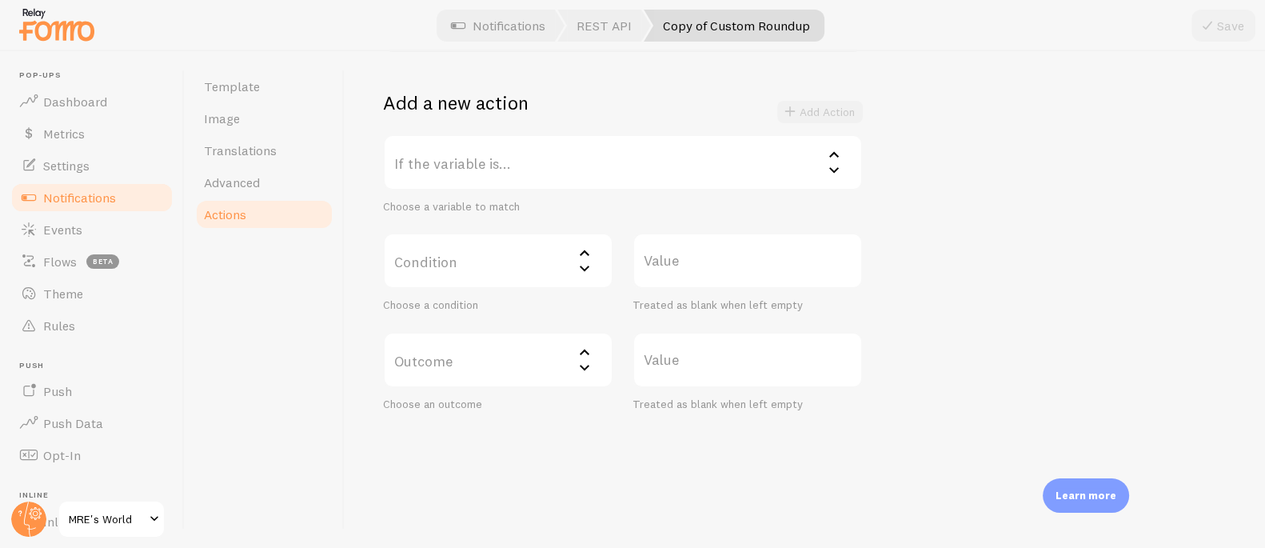
click at [79, 191] on span "Notifications" at bounding box center [79, 197] width 73 height 16
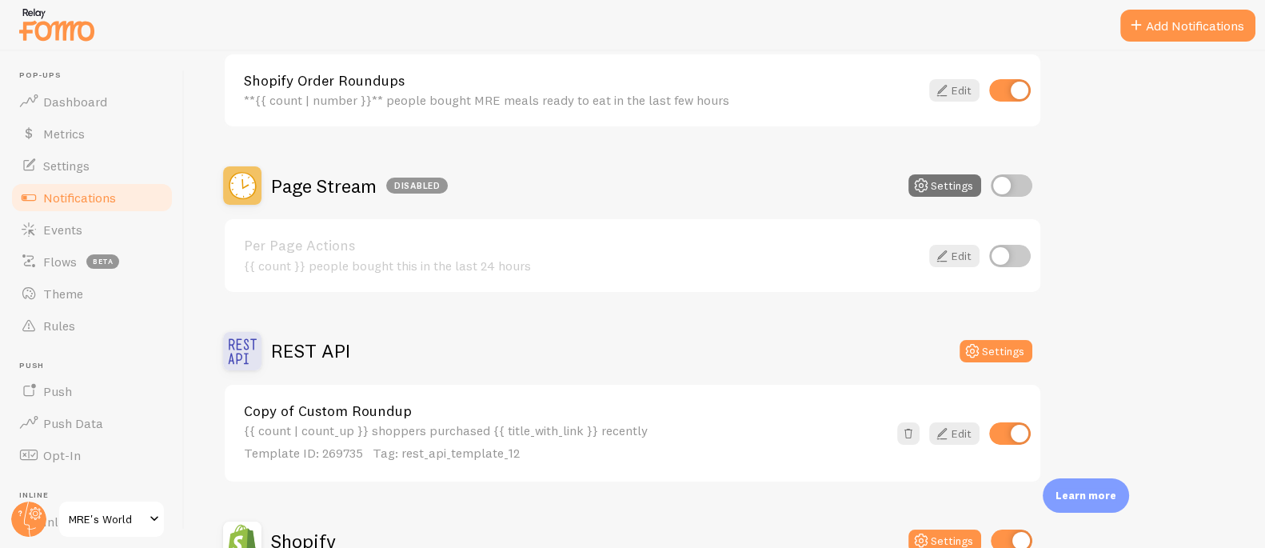
scroll to position [451, 0]
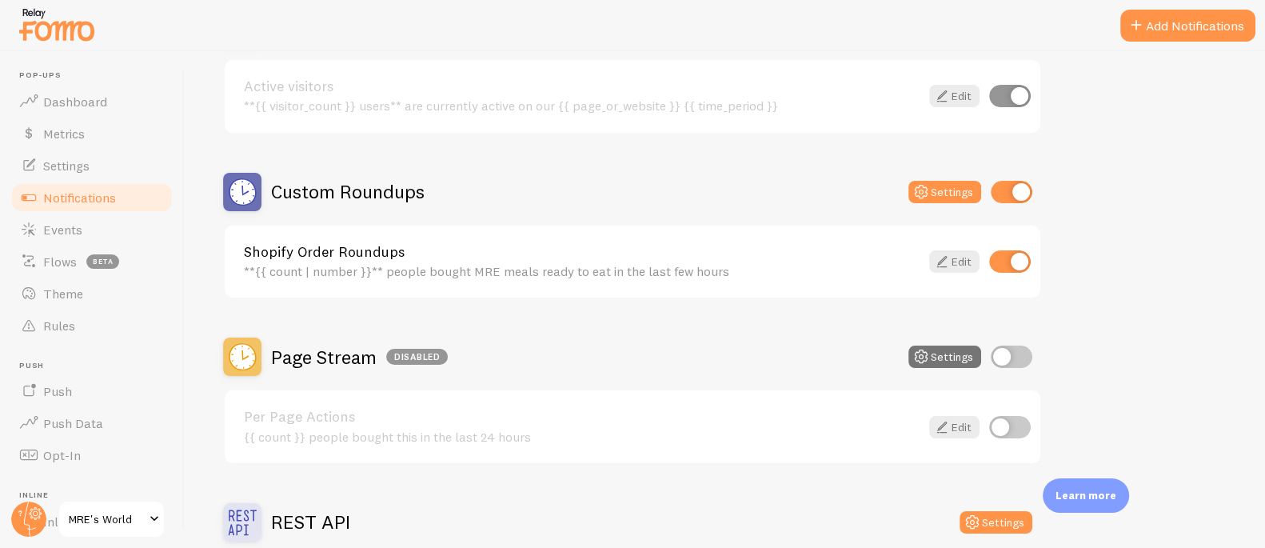
click at [343, 195] on h2 "Custom Roundups" at bounding box center [347, 191] width 153 height 25
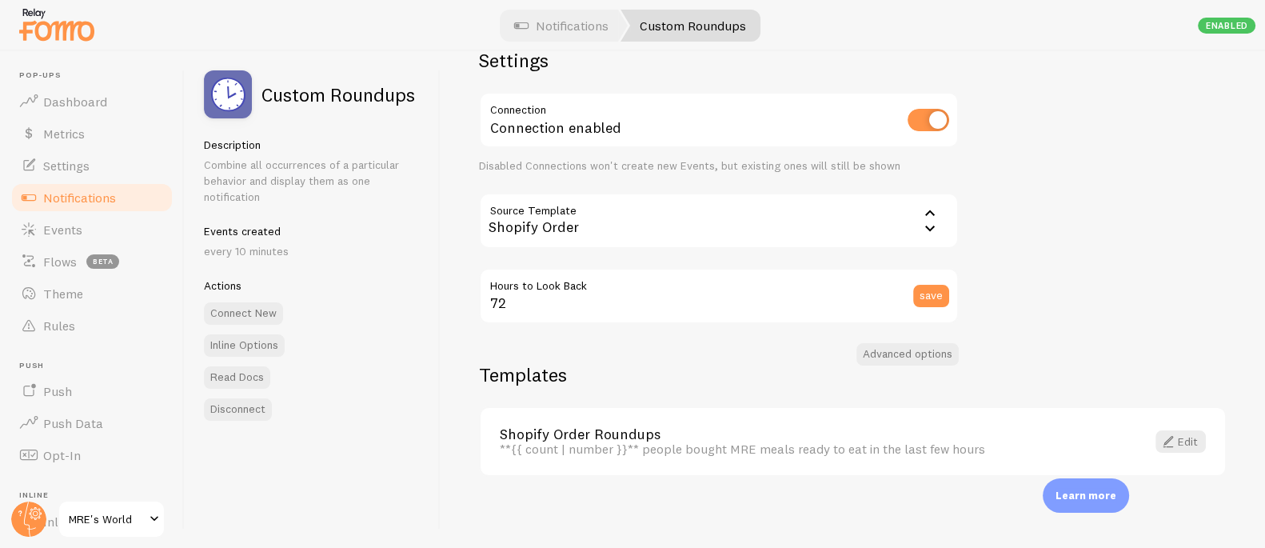
scroll to position [46, 0]
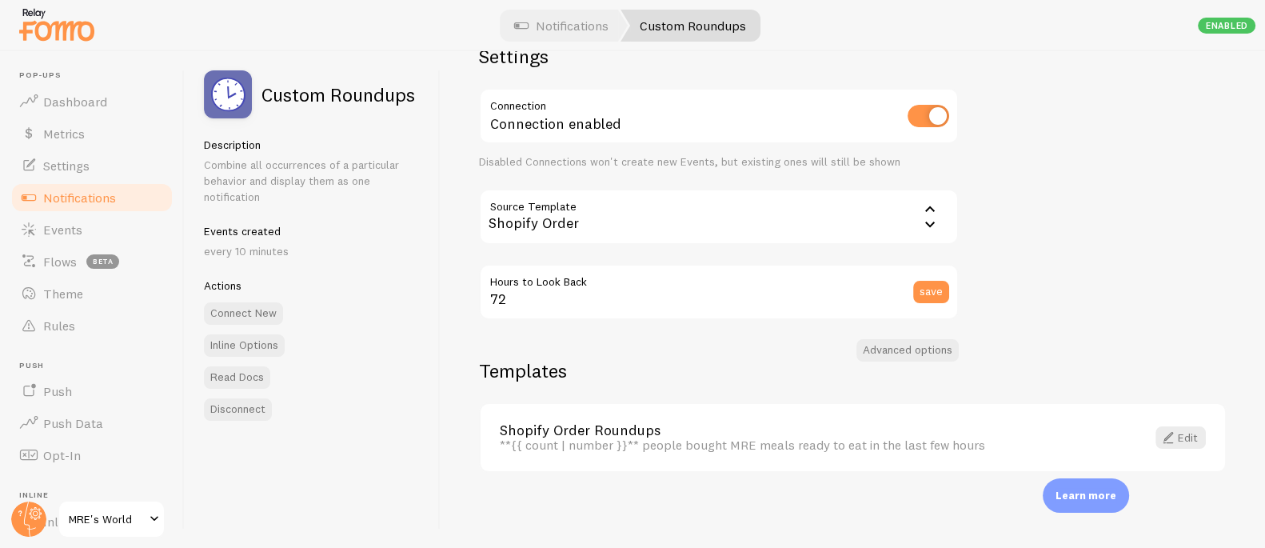
click at [545, 376] on h2 "Templates" at bounding box center [852, 370] width 747 height 25
click at [598, 423] on link "Shopify Order Roundups" at bounding box center [813, 430] width 627 height 14
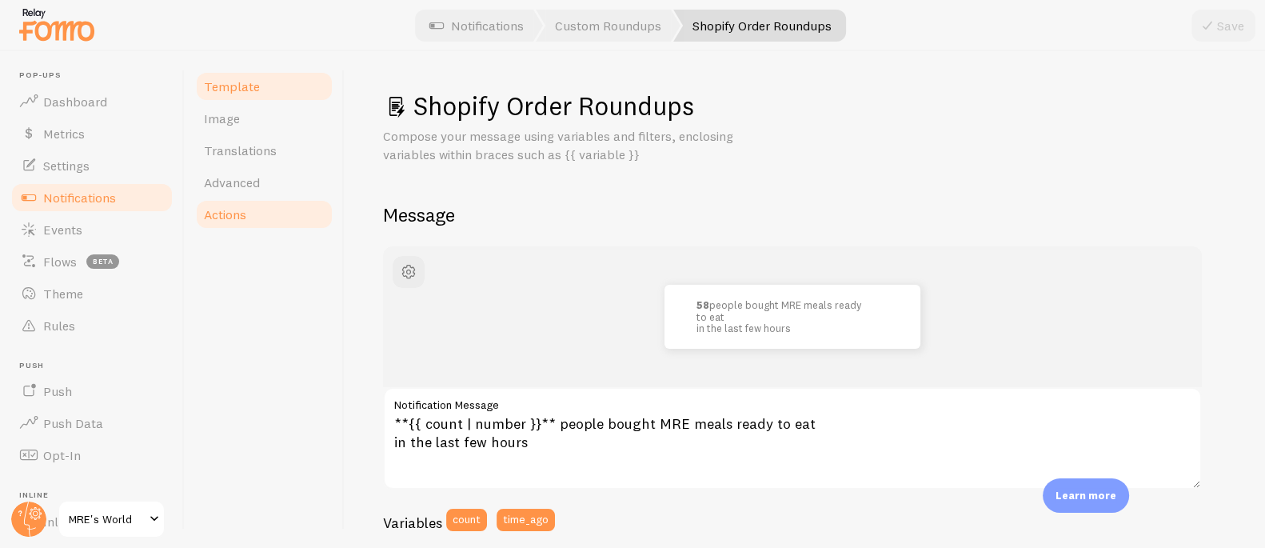
click at [225, 219] on span "Actions" at bounding box center [225, 214] width 42 height 16
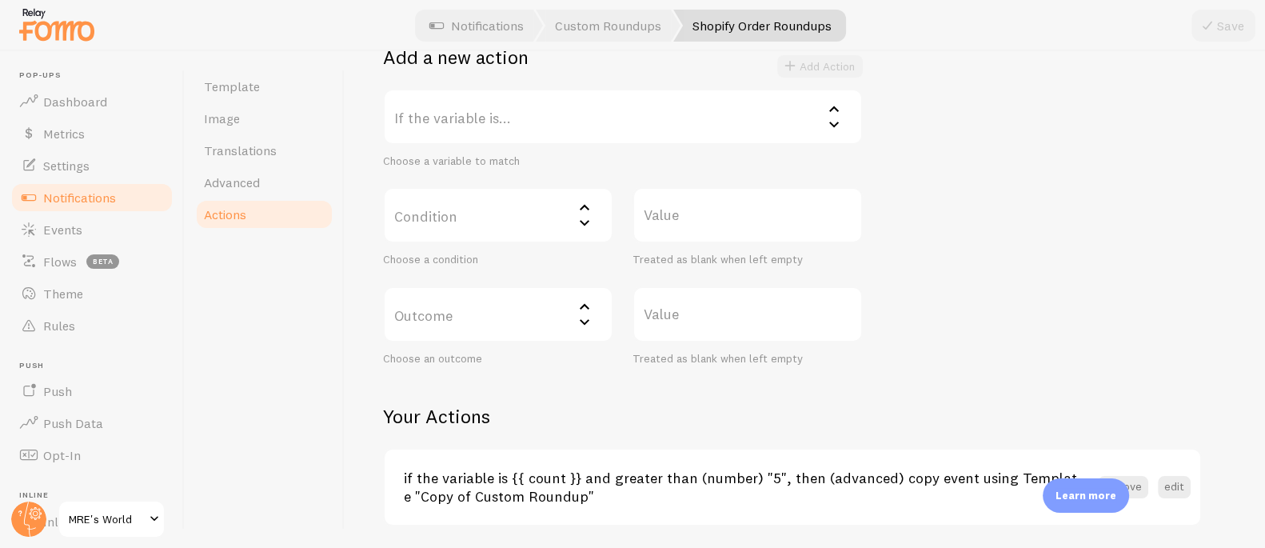
scroll to position [350, 0]
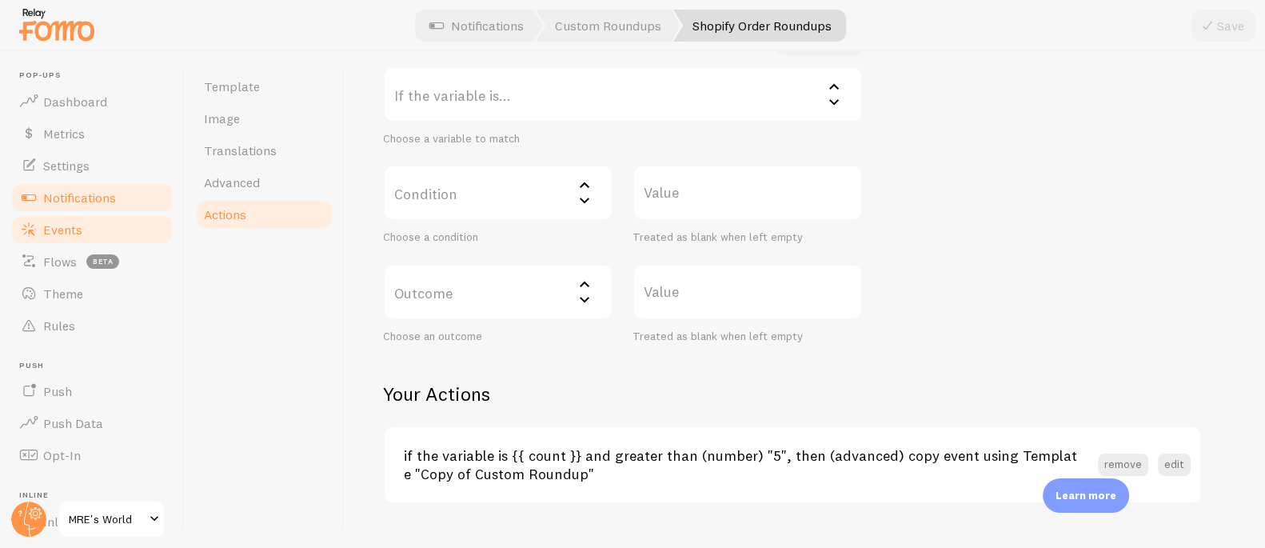
click at [81, 222] on span "Events" at bounding box center [62, 229] width 39 height 16
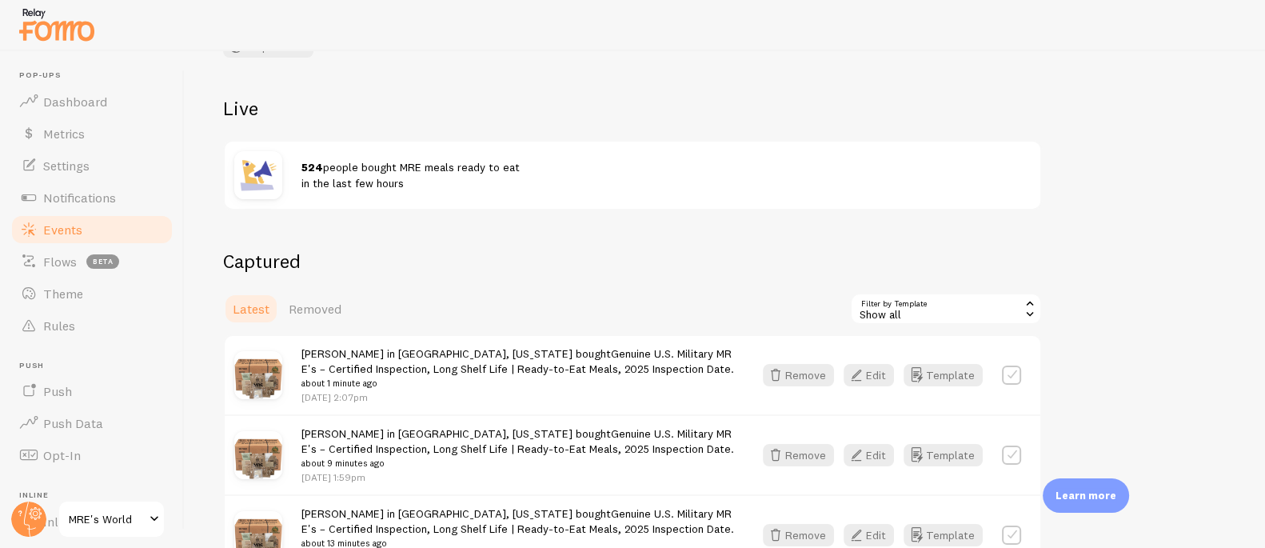
scroll to position [143, 0]
click at [889, 306] on div "Show all" at bounding box center [946, 307] width 192 height 32
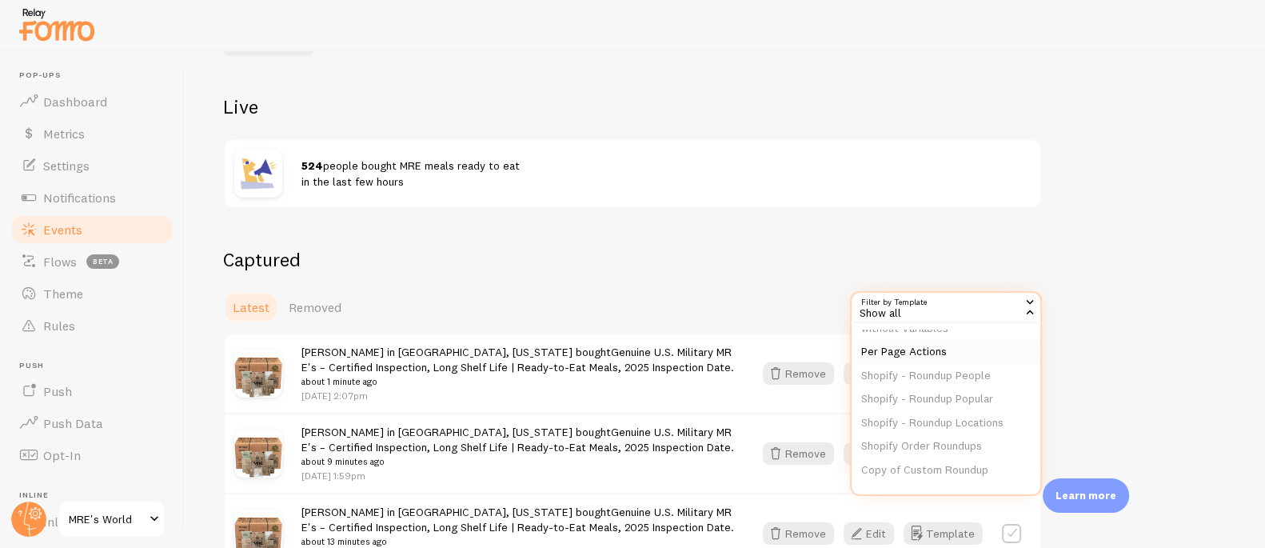
scroll to position [193, 0]
click at [928, 468] on li "Copy of Custom Roundup" at bounding box center [945, 469] width 189 height 24
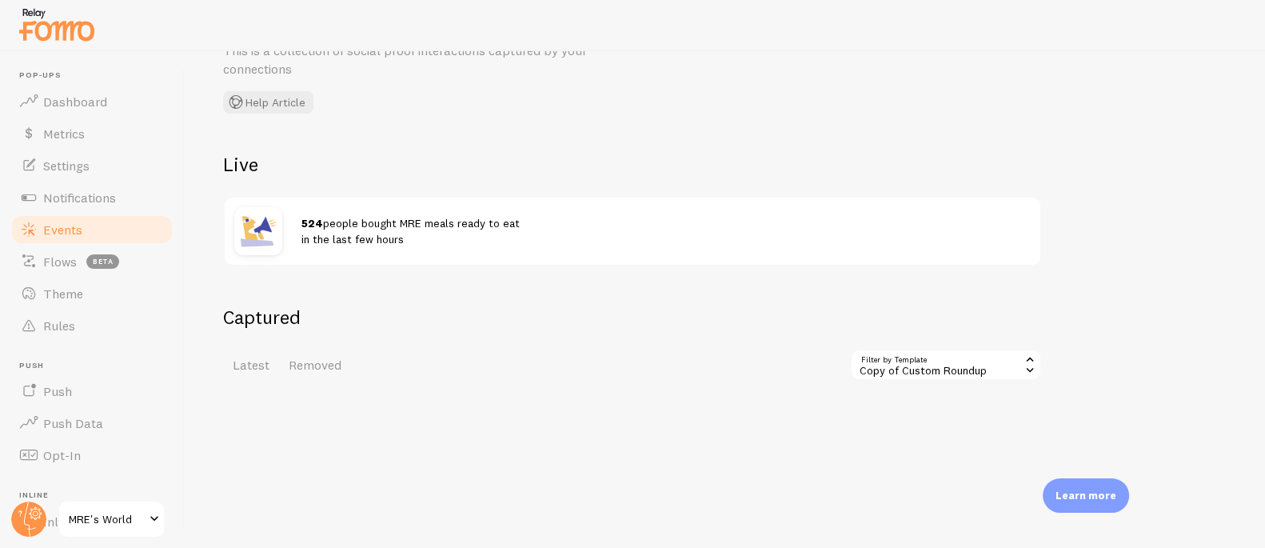
scroll to position [89, 0]
click at [325, 356] on span "Removed" at bounding box center [315, 361] width 53 height 16
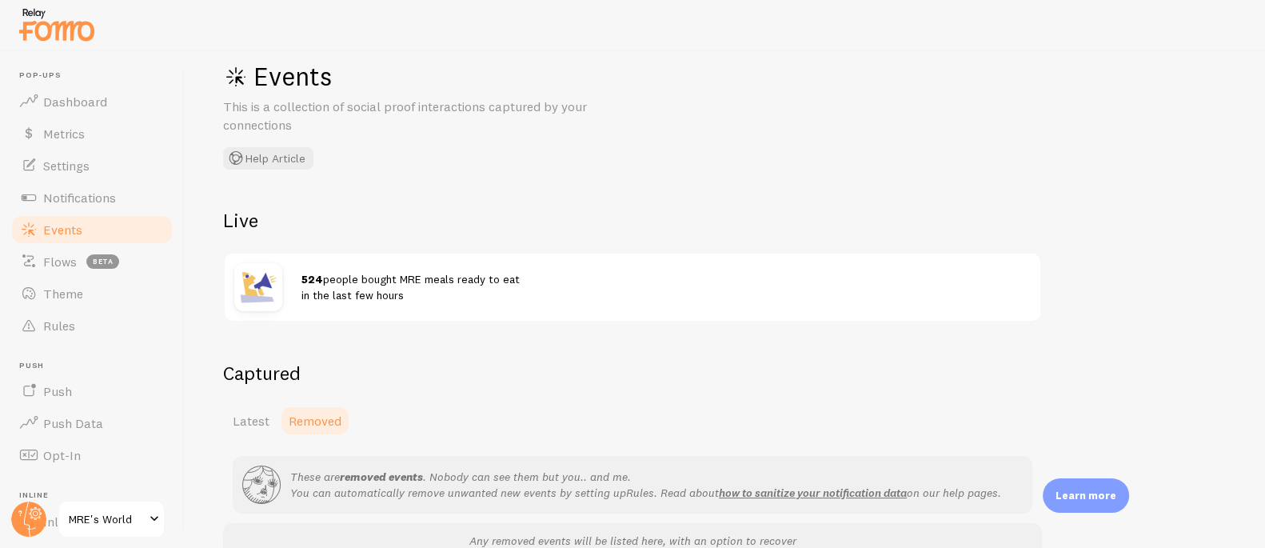
scroll to position [115, 0]
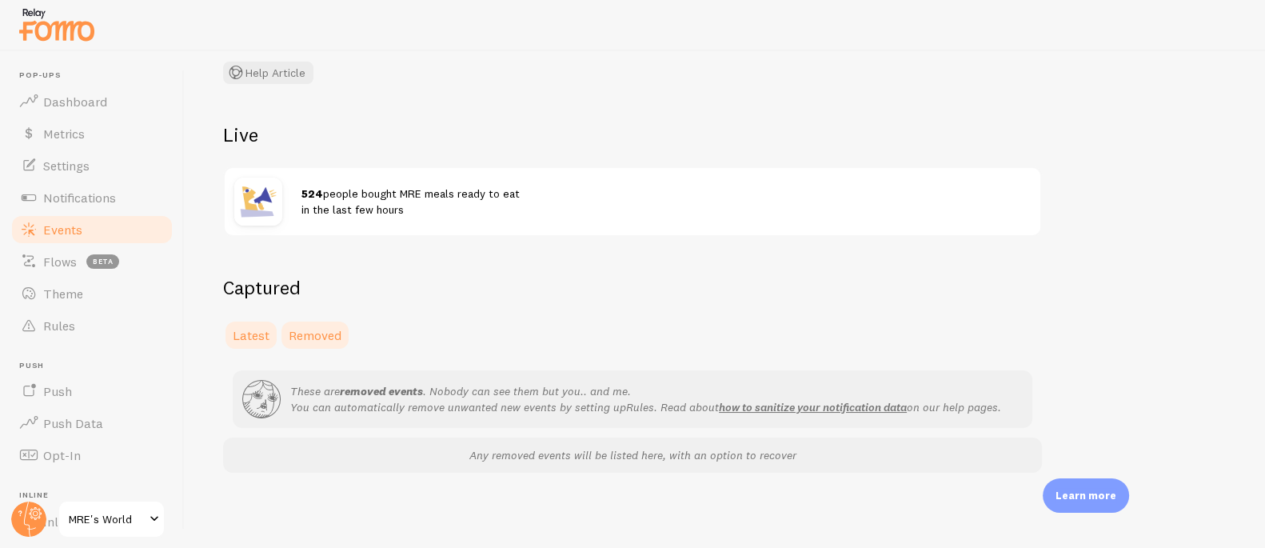
click at [242, 335] on span "Latest" at bounding box center [251, 335] width 37 height 16
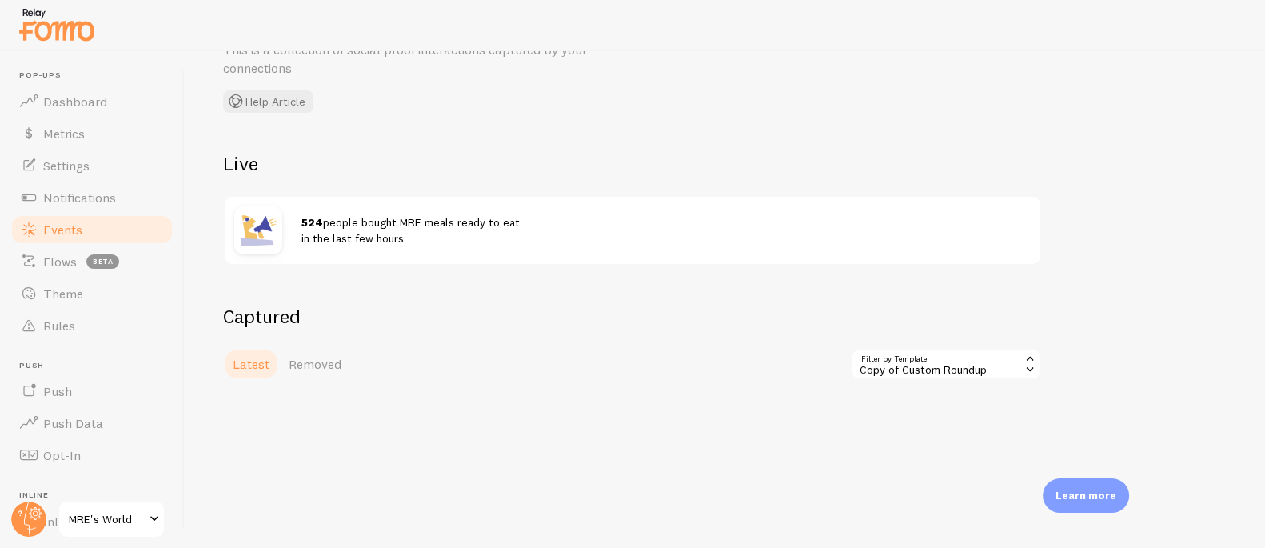
scroll to position [89, 0]
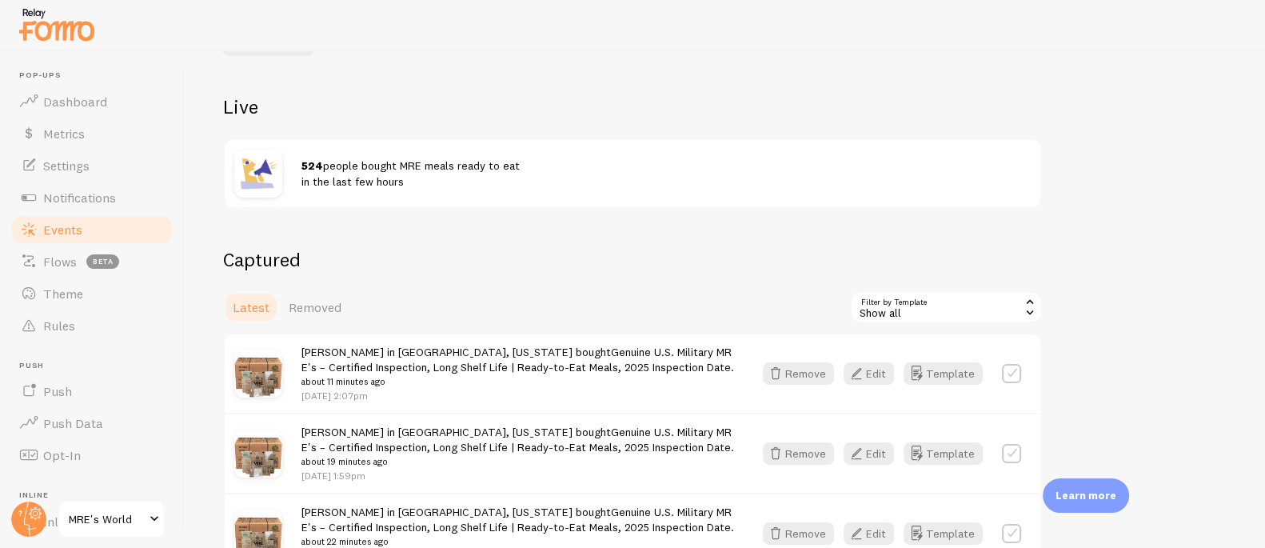
scroll to position [152, 0]
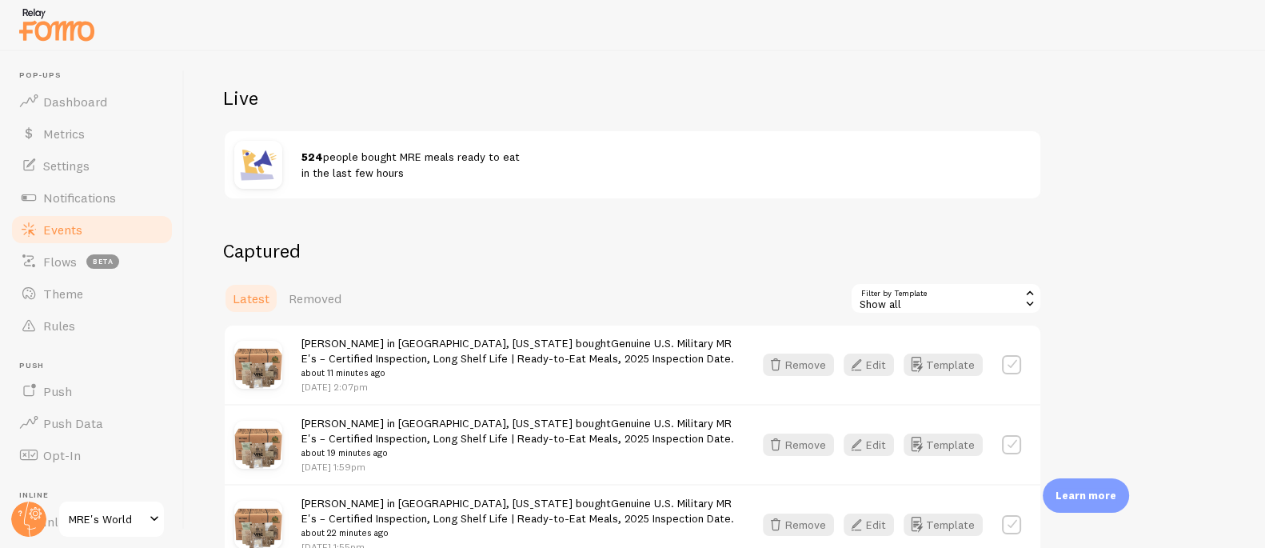
click at [939, 300] on div "Show all" at bounding box center [946, 298] width 192 height 32
click at [911, 297] on div "Show all" at bounding box center [946, 298] width 192 height 32
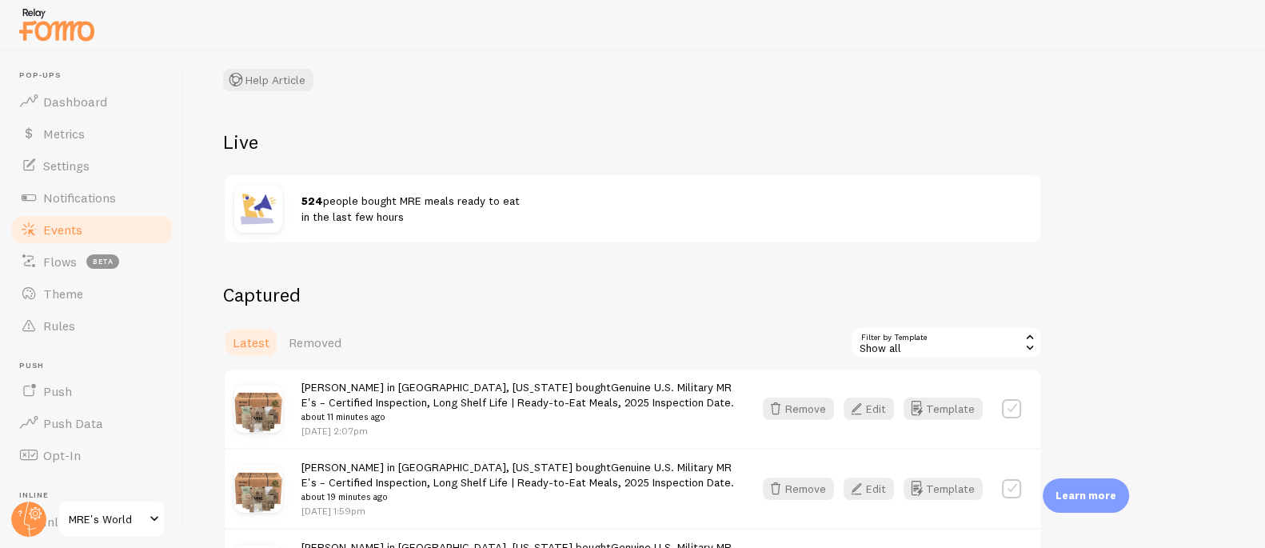
scroll to position [22, 0]
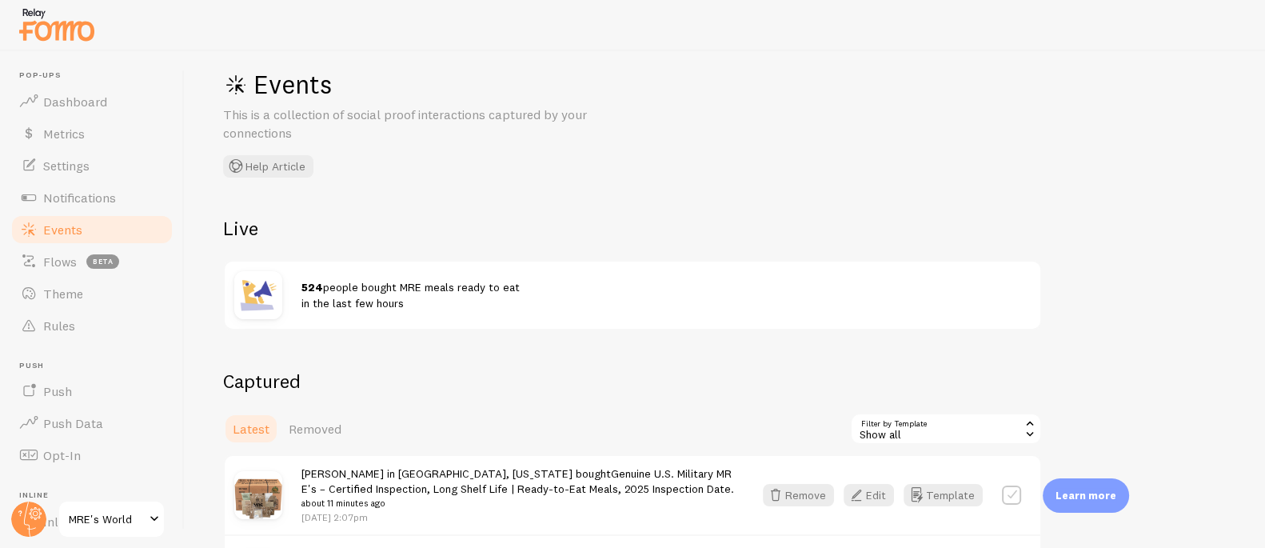
click at [947, 433] on div "Show all" at bounding box center [946, 429] width 192 height 32
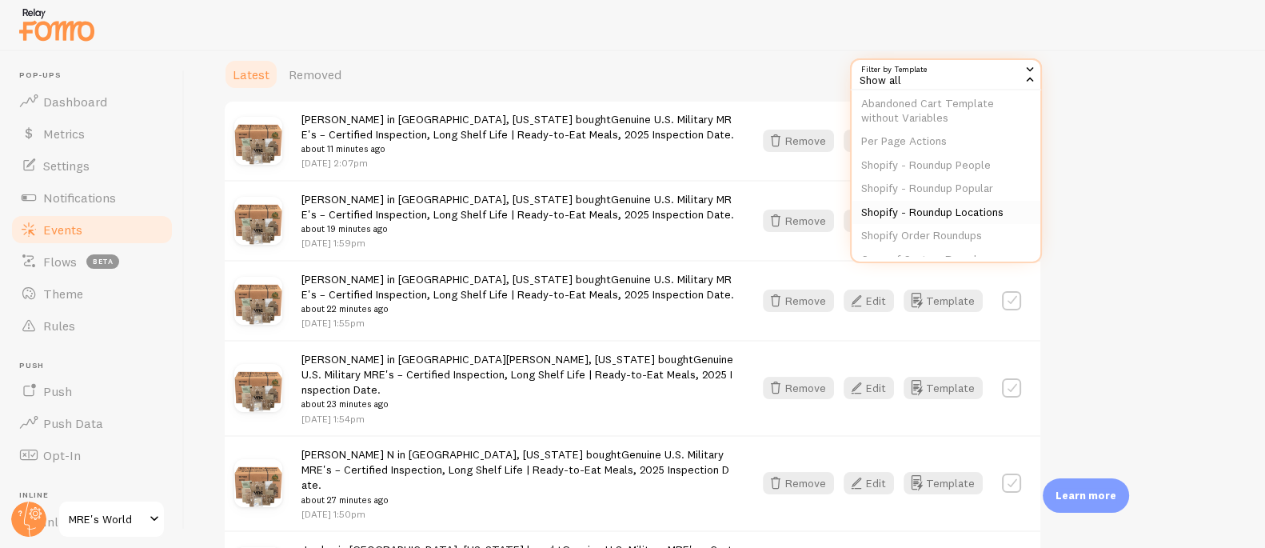
scroll to position [193, 0]
click at [931, 230] on li "Copy of Custom Roundup" at bounding box center [945, 237] width 189 height 24
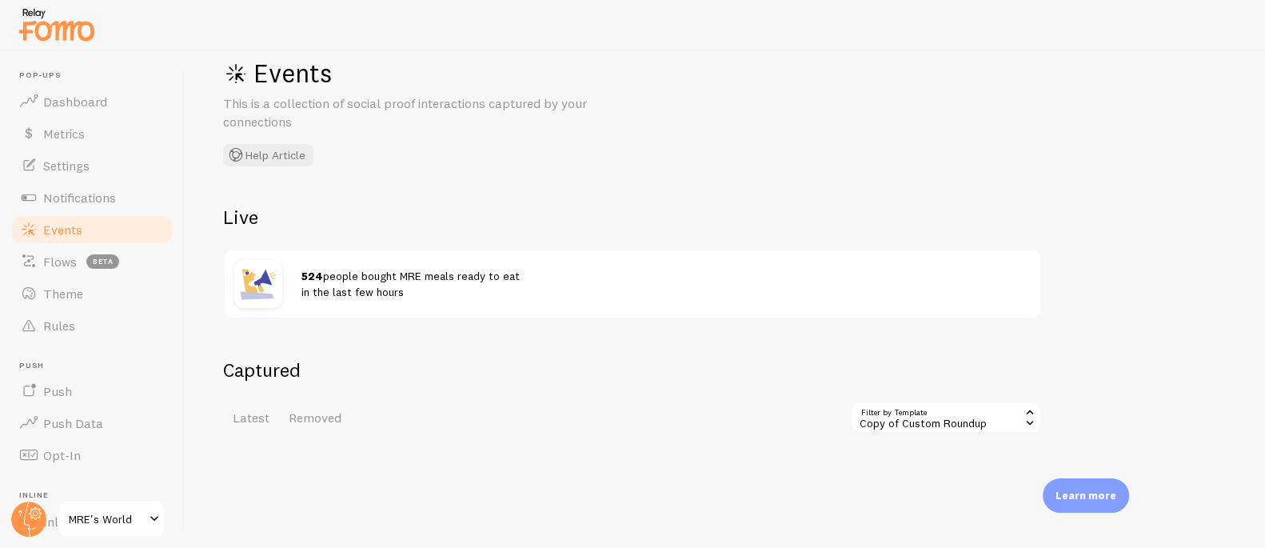
scroll to position [89, 0]
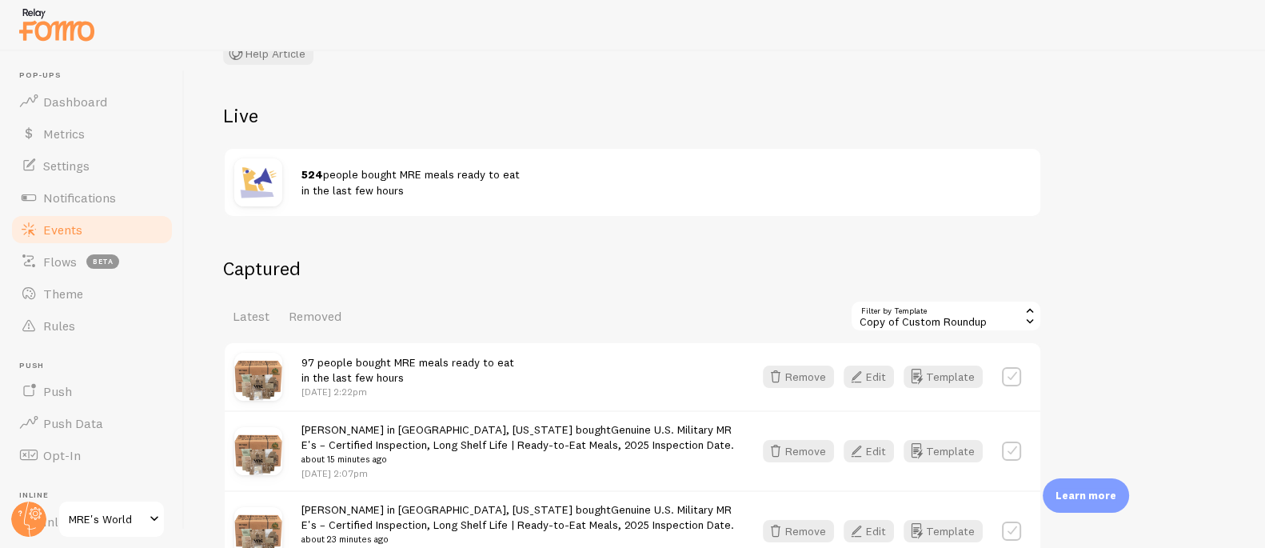
scroll to position [136, 0]
click at [939, 314] on div "Copy of Custom Roundup" at bounding box center [946, 314] width 192 height 32
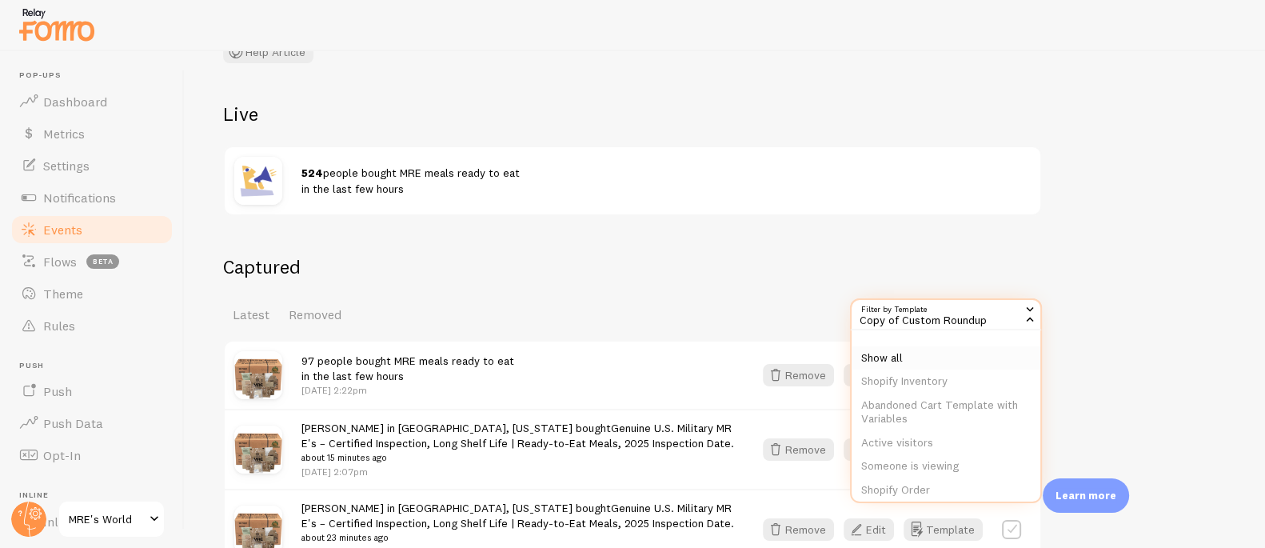
scroll to position [193, 0]
click at [947, 472] on li "Copy of Custom Roundup" at bounding box center [945, 476] width 189 height 24
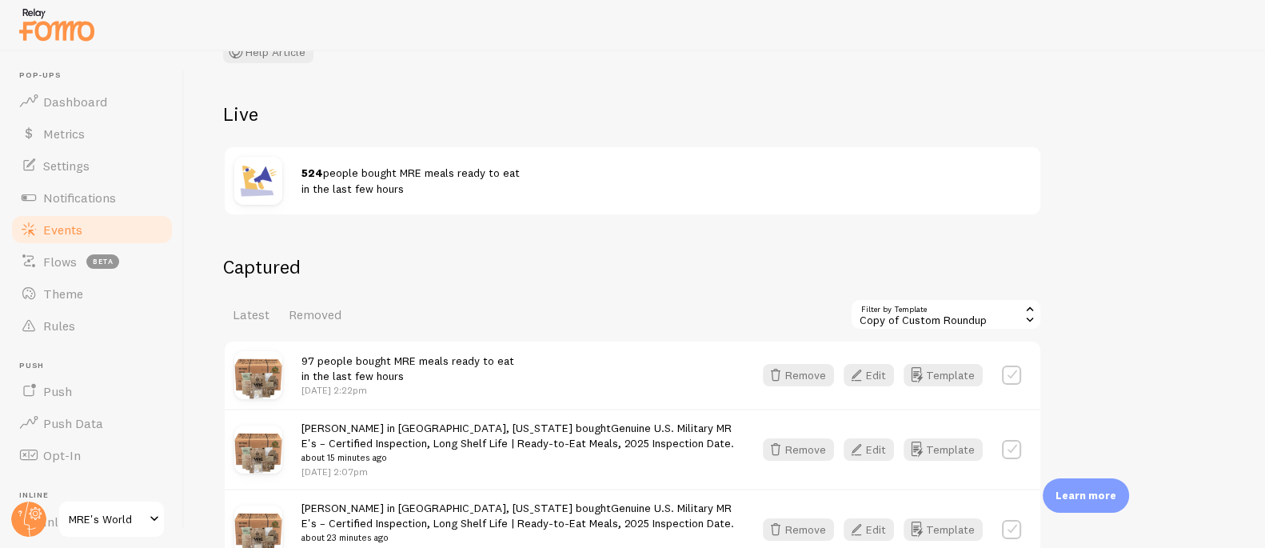
click at [907, 245] on div "Events This is a collection of social proof interactions captured by your conne…" at bounding box center [725, 299] width 1080 height 496
click at [931, 313] on div "Copy of Custom Roundup" at bounding box center [946, 314] width 192 height 32
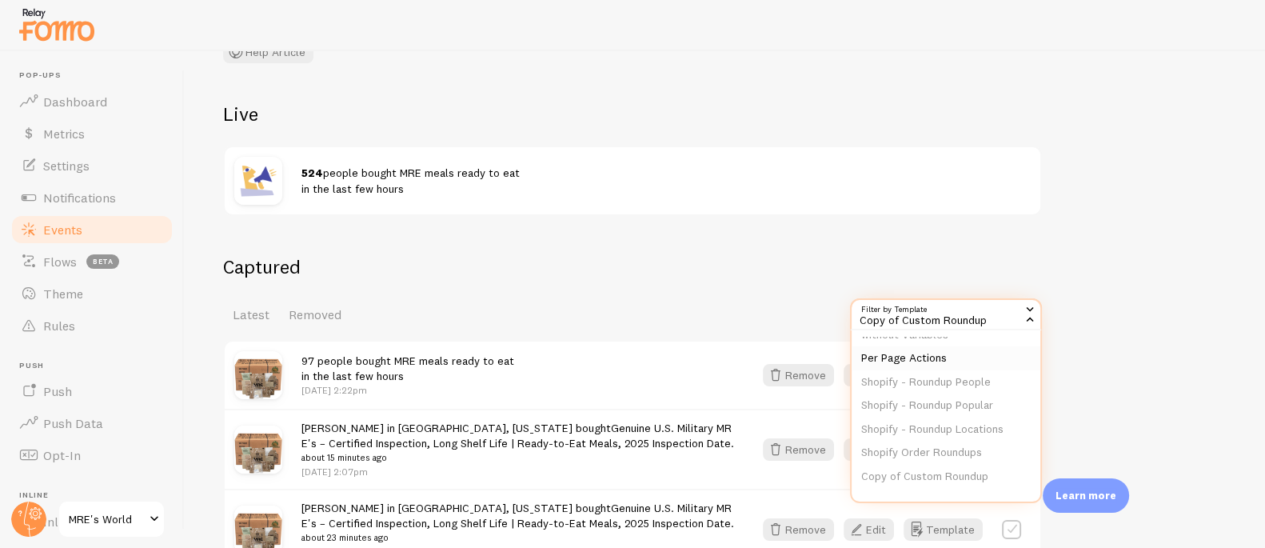
click at [917, 360] on li "Per Page Actions" at bounding box center [945, 358] width 189 height 24
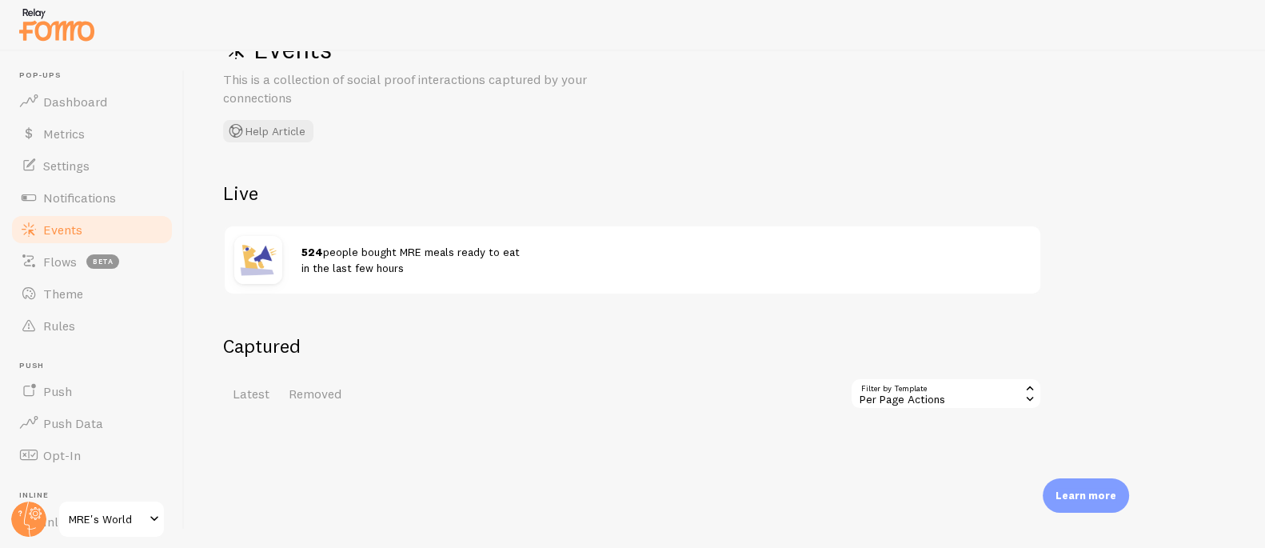
scroll to position [89, 0]
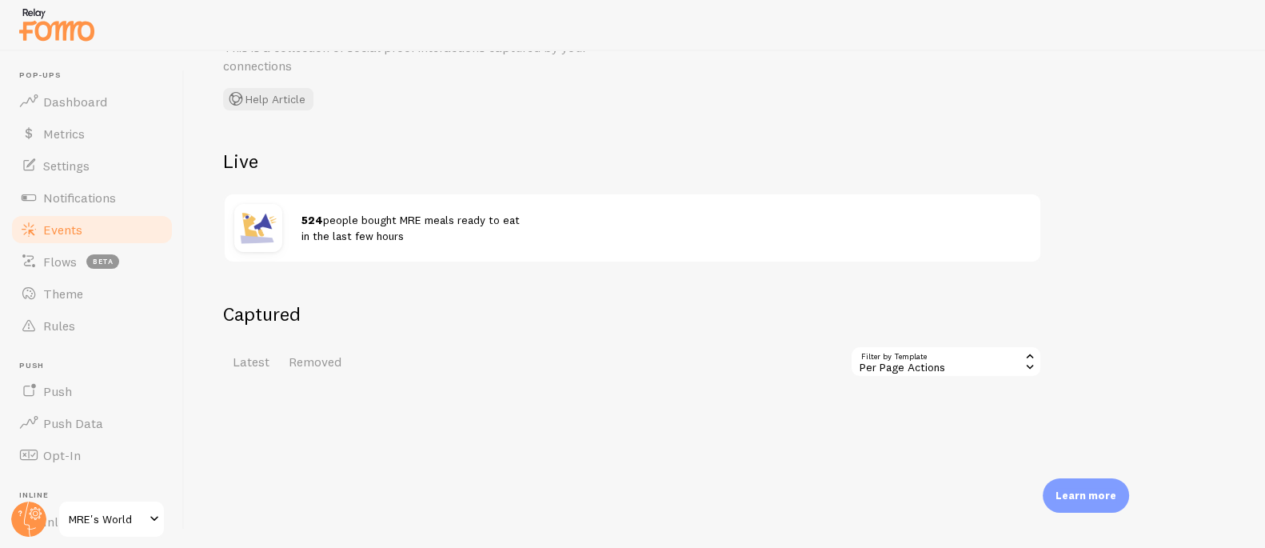
click at [909, 363] on div "Per Page Actions" at bounding box center [946, 361] width 192 height 32
click at [938, 528] on li "Copy of Custom Roundup" at bounding box center [945, 524] width 189 height 24
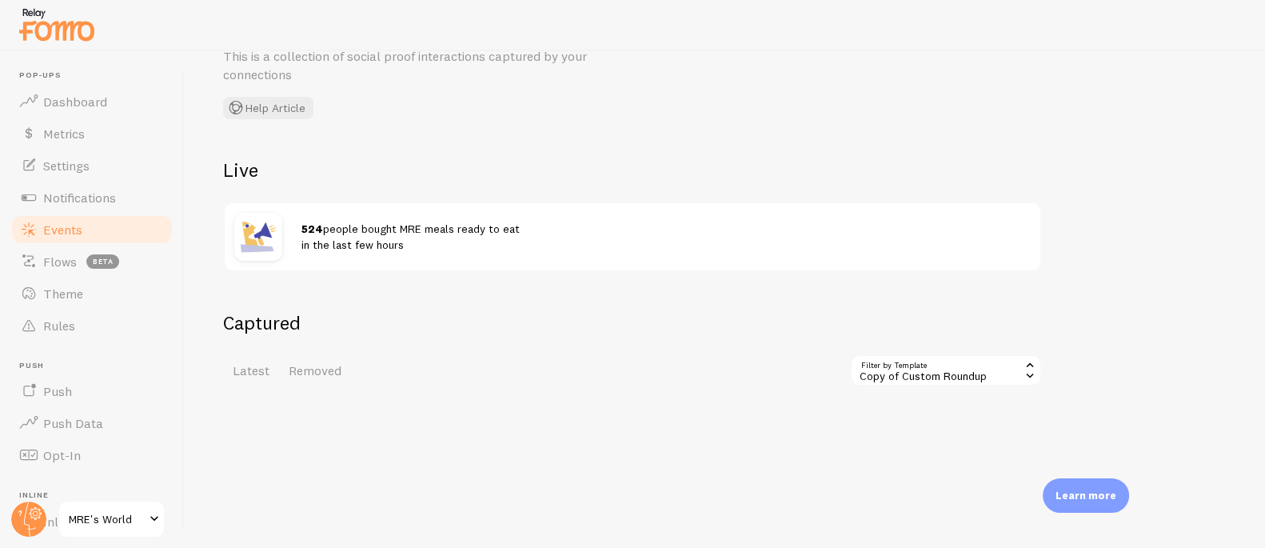
scroll to position [89, 0]
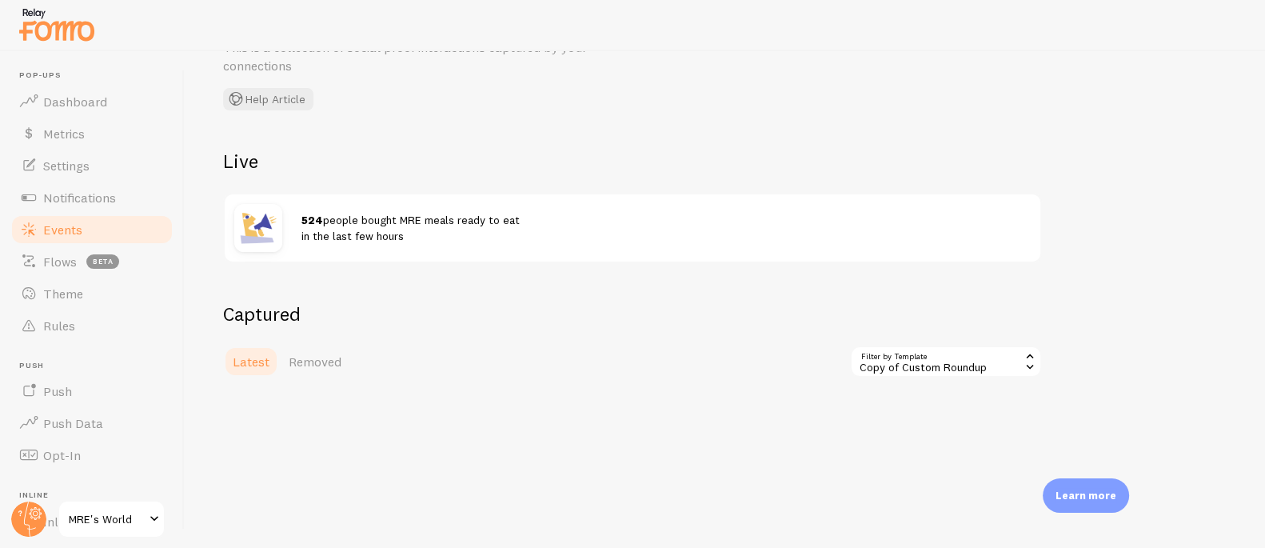
click at [262, 358] on span "Latest" at bounding box center [251, 361] width 37 height 16
click at [920, 353] on div "Copy of Custom Roundup" at bounding box center [946, 361] width 192 height 32
click at [903, 401] on li "Show all" at bounding box center [945, 405] width 189 height 24
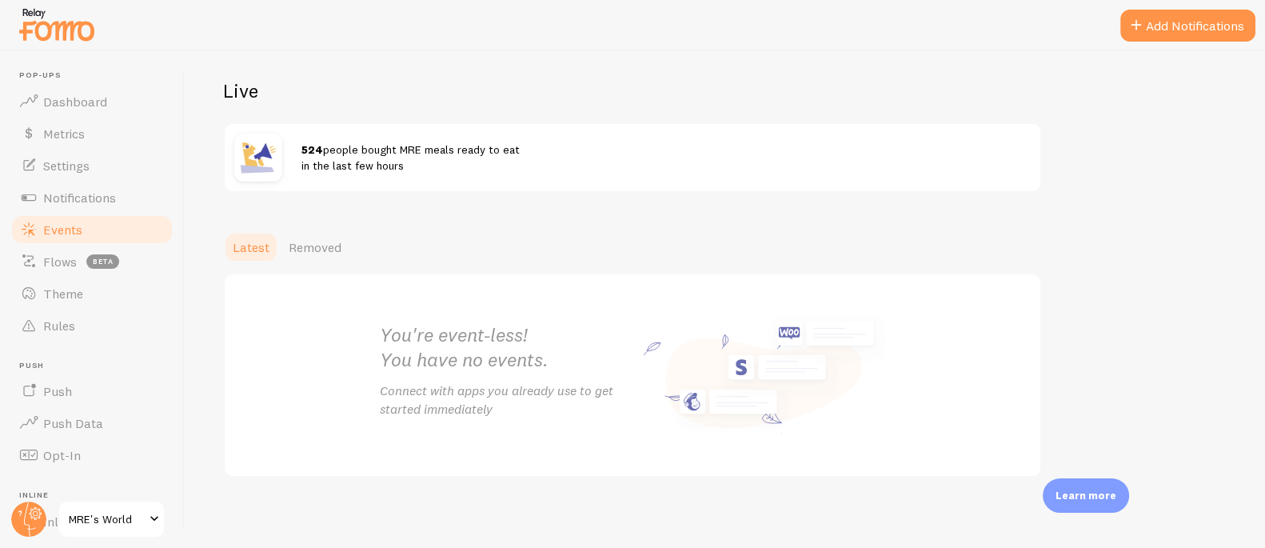
scroll to position [163, 0]
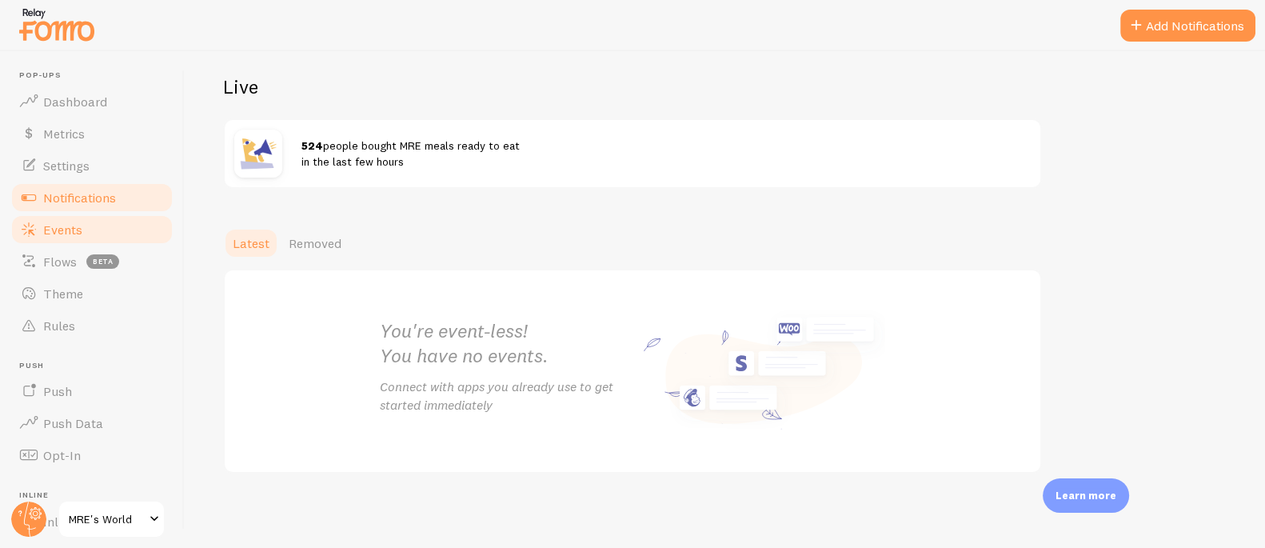
click at [114, 197] on span "Notifications" at bounding box center [79, 197] width 73 height 16
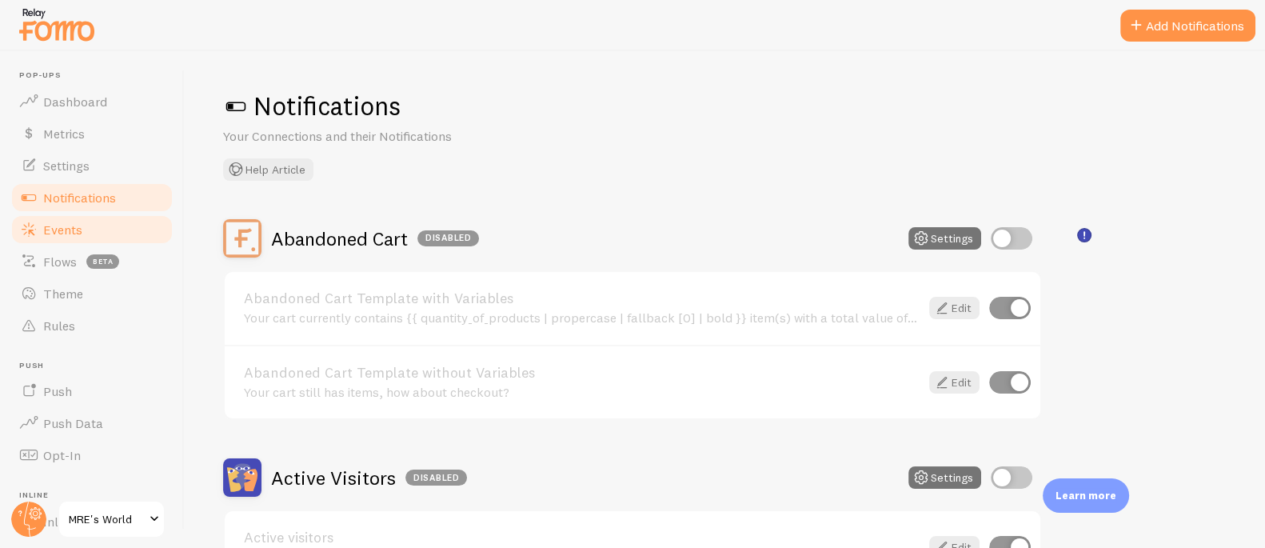
click at [52, 233] on span "Events" at bounding box center [62, 229] width 39 height 16
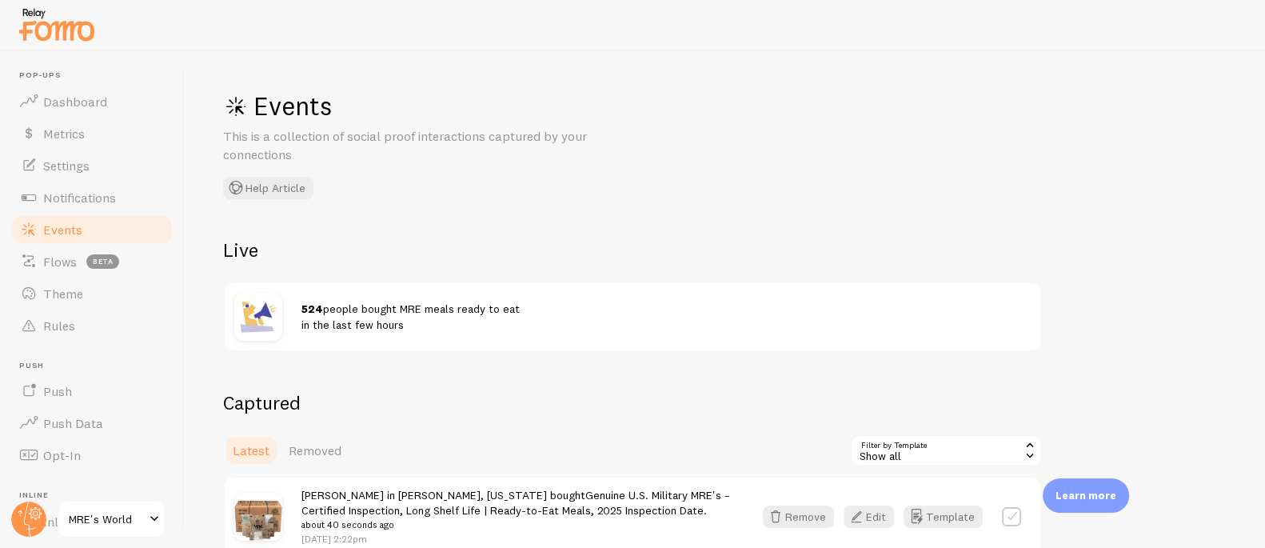
scroll to position [157, 0]
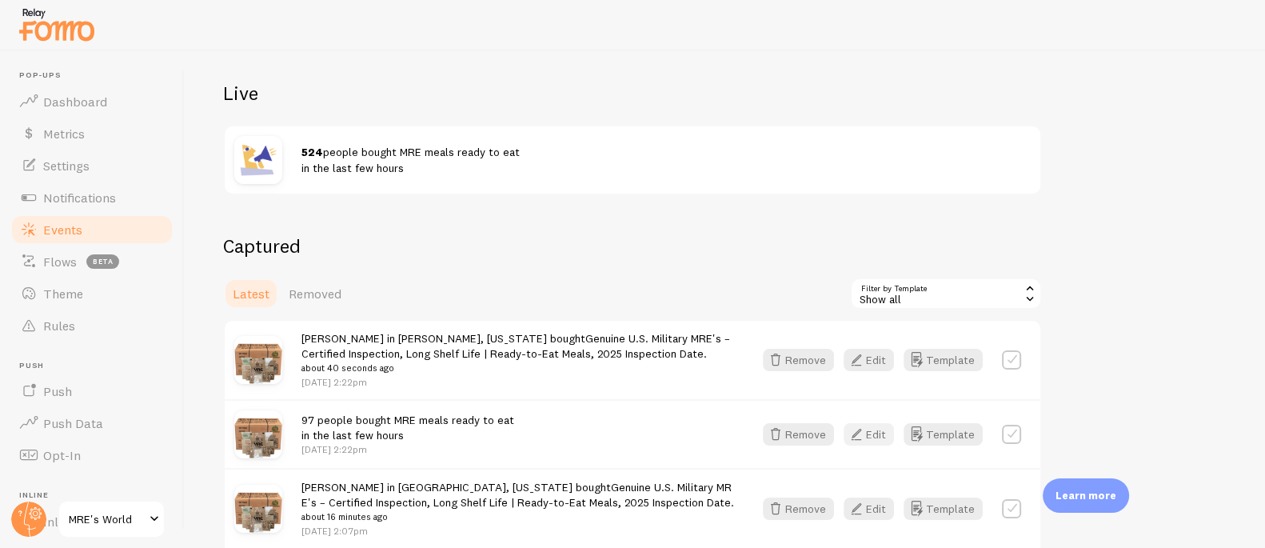
click at [879, 430] on button "Edit" at bounding box center [868, 434] width 50 height 22
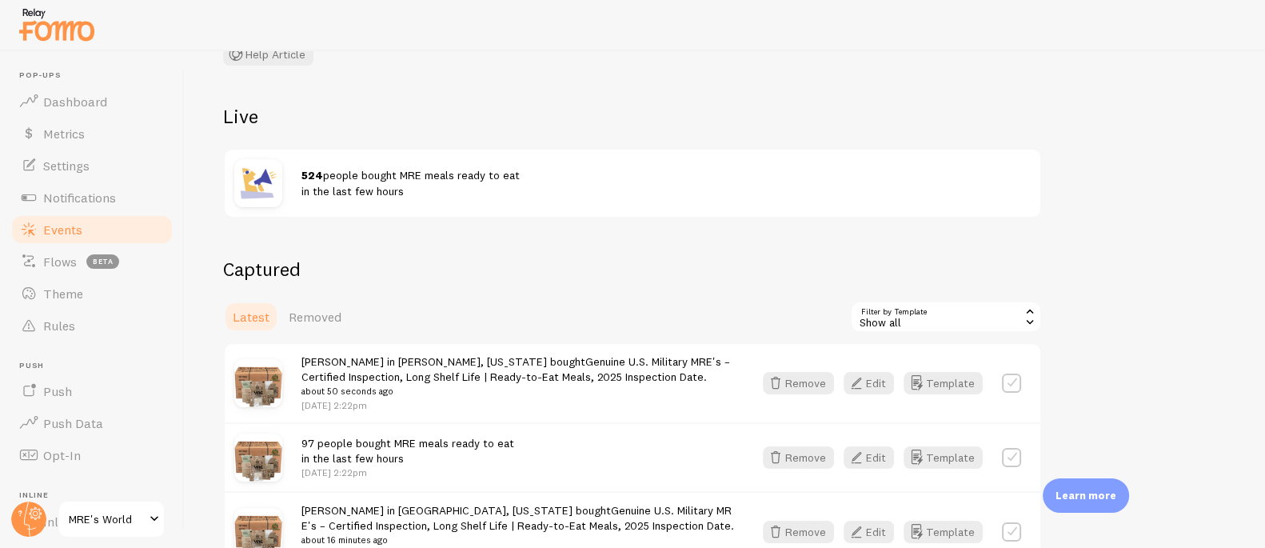
scroll to position [245, 0]
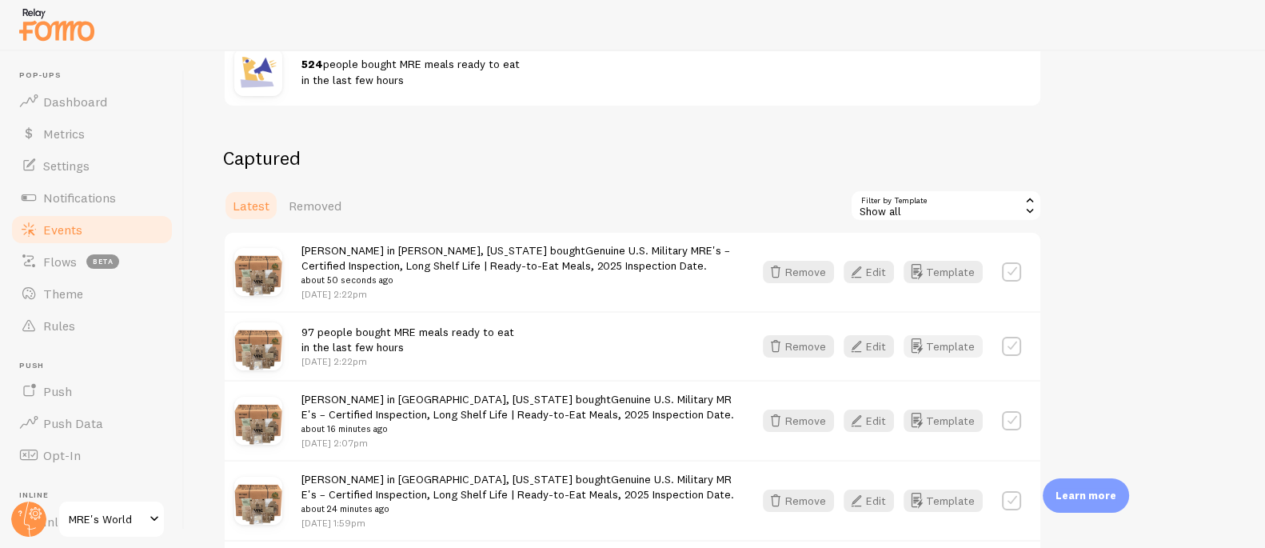
click at [928, 342] on button "Template" at bounding box center [942, 346] width 79 height 22
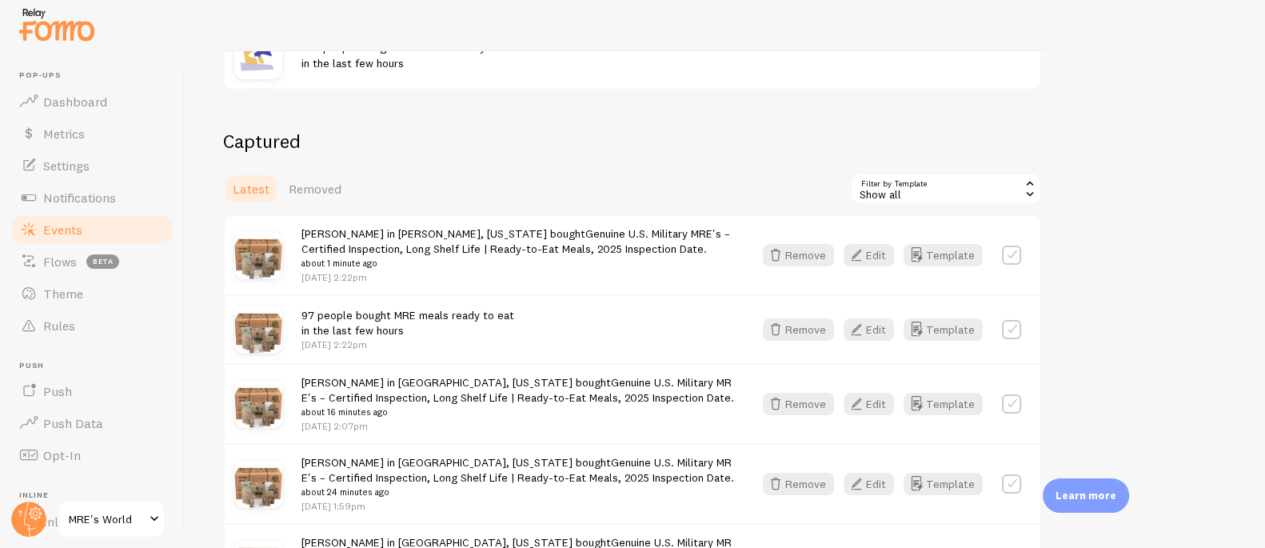
scroll to position [312, 0]
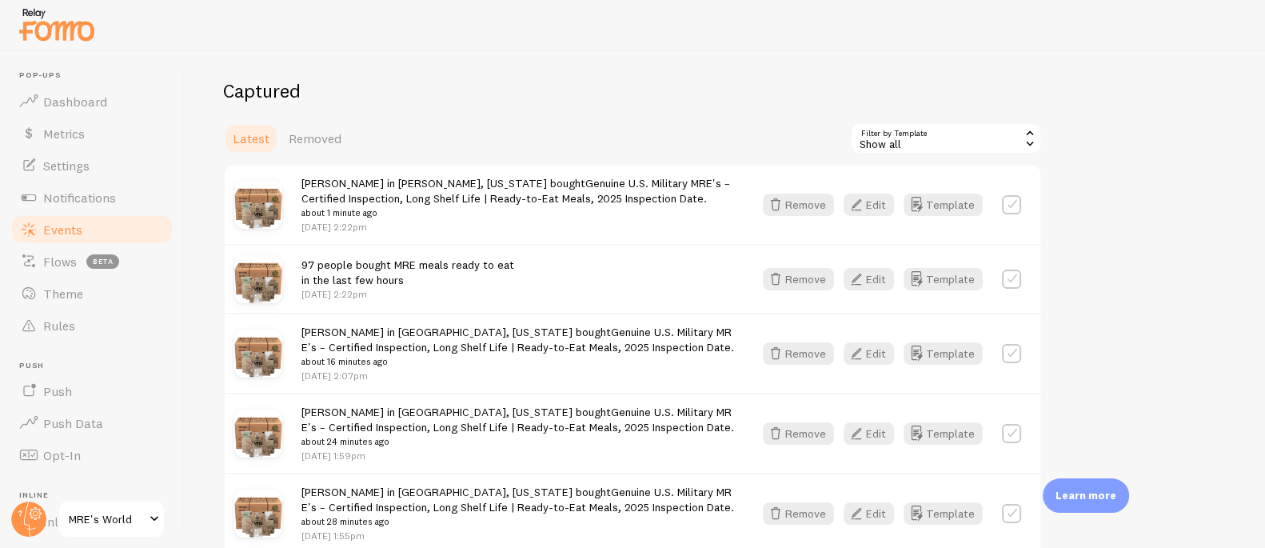
click at [885, 132] on div "Show all" at bounding box center [946, 138] width 192 height 32
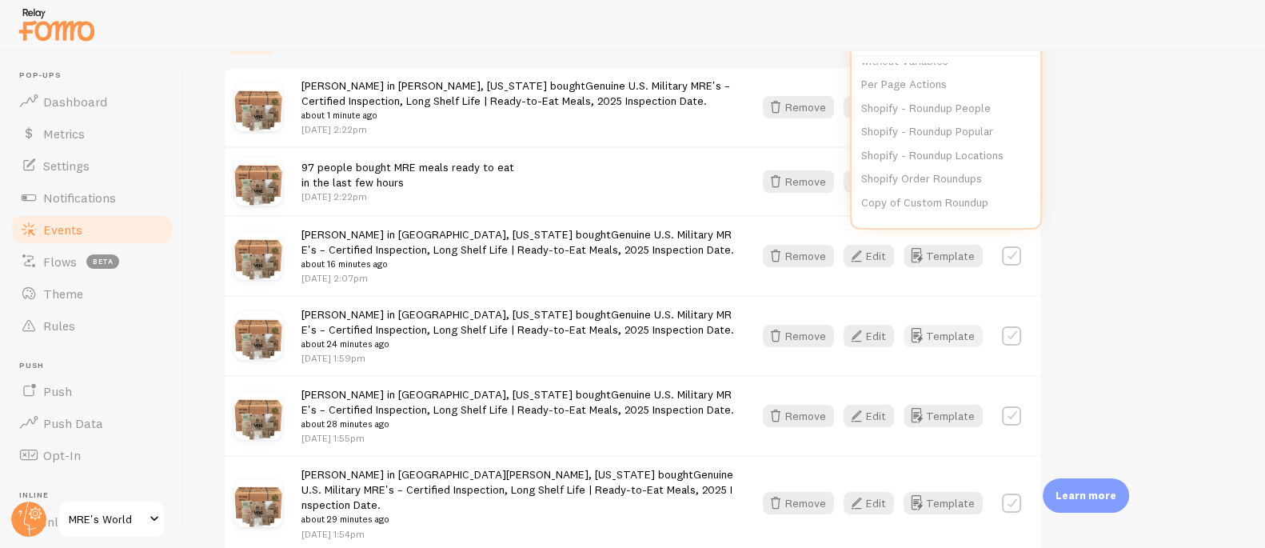
scroll to position [431, 0]
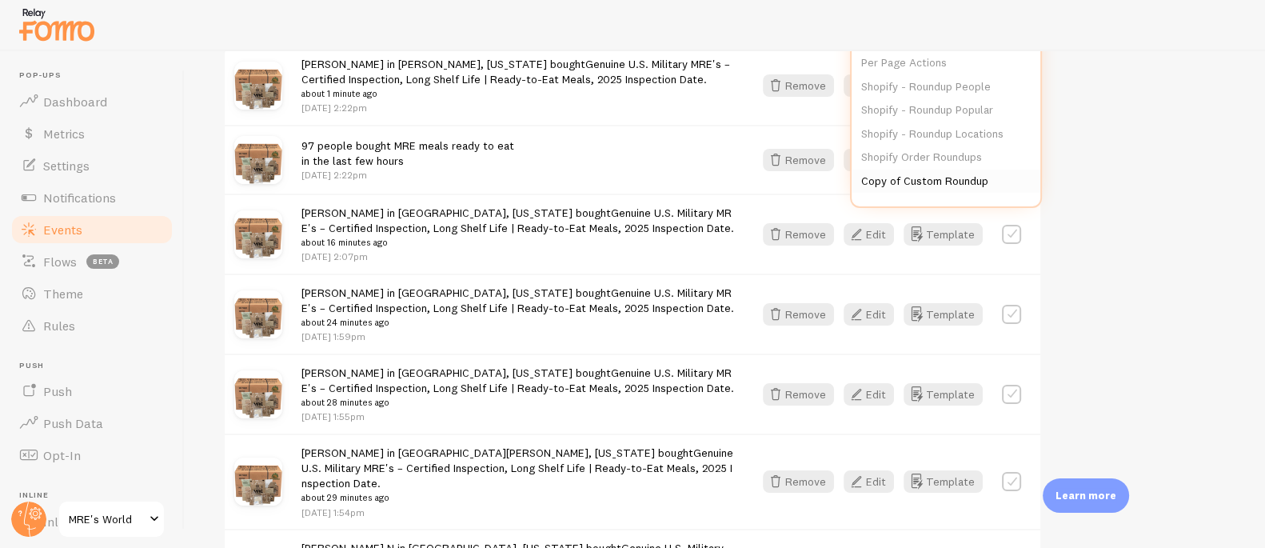
click at [943, 179] on li "Copy of Custom Roundup" at bounding box center [945, 181] width 189 height 24
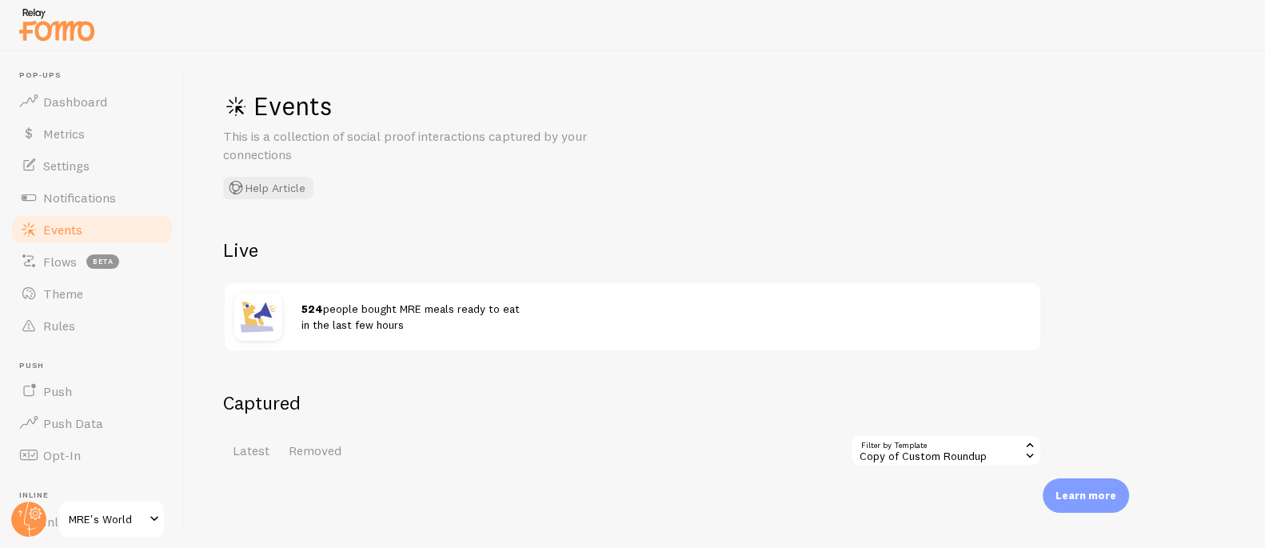
scroll to position [89, 0]
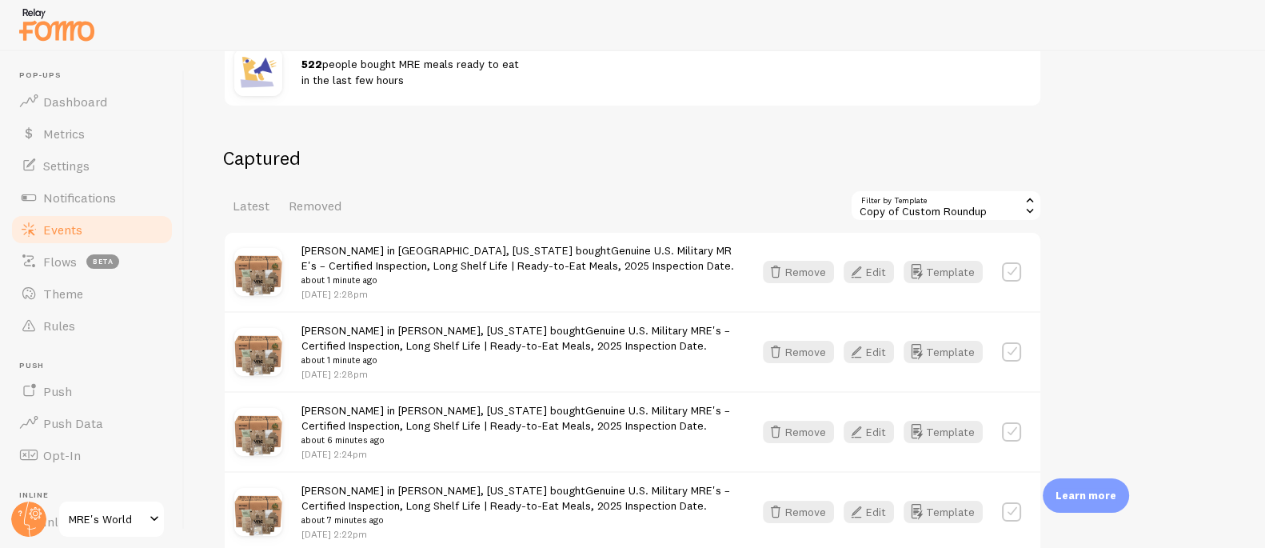
scroll to position [296, 0]
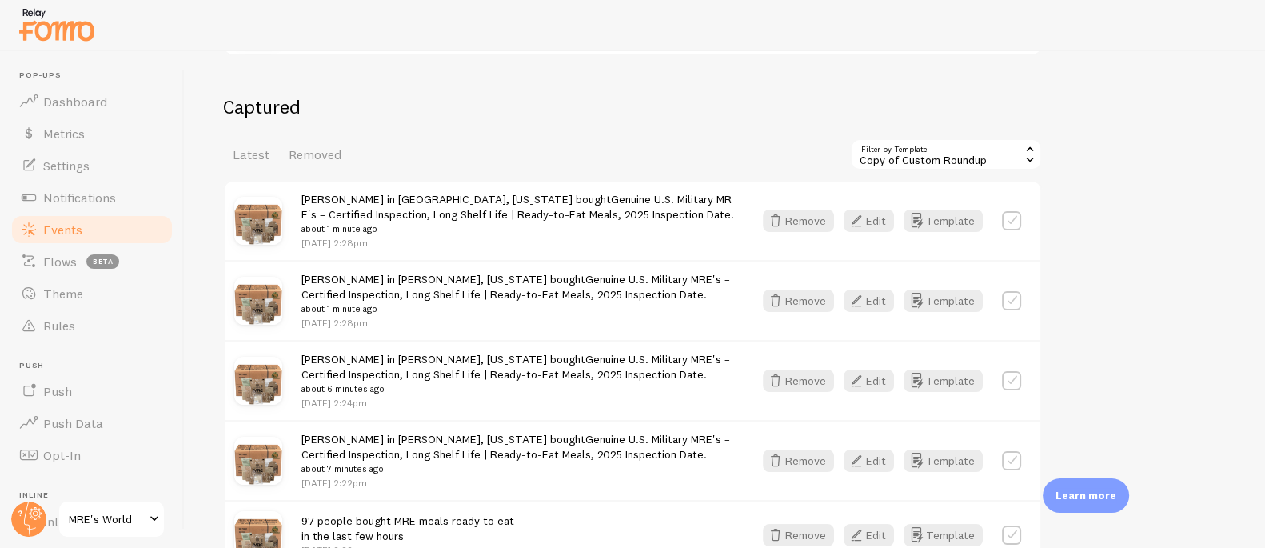
click at [955, 160] on div "Copy of Custom Roundup" at bounding box center [946, 154] width 192 height 32
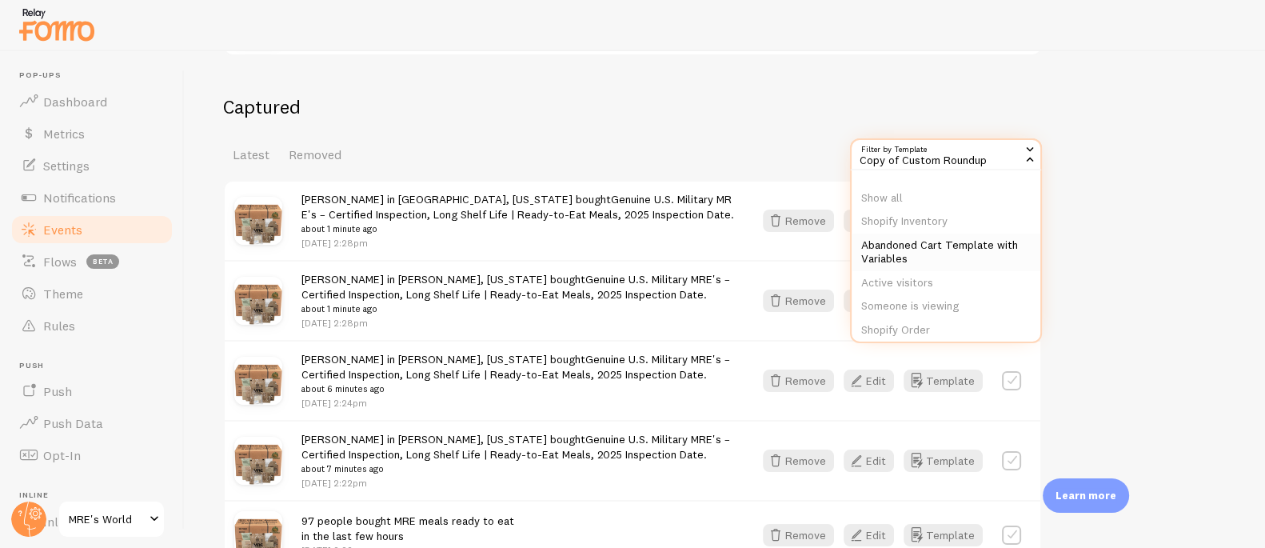
scroll to position [193, 0]
click at [927, 319] on li "Copy of Custom Roundup" at bounding box center [945, 317] width 189 height 24
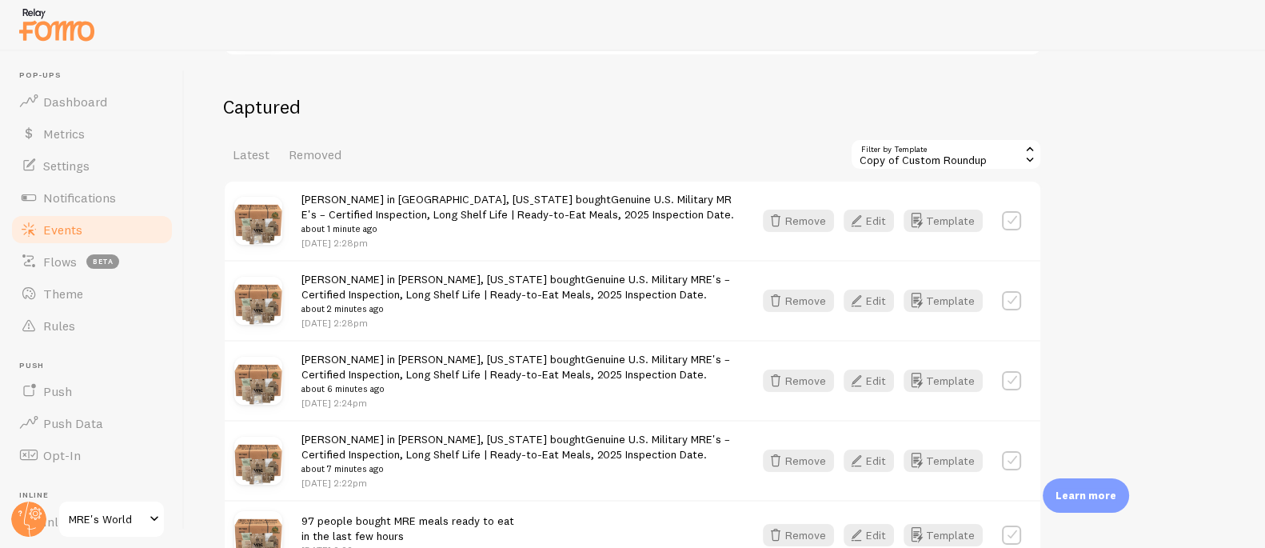
click at [647, 147] on div "Latest Removed Filter by Template 269735 Copy of Custom Roundup Show all Shopif…" at bounding box center [632, 154] width 819 height 32
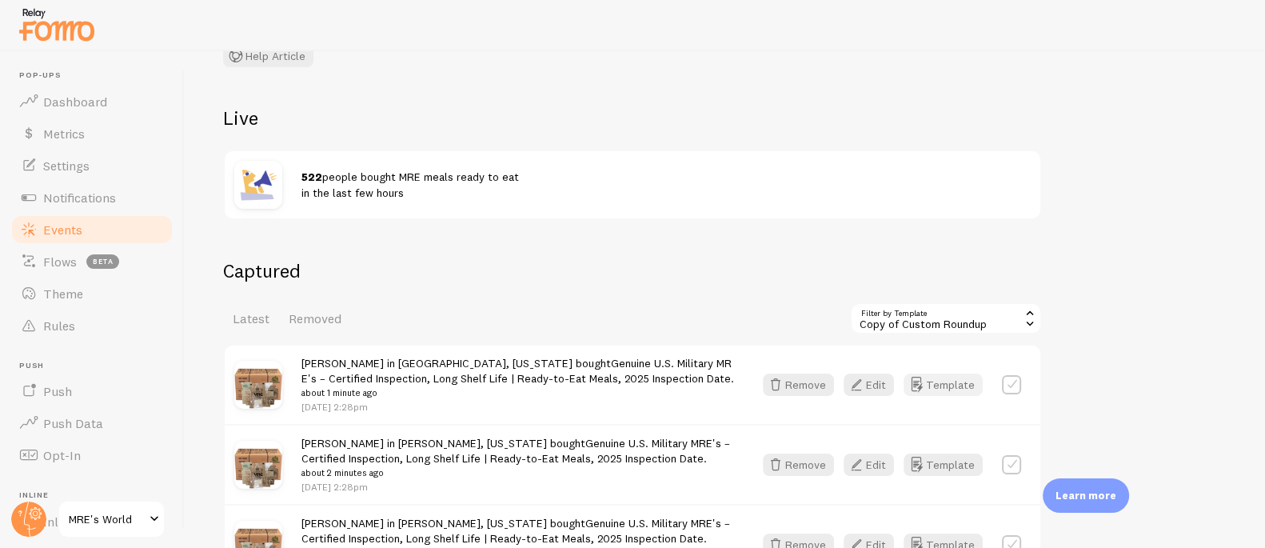
scroll to position [133, 0]
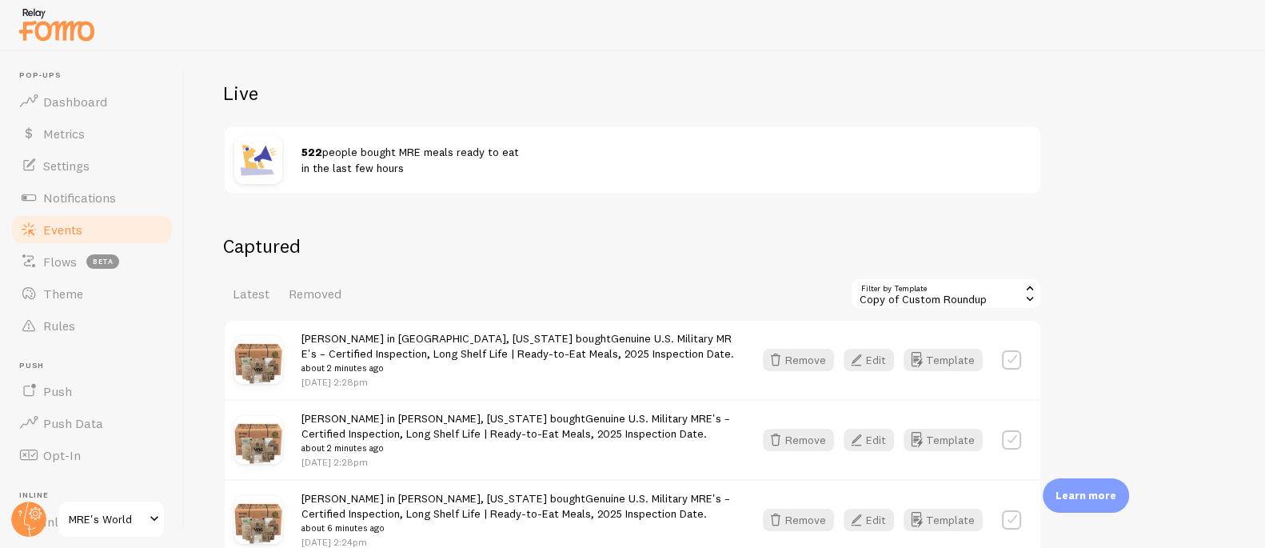
scroll to position [160, 0]
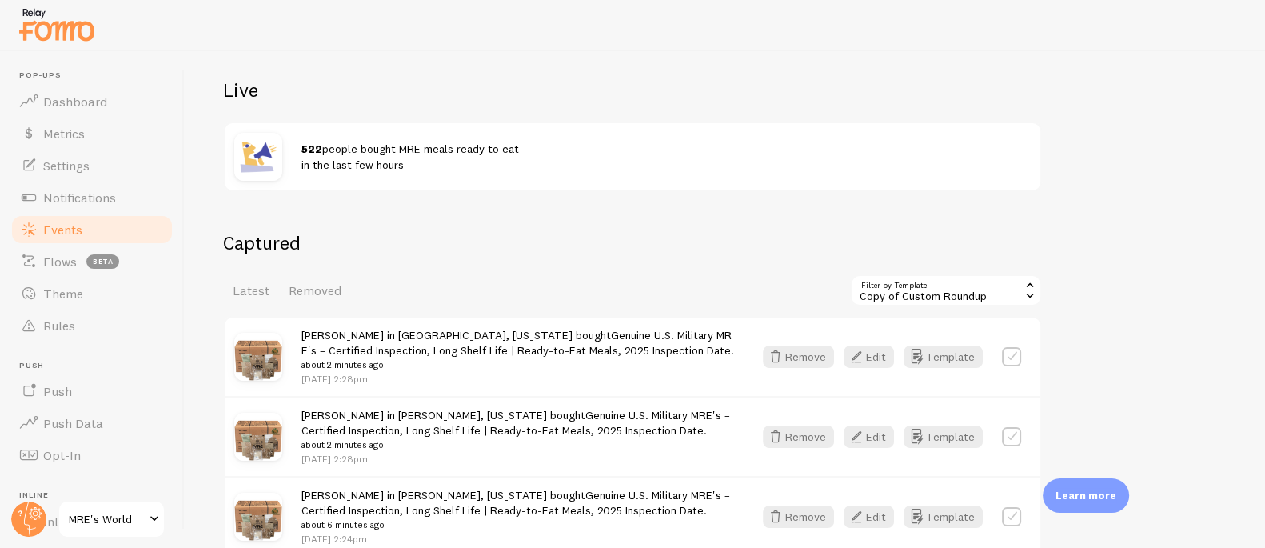
click at [871, 289] on div "Copy of Custom Roundup" at bounding box center [946, 290] width 192 height 32
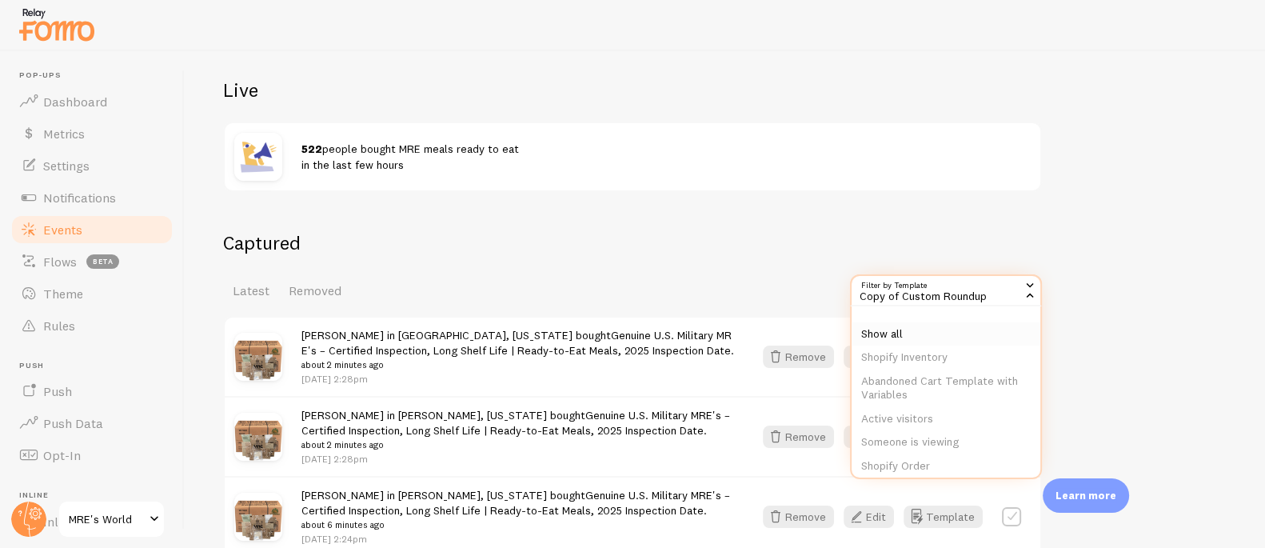
click at [891, 338] on li "Show all" at bounding box center [945, 334] width 189 height 24
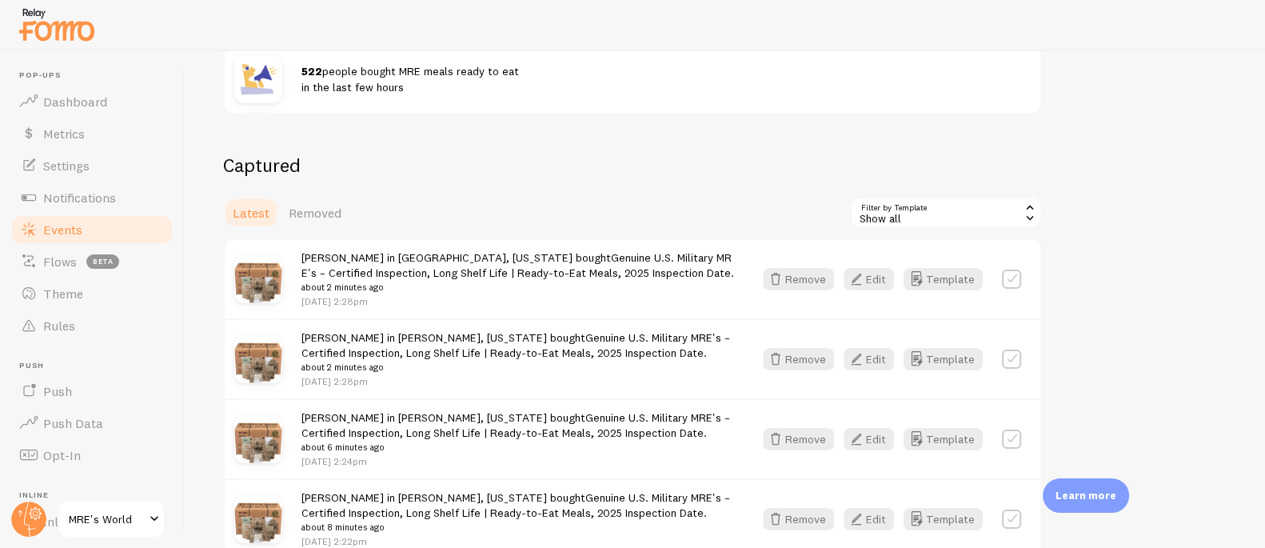
scroll to position [295, 0]
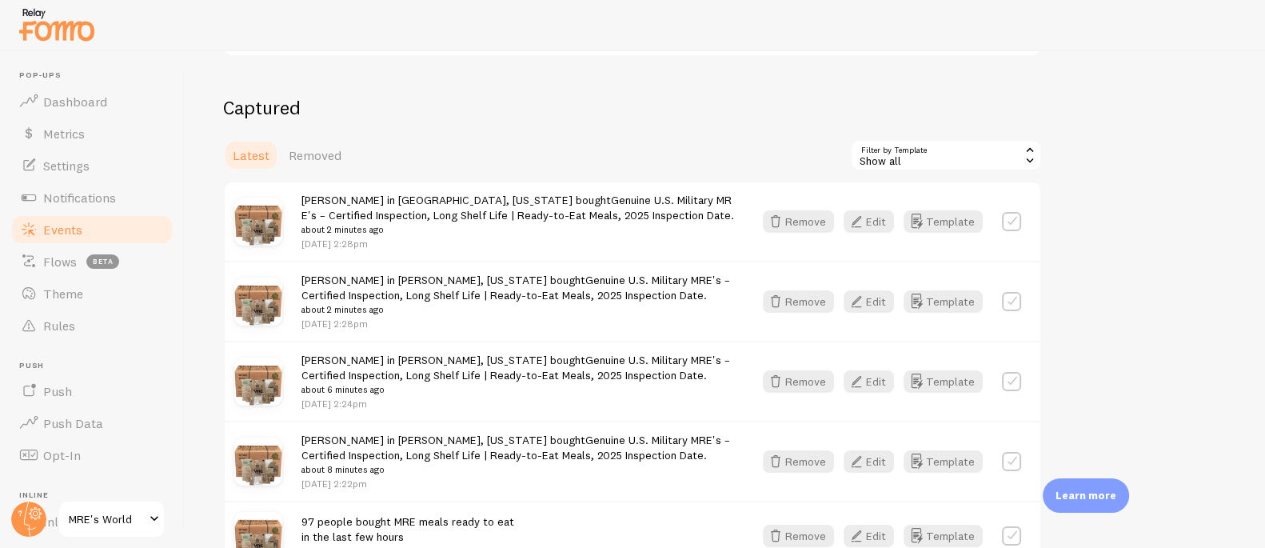
click at [893, 155] on div "Show all" at bounding box center [946, 155] width 192 height 32
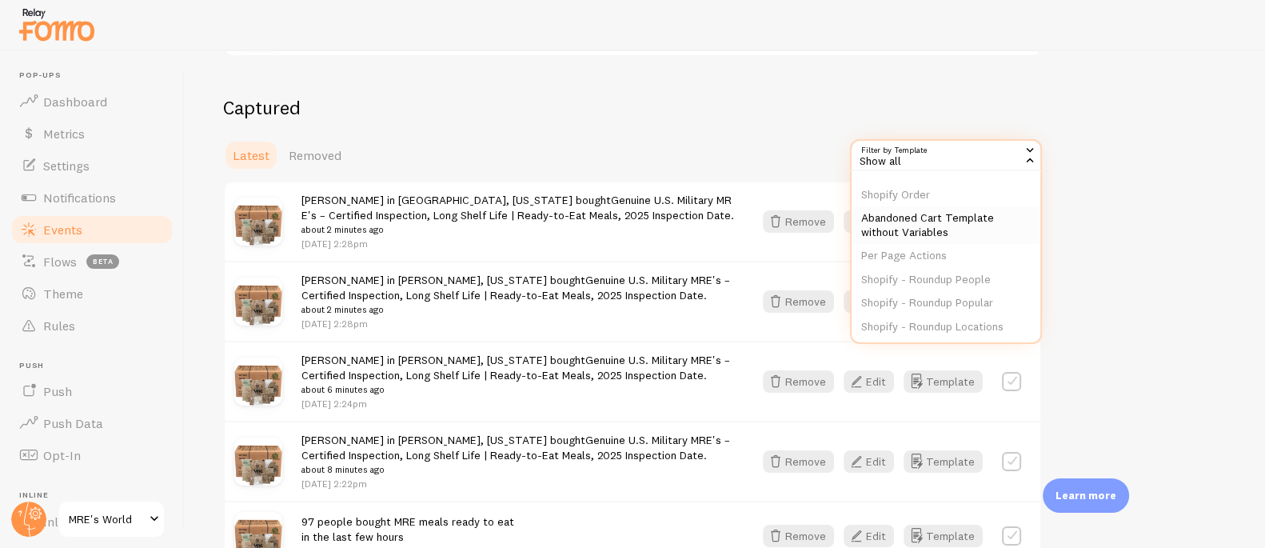
scroll to position [193, 0]
click at [914, 317] on li "Copy of Custom Roundup" at bounding box center [945, 317] width 189 height 24
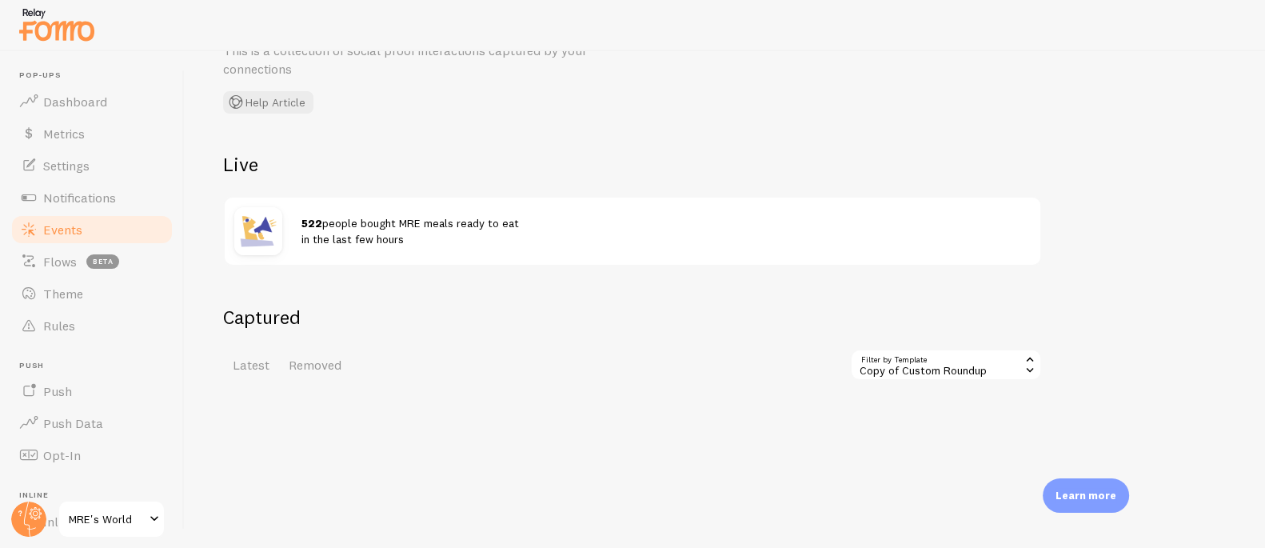
scroll to position [89, 0]
click at [72, 197] on span "Notifications" at bounding box center [79, 197] width 73 height 16
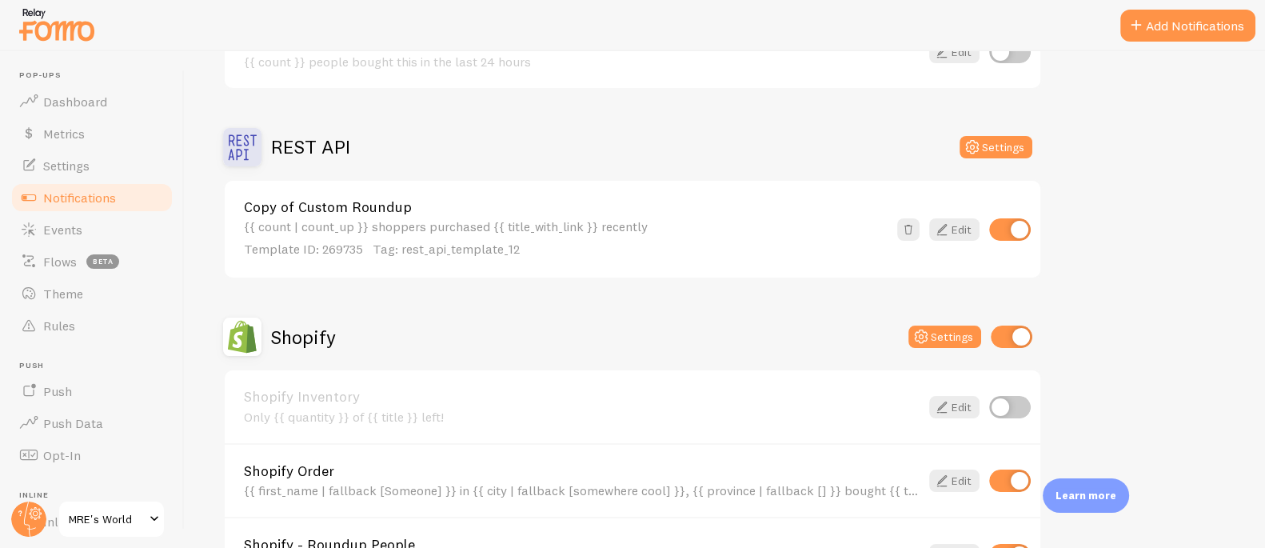
scroll to position [460, 0]
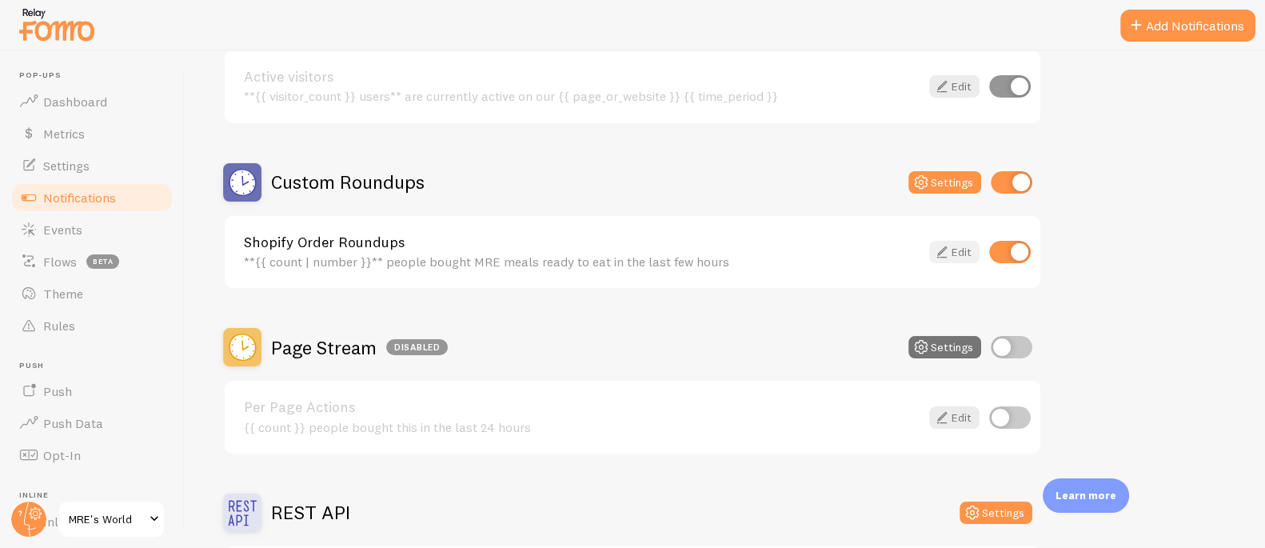
click at [960, 245] on link "Edit" at bounding box center [954, 252] width 50 height 22
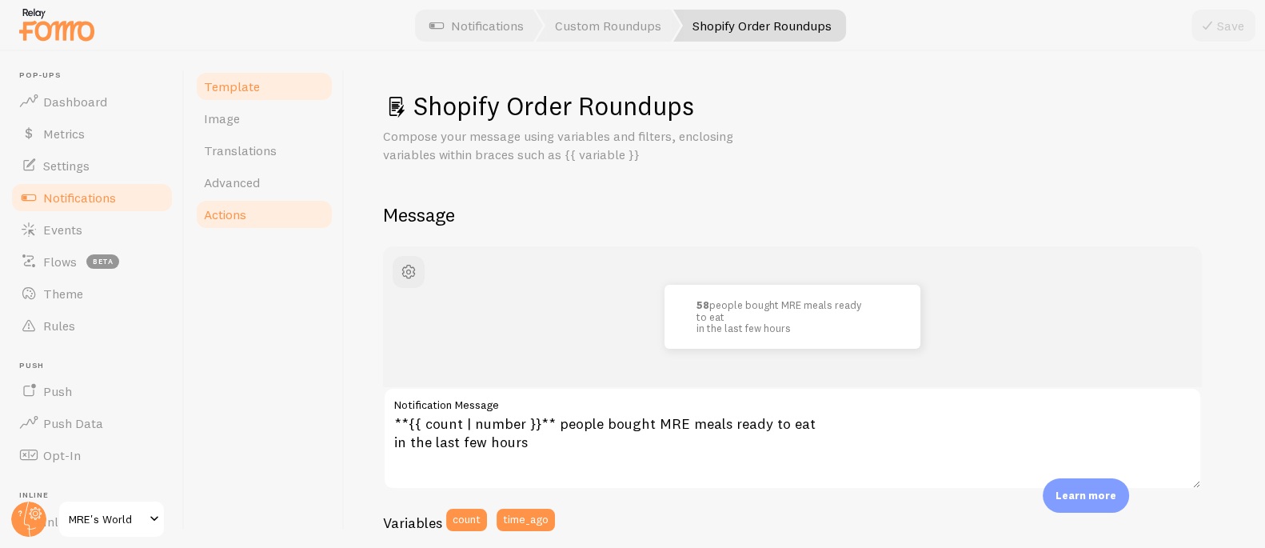
click at [245, 211] on span "Actions" at bounding box center [225, 214] width 42 height 16
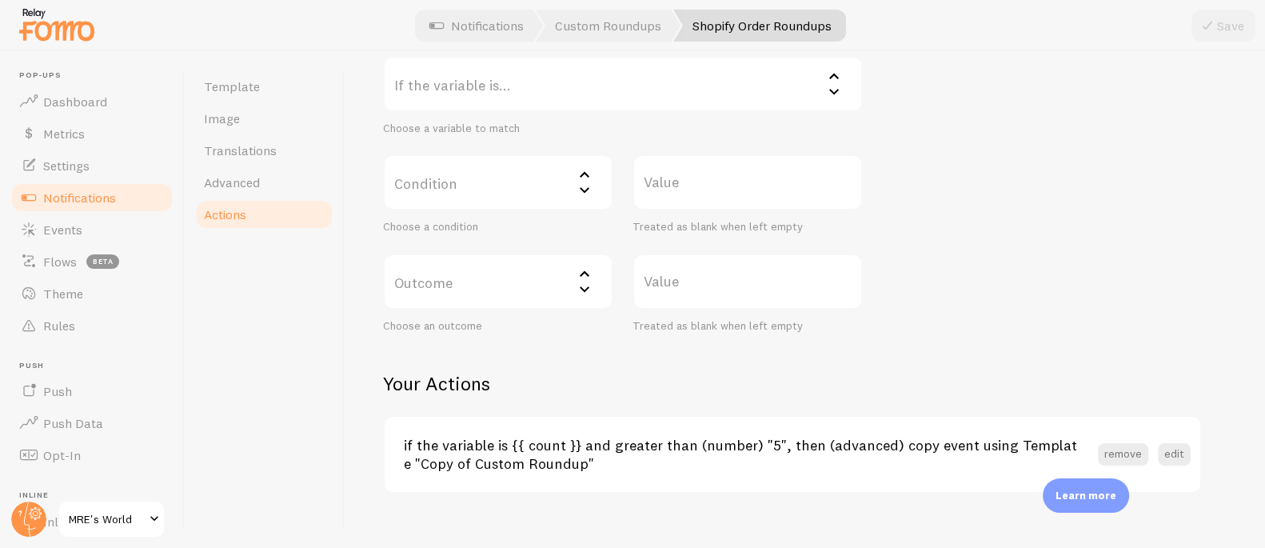
scroll to position [382, 0]
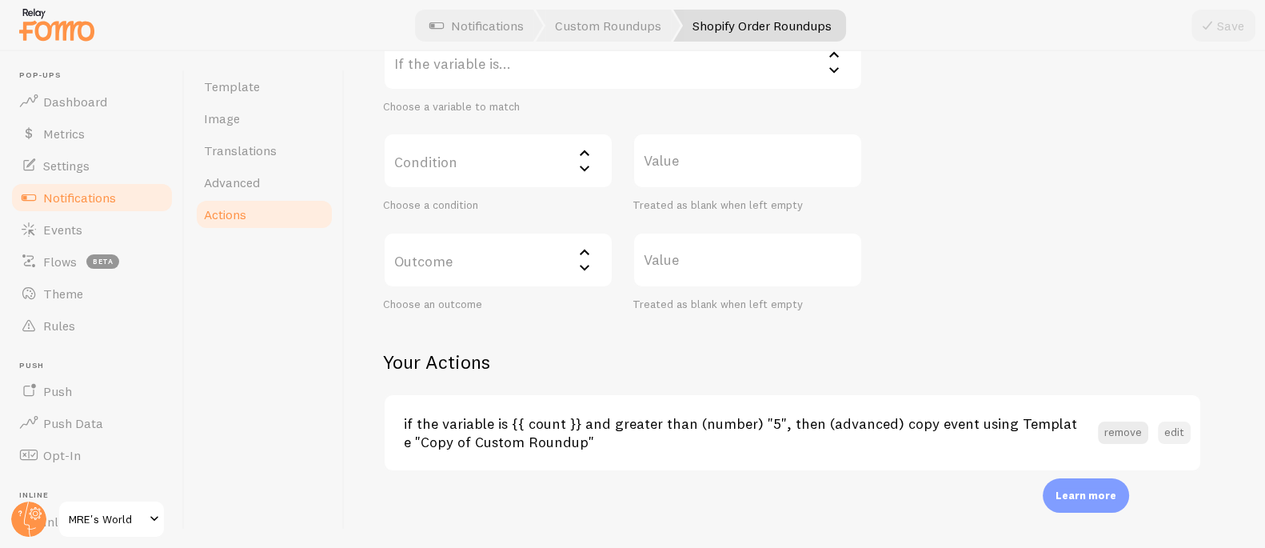
click at [1174, 430] on button "edit" at bounding box center [1174, 432] width 33 height 22
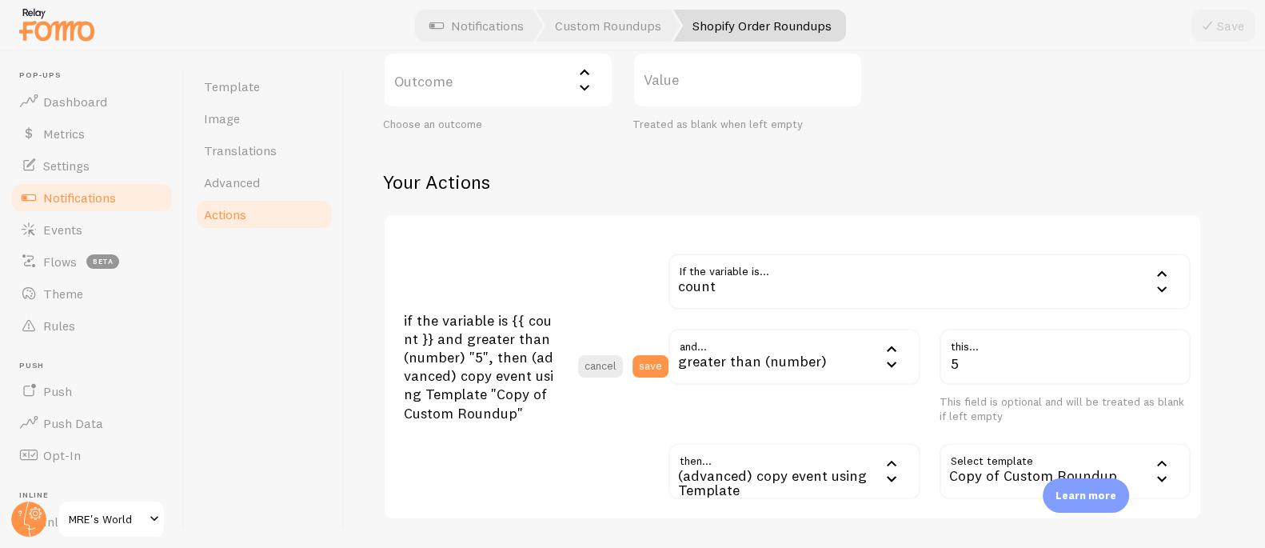
scroll to position [645, 0]
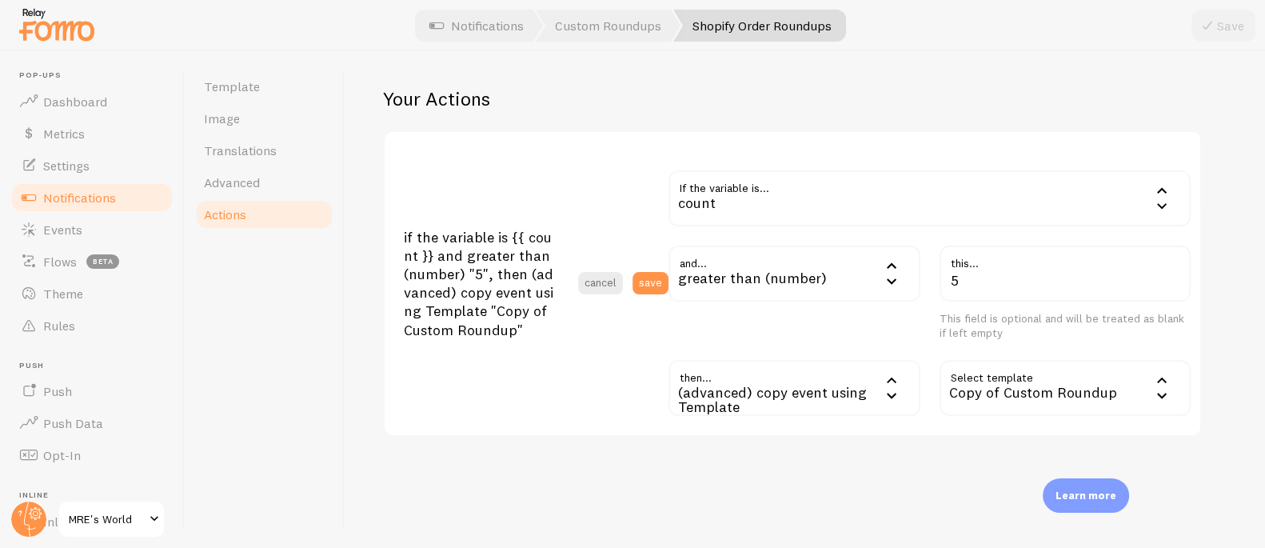
click at [477, 270] on h3 "if the variable is {{ count }} and greater than (number) "5", then (advanced) c…" at bounding box center [491, 283] width 174 height 111
click at [764, 195] on div "count" at bounding box center [929, 198] width 522 height 56
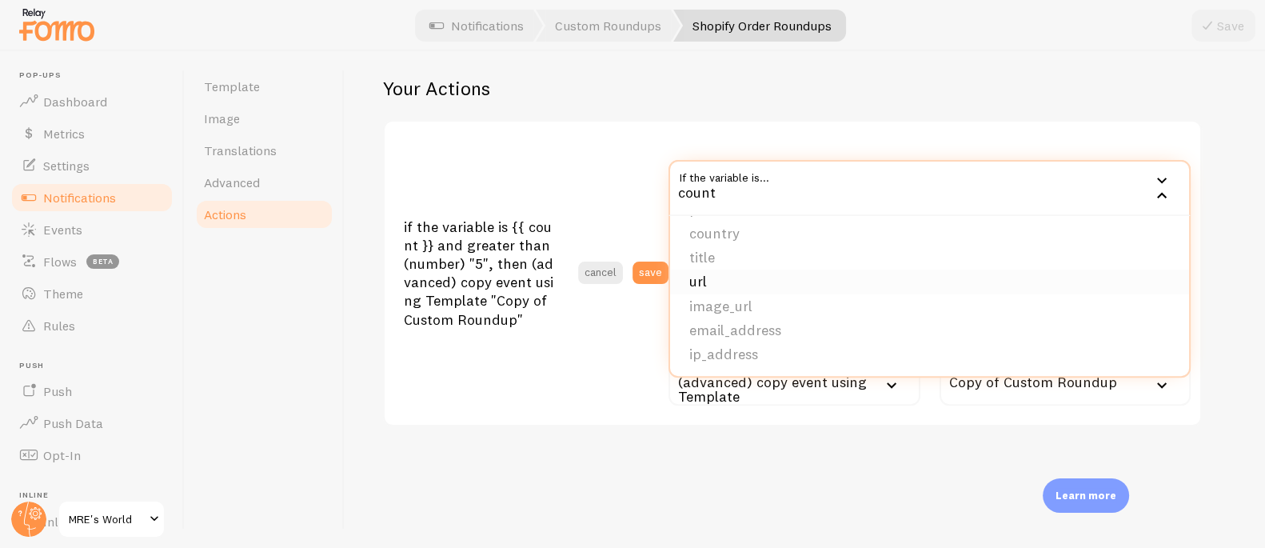
scroll to position [672, 0]
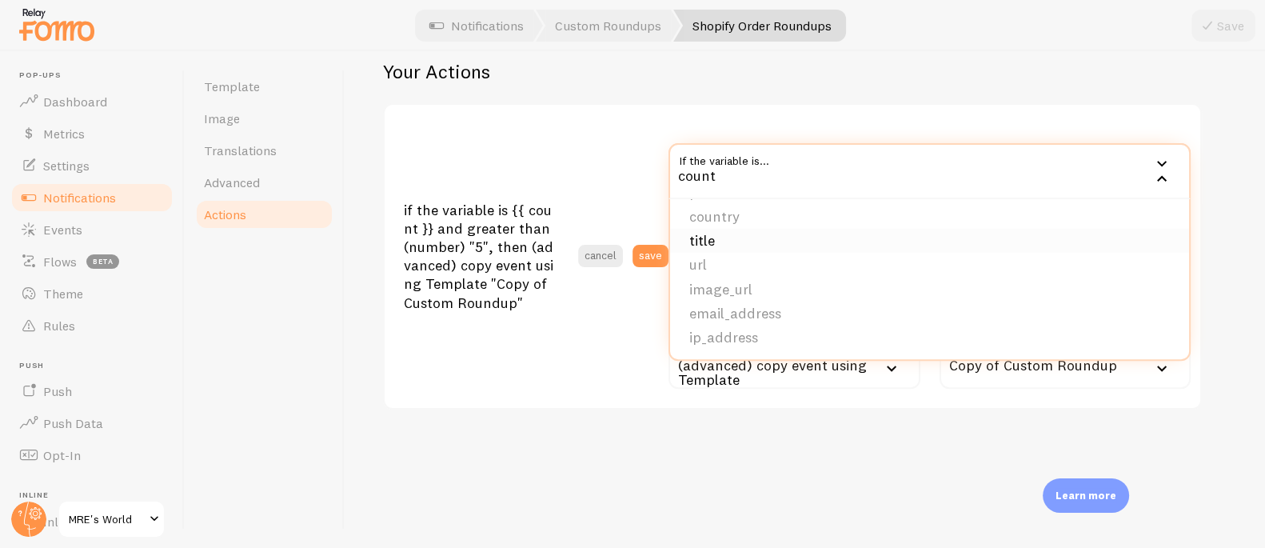
click at [731, 243] on li "title" at bounding box center [929, 241] width 519 height 24
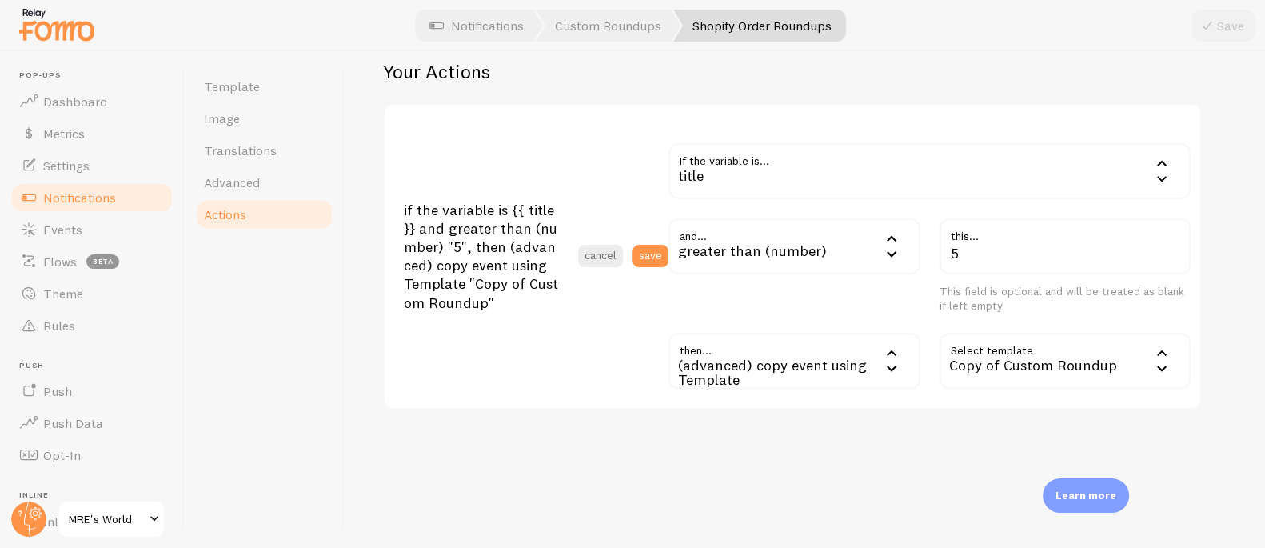
click at [800, 247] on div "greater than (number)" at bounding box center [794, 246] width 252 height 56
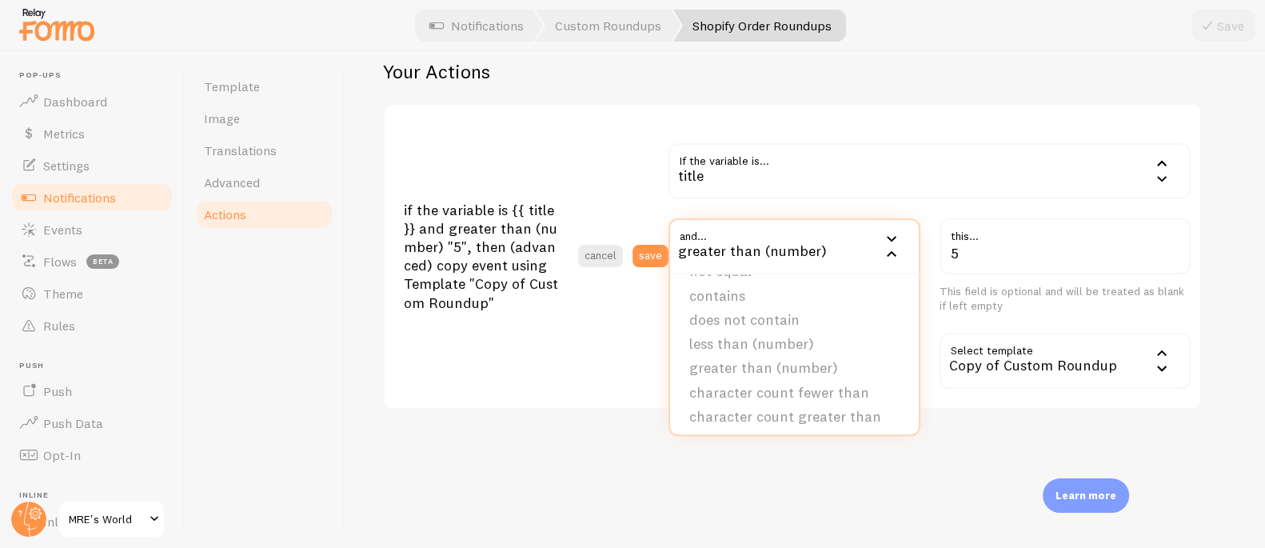
scroll to position [52, 0]
click at [830, 412] on li "character count greater than" at bounding box center [794, 413] width 249 height 24
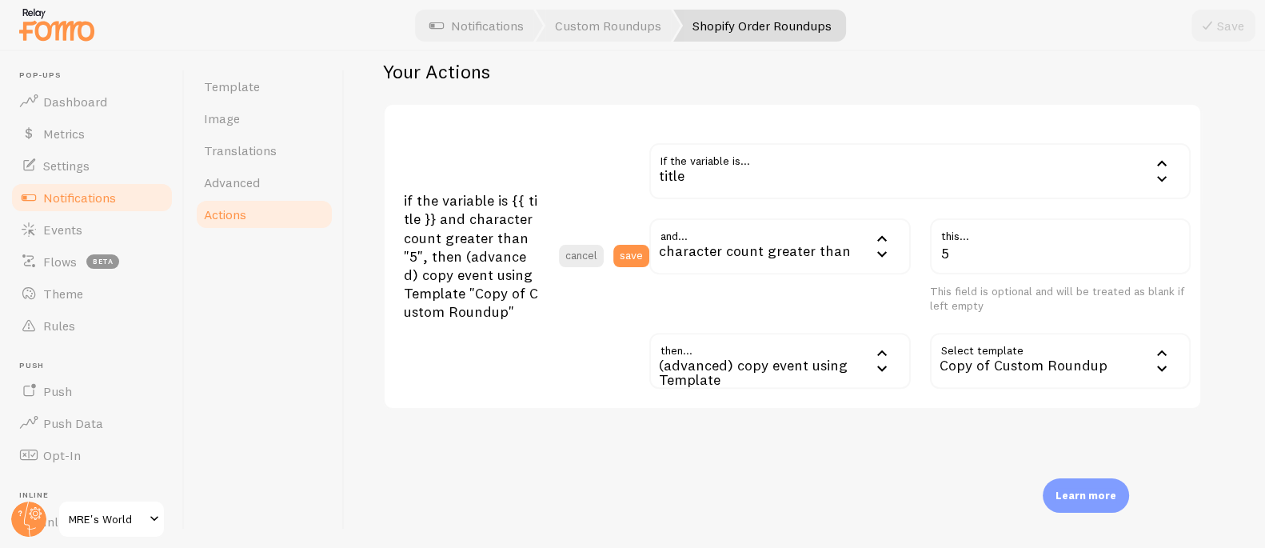
click at [881, 401] on section "if the variable is {{ title }} and character count greater than "5", then (adva…" at bounding box center [792, 256] width 815 height 303
click at [983, 257] on input "5" at bounding box center [1060, 246] width 261 height 56
type input "1"
click at [847, 365] on div "(advanced) copy event using Template" at bounding box center [779, 361] width 261 height 56
click at [796, 298] on div "and... char_count_greater_than character count greater than equals not equal co…" at bounding box center [780, 265] width 281 height 95
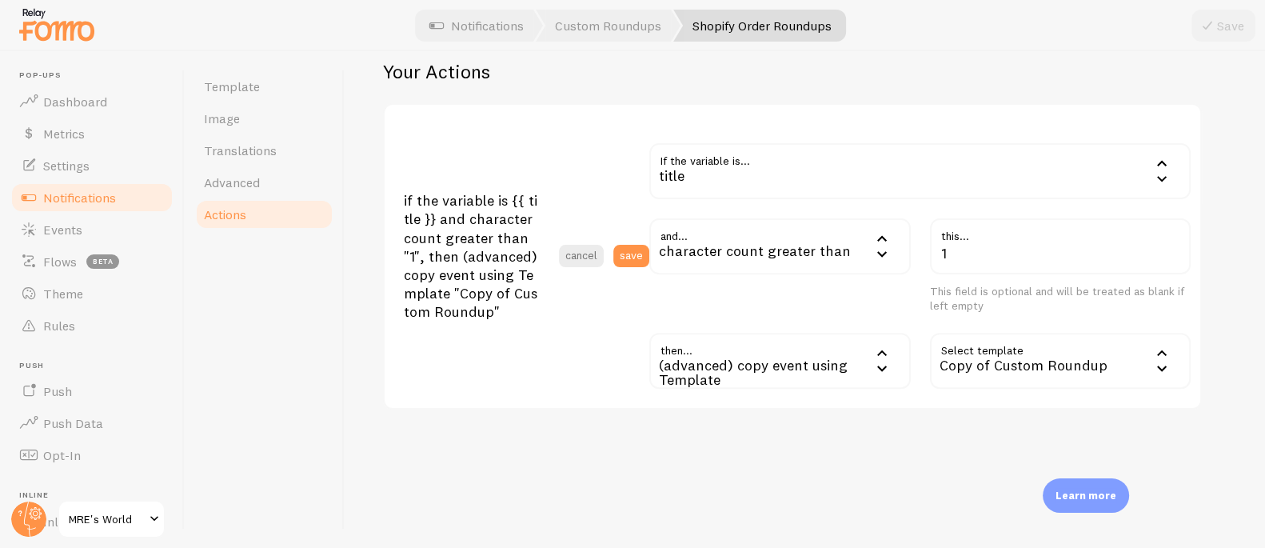
click at [1033, 361] on div "Copy of Custom Roundup" at bounding box center [1060, 361] width 261 height 56
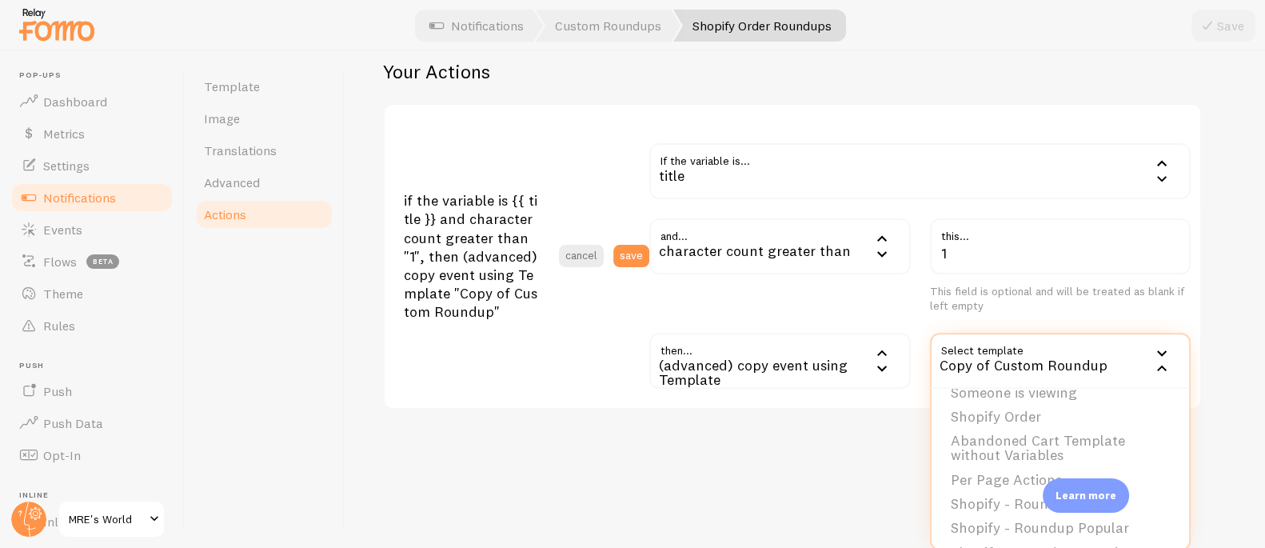
scroll to position [178, 0]
click at [1019, 523] on li "Copy of Custom Roundup" at bounding box center [1060, 527] width 258 height 24
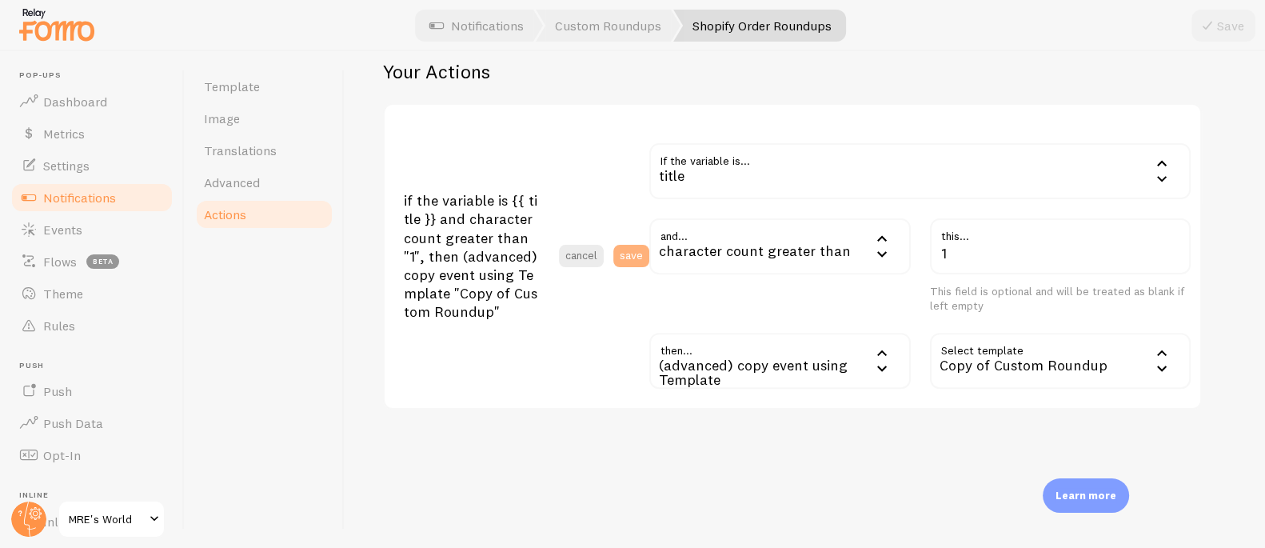
click at [641, 252] on button "save" at bounding box center [631, 256] width 36 height 22
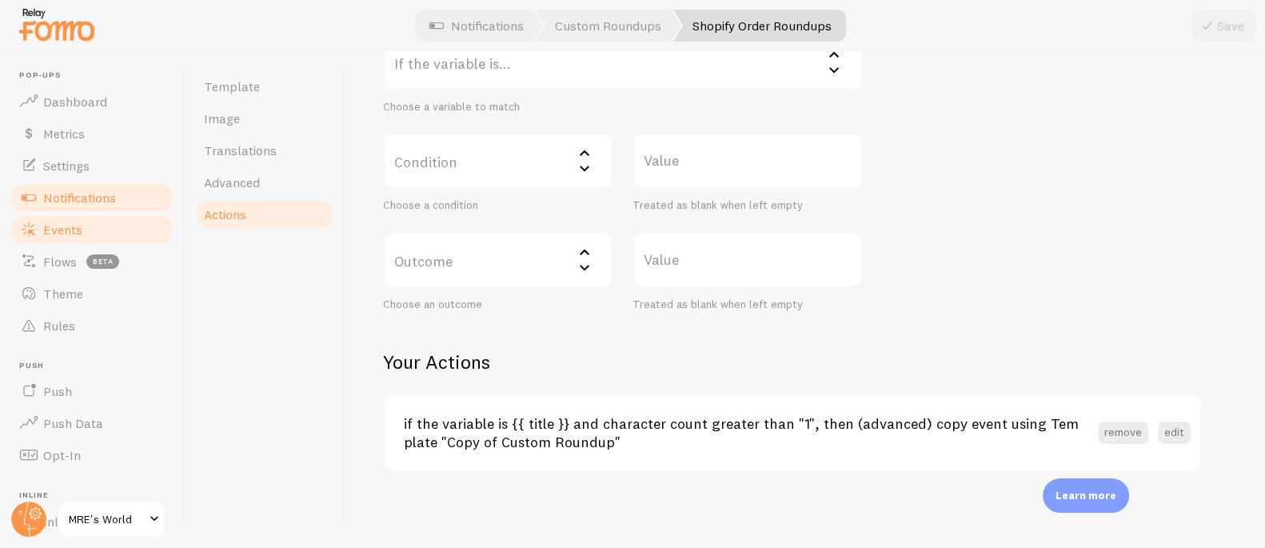
click at [71, 221] on span "Events" at bounding box center [62, 229] width 39 height 16
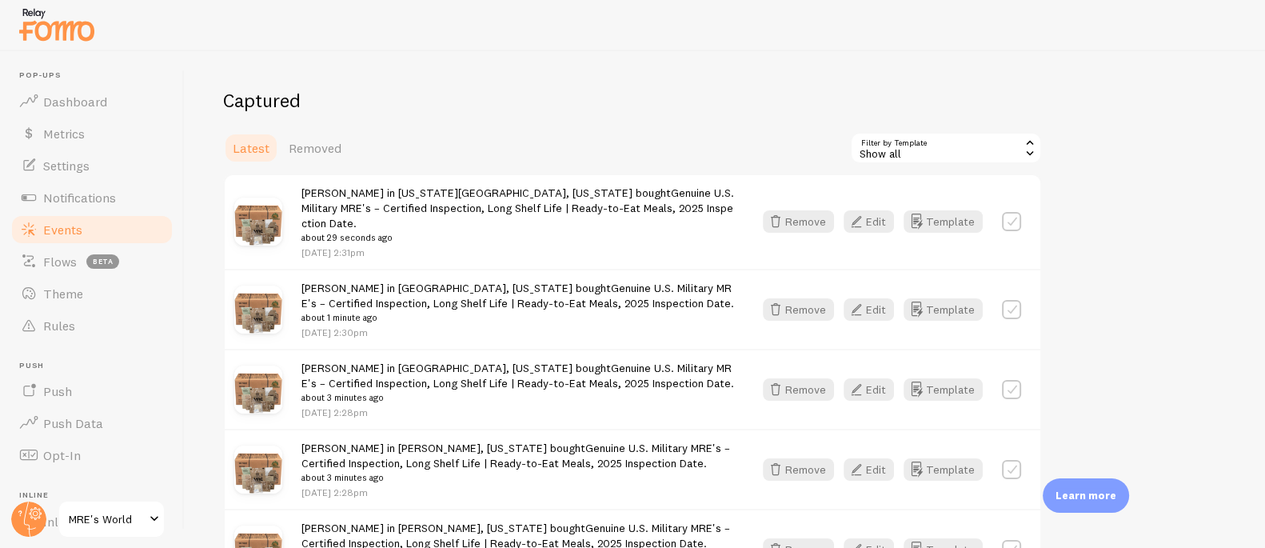
scroll to position [176, 0]
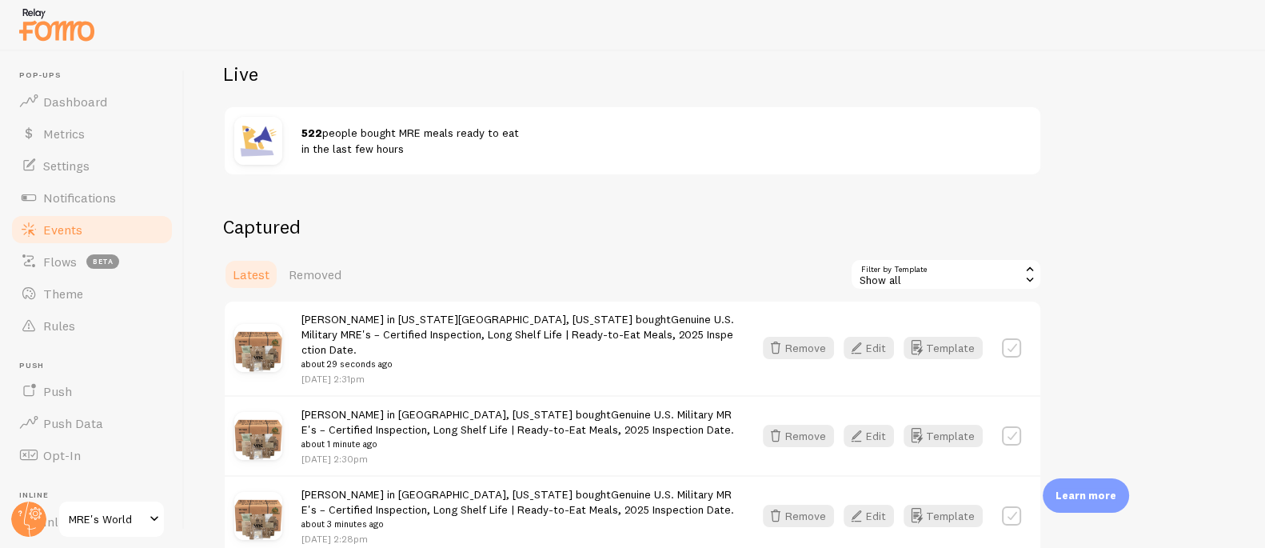
click at [912, 283] on div "Show all" at bounding box center [946, 274] width 192 height 32
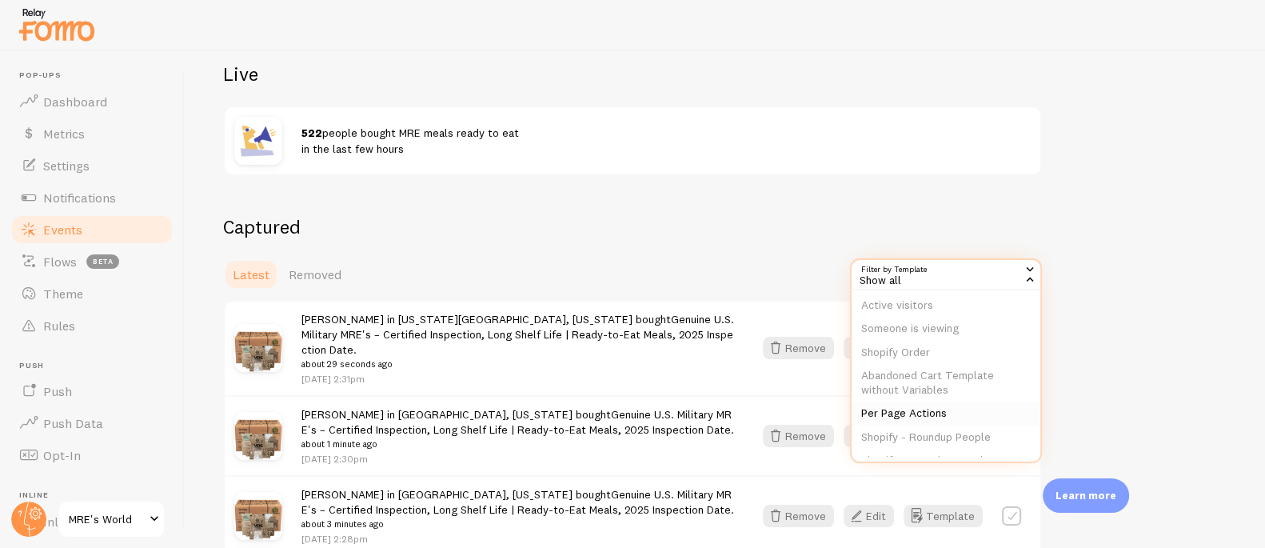
scroll to position [193, 0]
click at [919, 429] on li "Copy of Custom Roundup" at bounding box center [945, 437] width 189 height 24
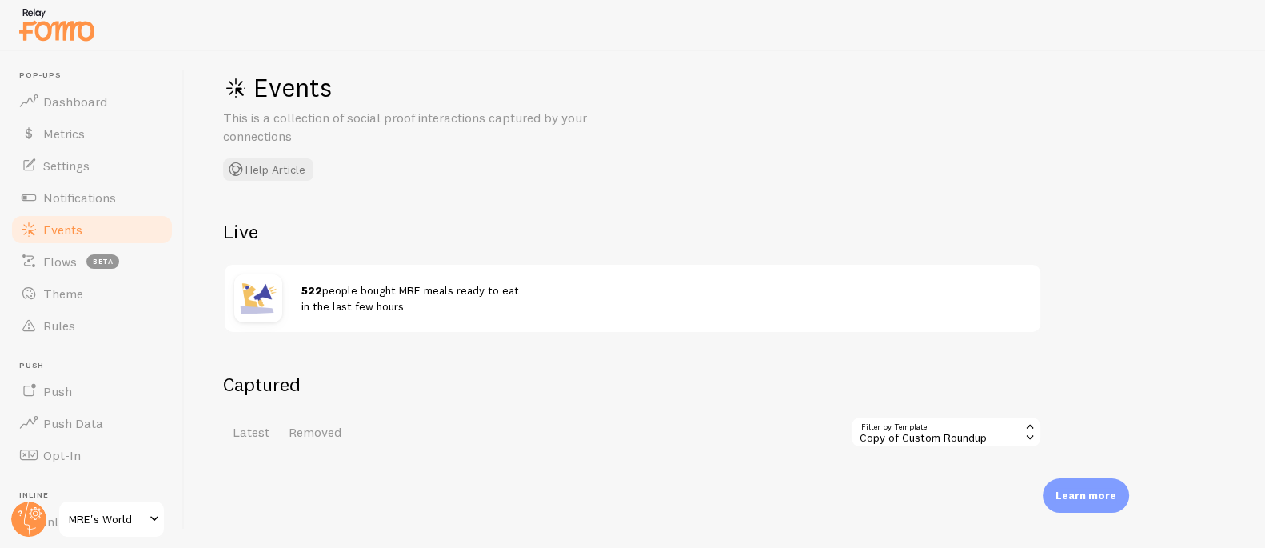
scroll to position [89, 0]
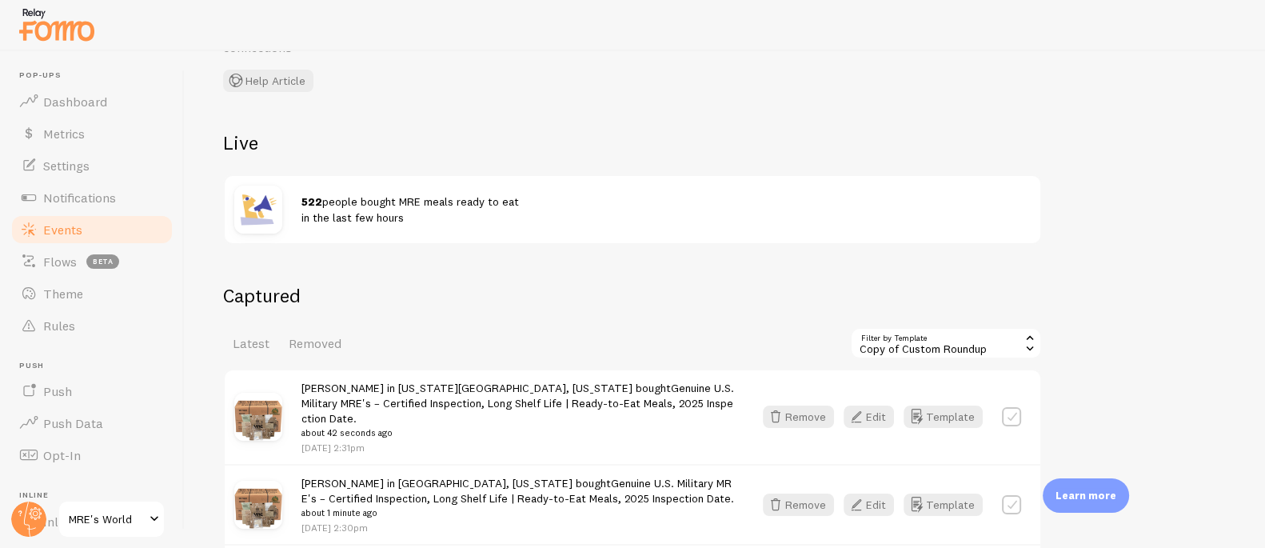
scroll to position [126, 0]
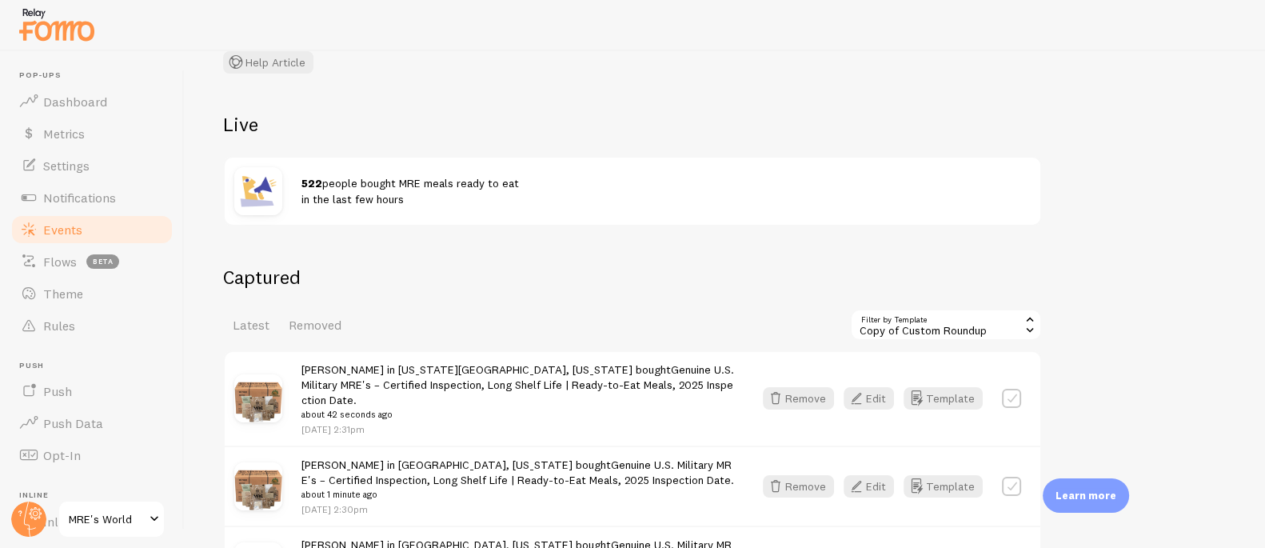
click at [981, 327] on div "Copy of Custom Roundup" at bounding box center [946, 325] width 192 height 32
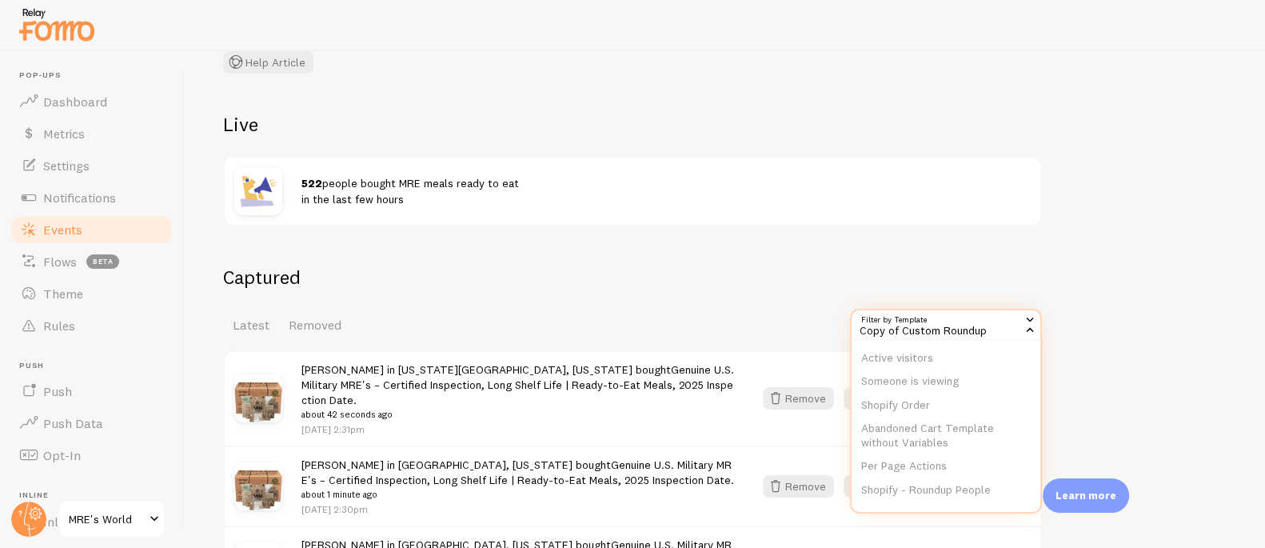
scroll to position [193, 0]
click at [924, 478] on li "Copy of Custom Roundup" at bounding box center [945, 487] width 189 height 24
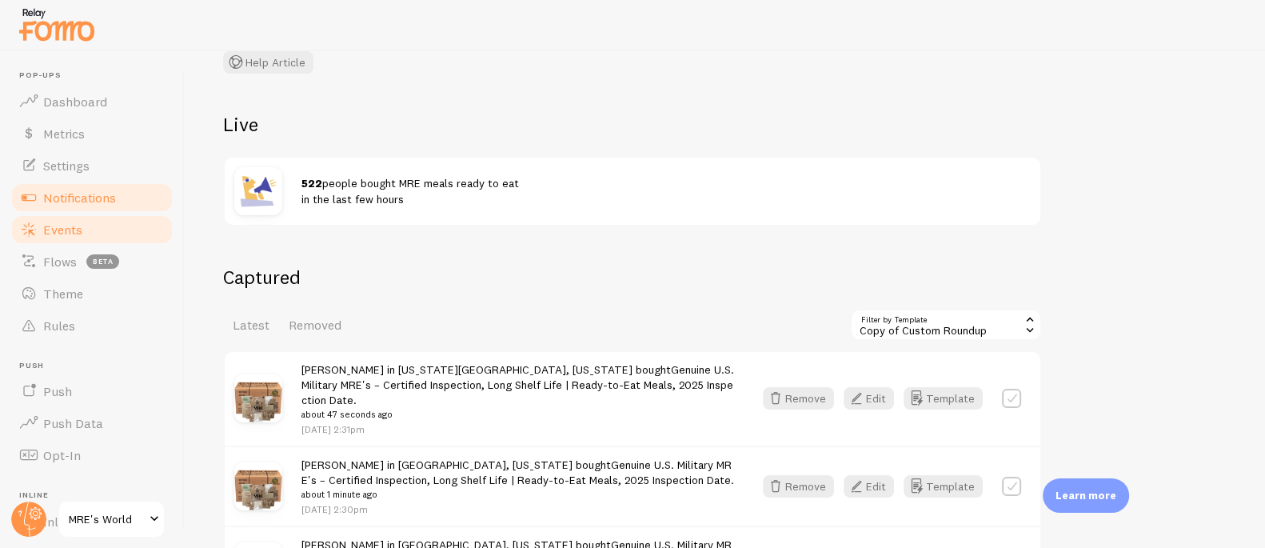
click at [86, 192] on span "Notifications" at bounding box center [79, 197] width 73 height 16
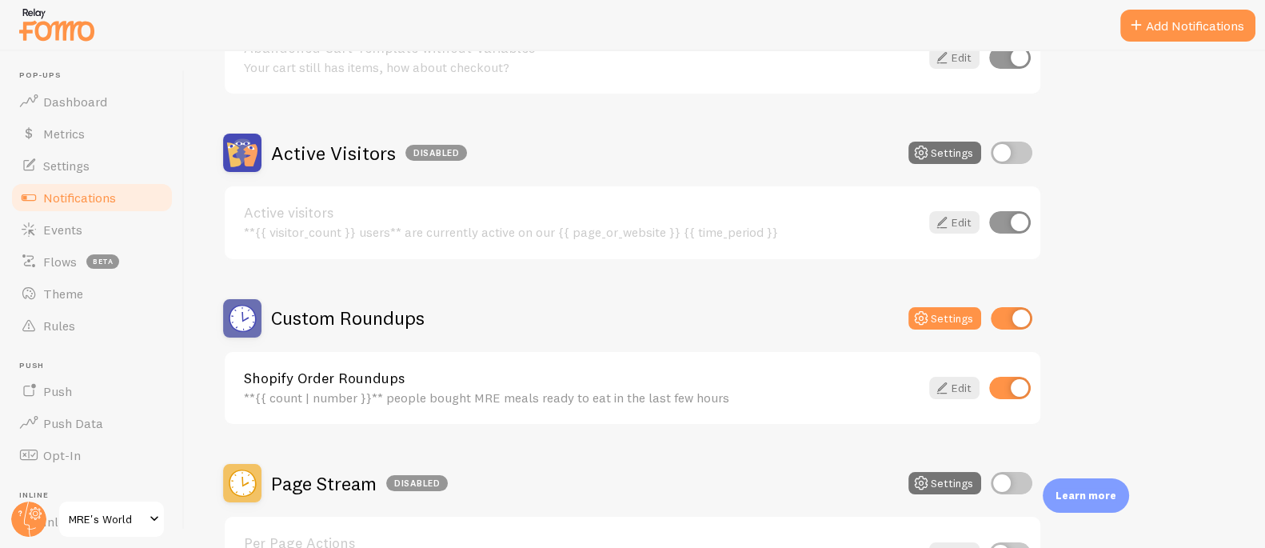
scroll to position [428, 0]
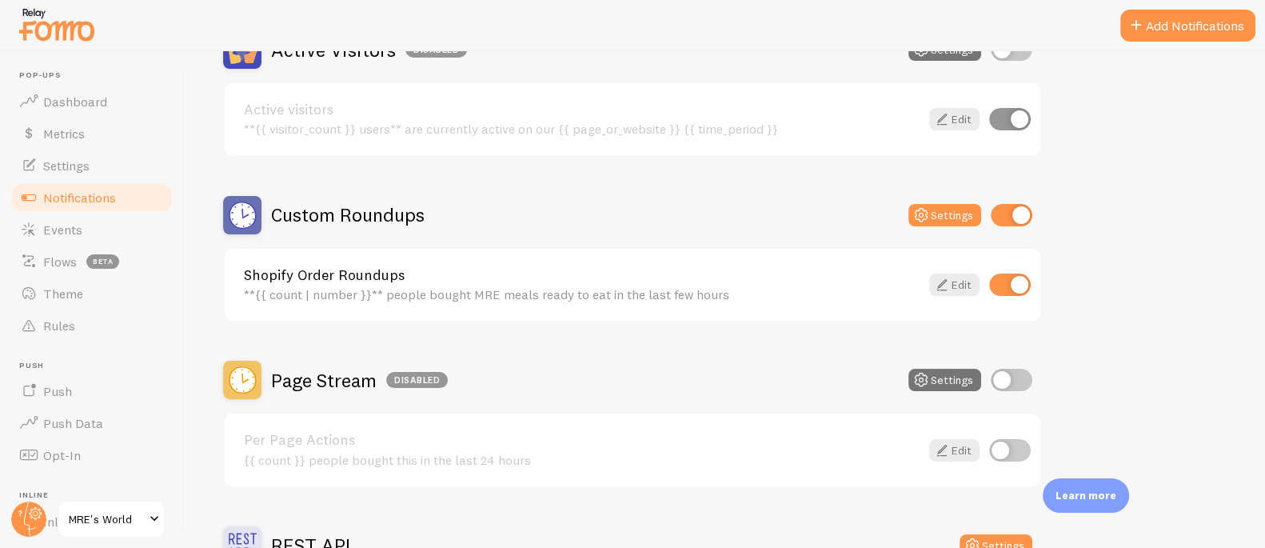
click at [337, 215] on h2 "Custom Roundups" at bounding box center [347, 214] width 153 height 25
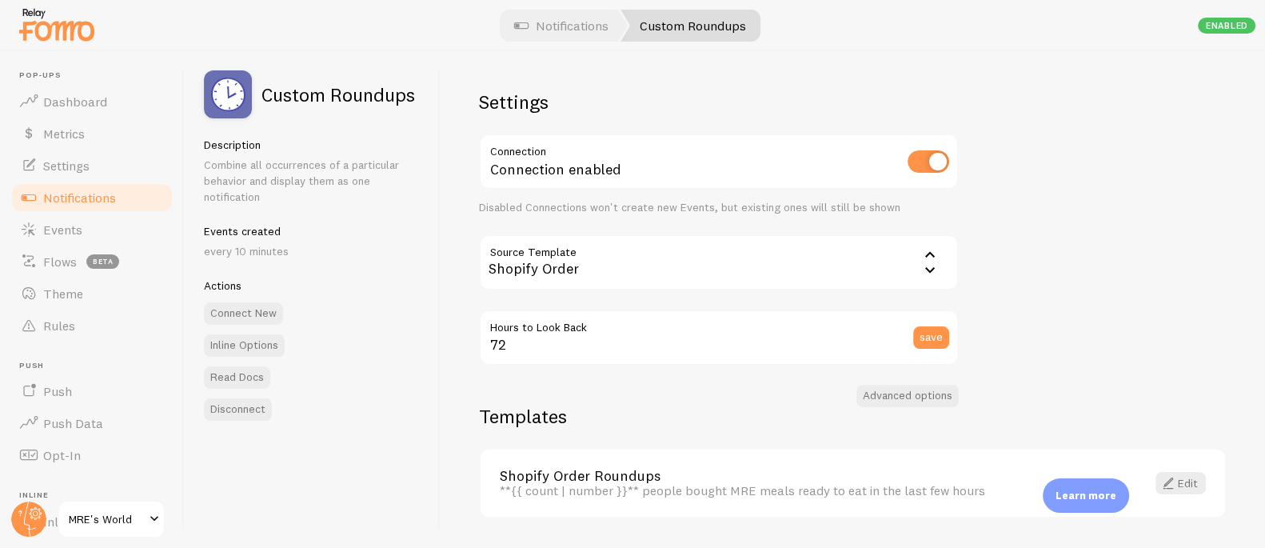
click at [691, 262] on div "Shopify Order" at bounding box center [719, 262] width 480 height 56
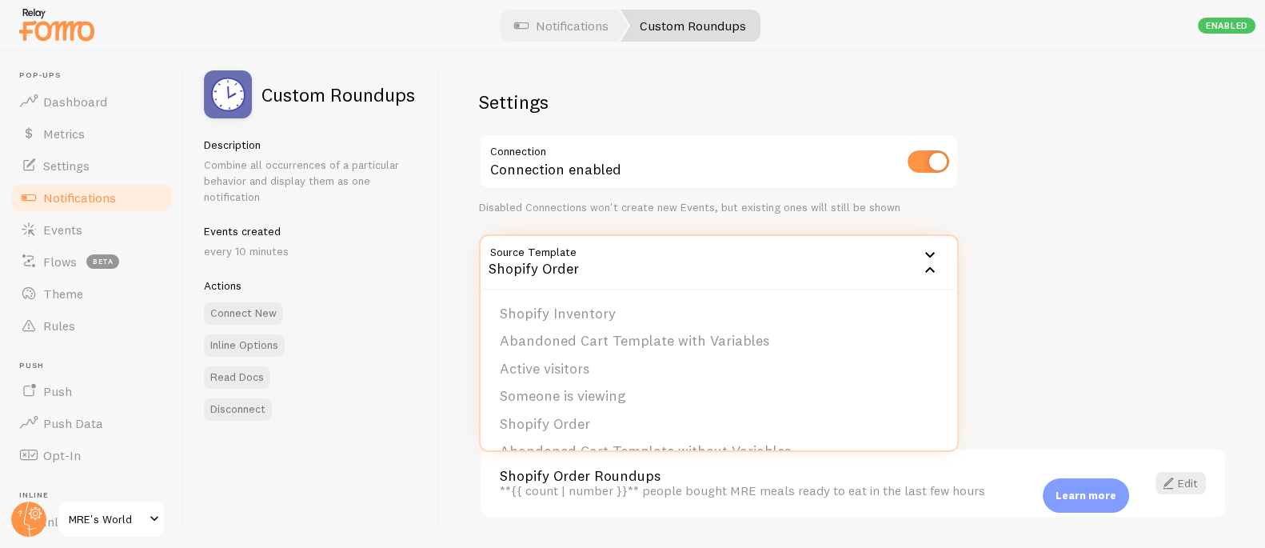
click at [62, 193] on span "Notifications" at bounding box center [79, 197] width 73 height 16
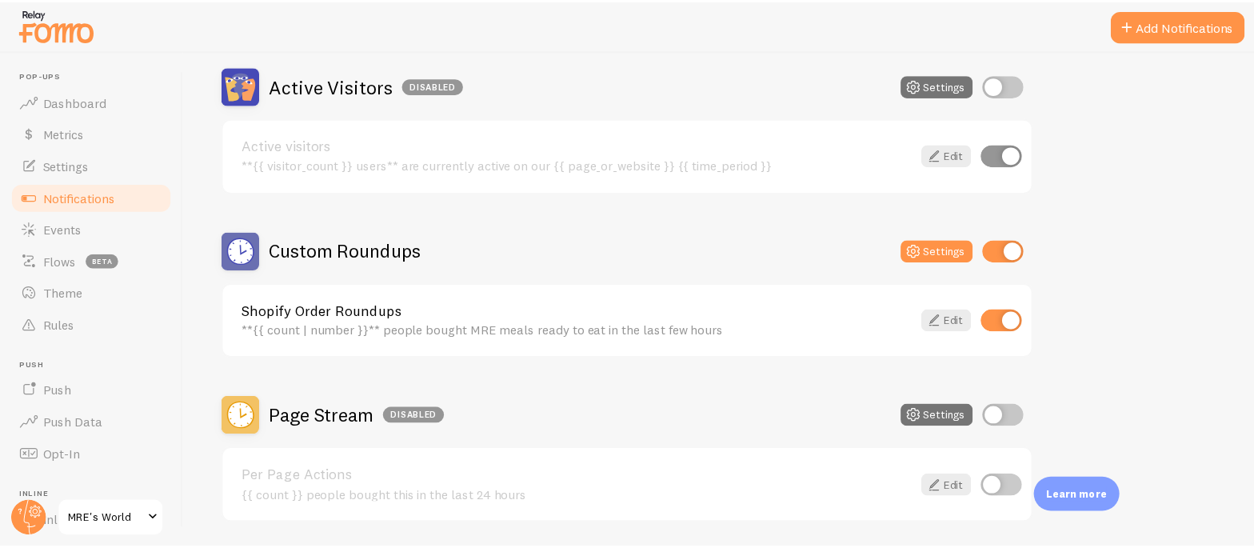
scroll to position [734, 0]
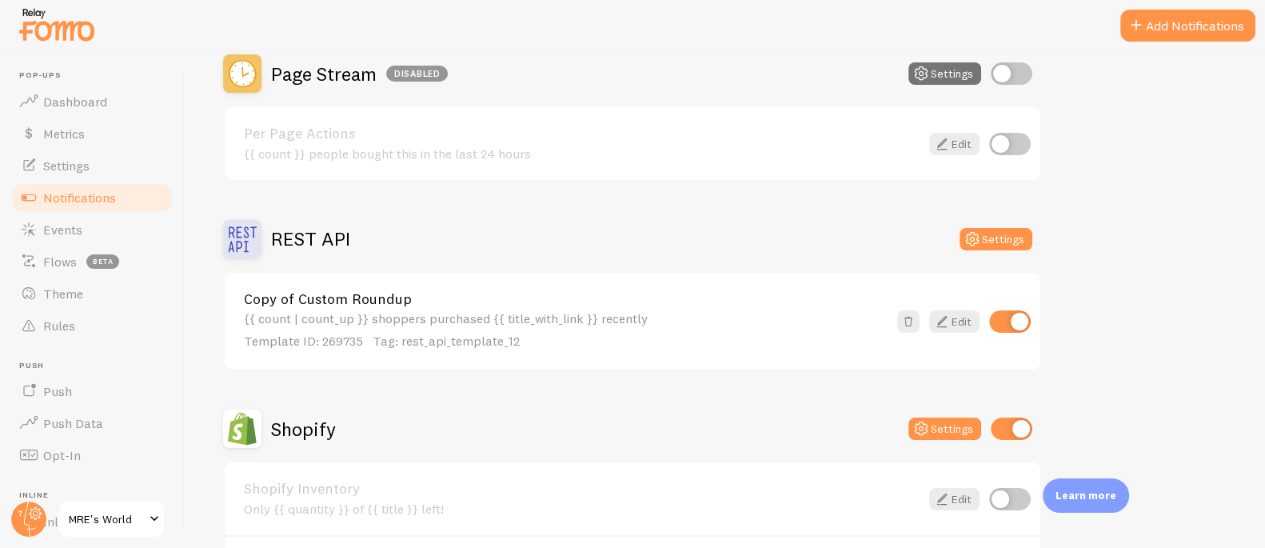
click at [344, 74] on h2 "Page Stream Disabled" at bounding box center [359, 74] width 177 height 25
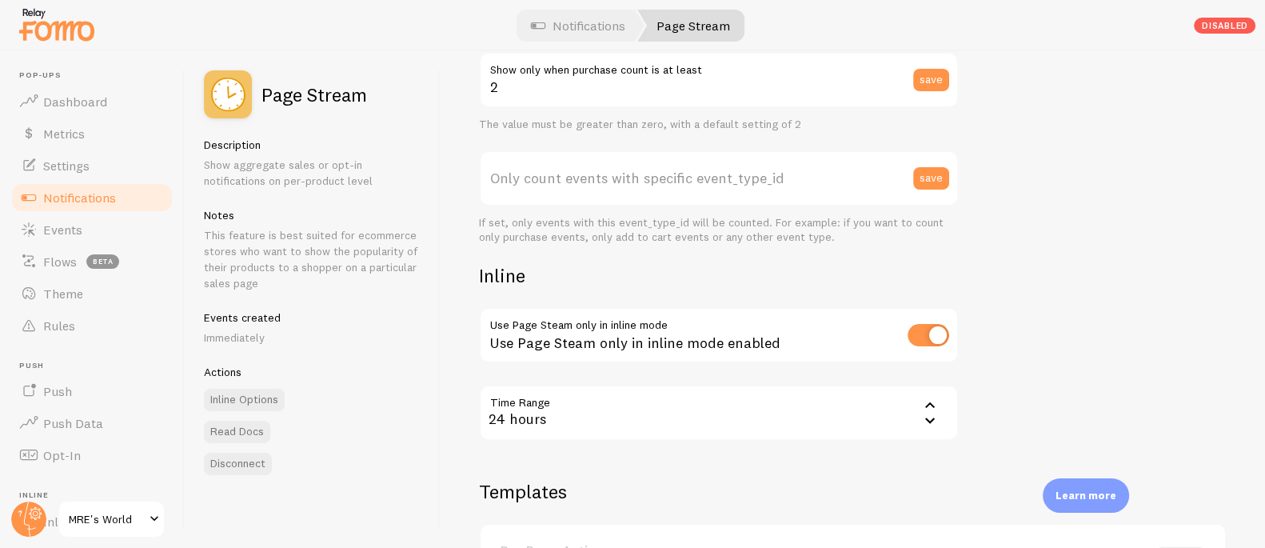
scroll to position [644, 0]
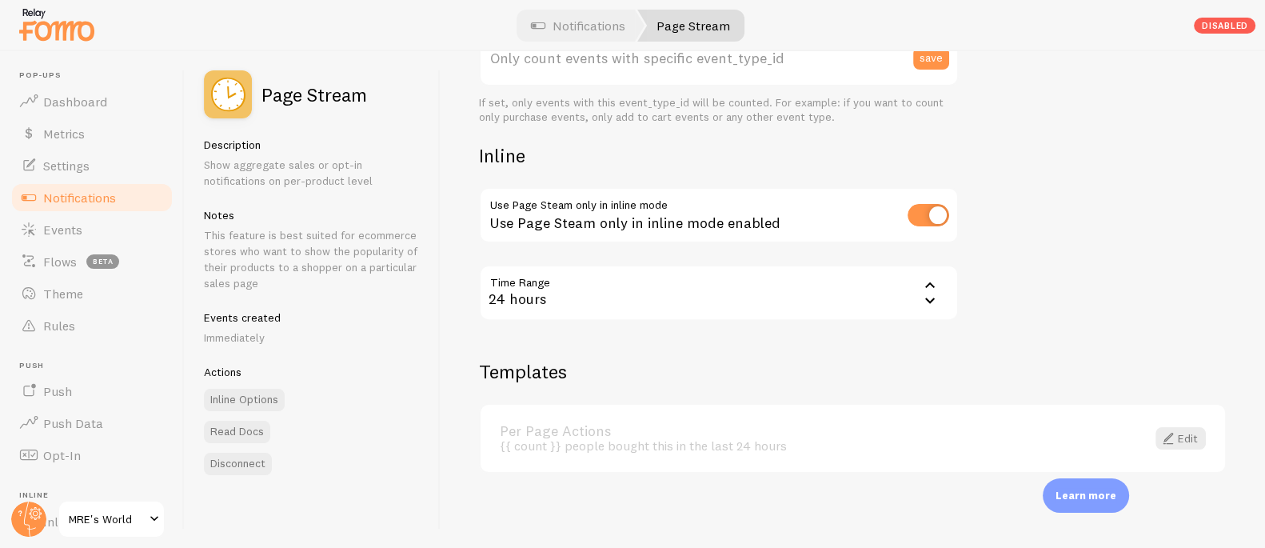
click at [568, 441] on div "{{ count }} people bought this in the last 24 hours" at bounding box center [813, 445] width 627 height 14
click at [1158, 431] on span at bounding box center [1167, 438] width 19 height 19
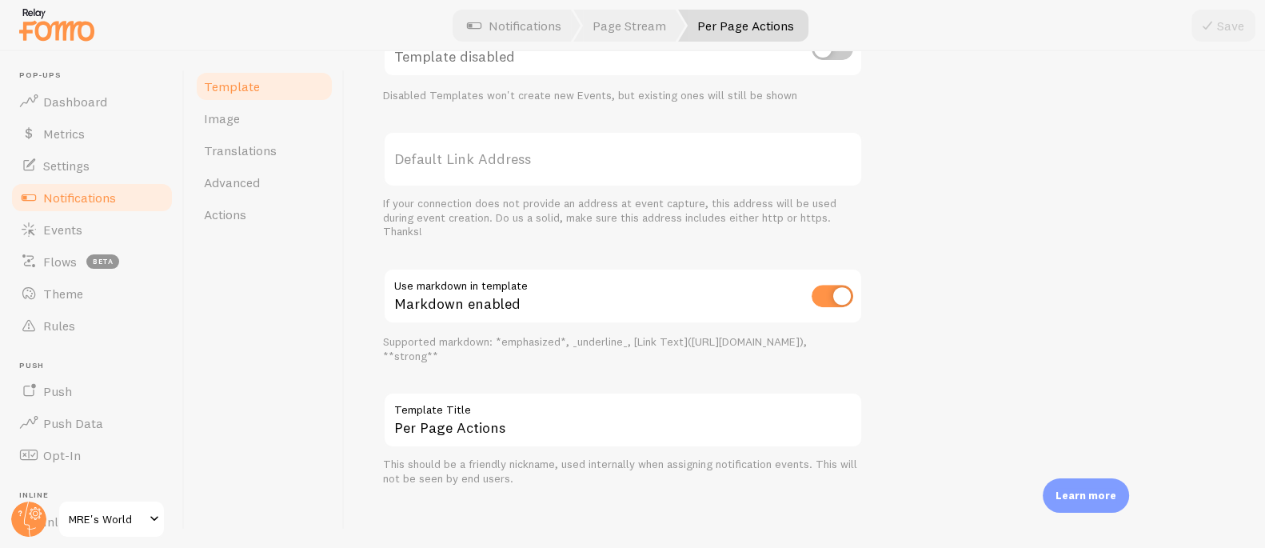
scroll to position [646, 0]
